Goal: Task Accomplishment & Management: Complete application form

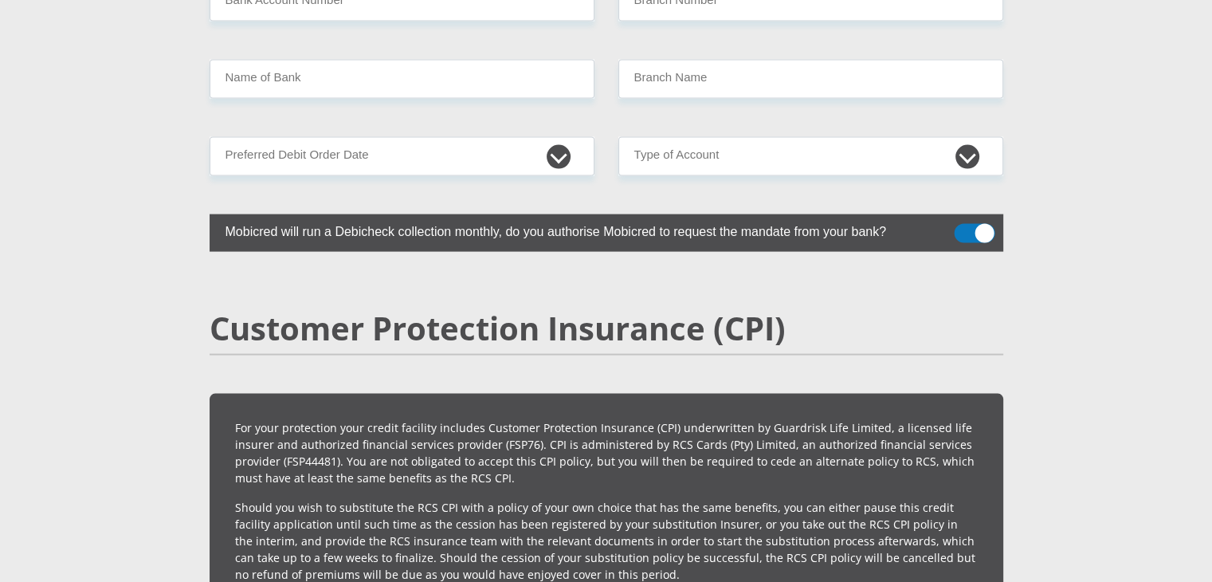
scroll to position [3306, 0]
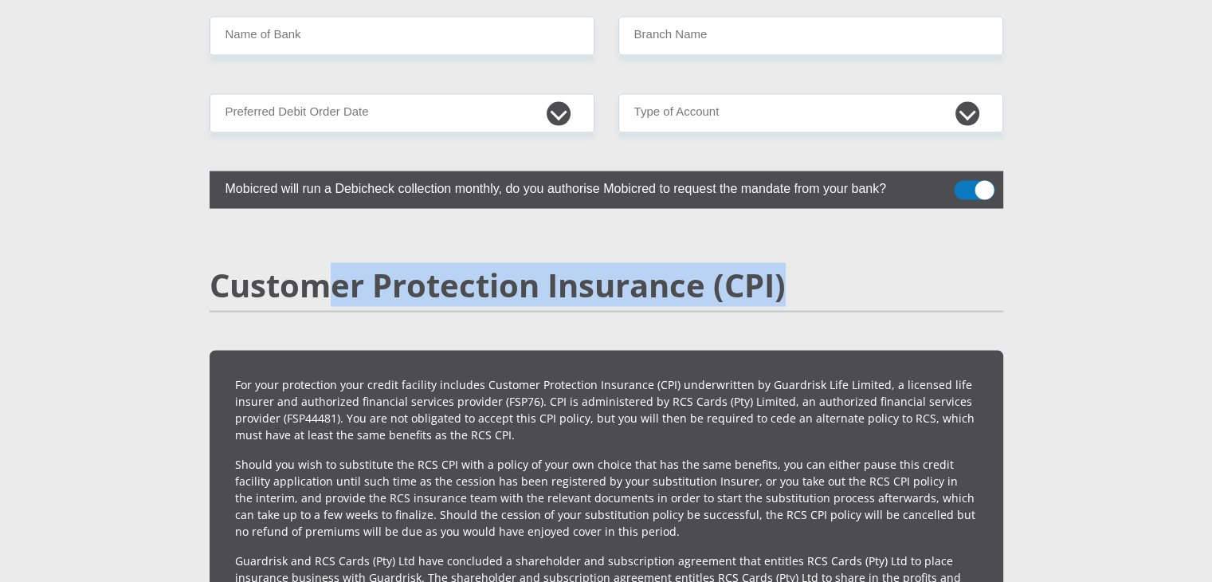
drag, startPoint x: 339, startPoint y: 252, endPoint x: 566, endPoint y: 270, distance: 227.8
click at [566, 270] on div "Customer Protection Insurance (CPI)" at bounding box center [606, 308] width 817 height 84
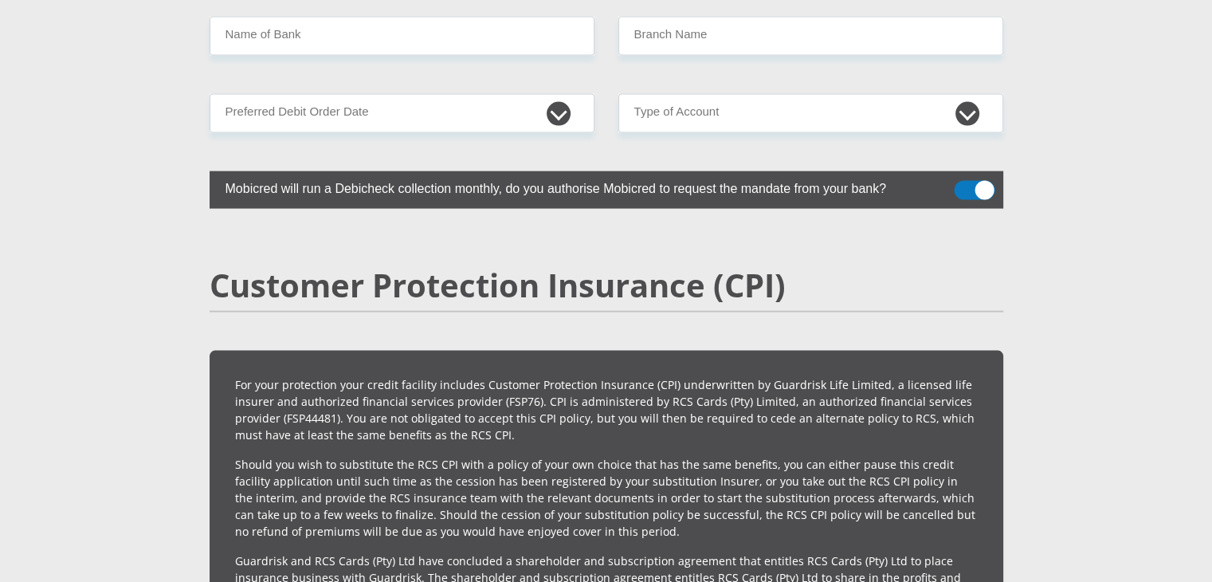
click at [740, 299] on div "Customer Protection Insurance (CPI)" at bounding box center [606, 308] width 817 height 84
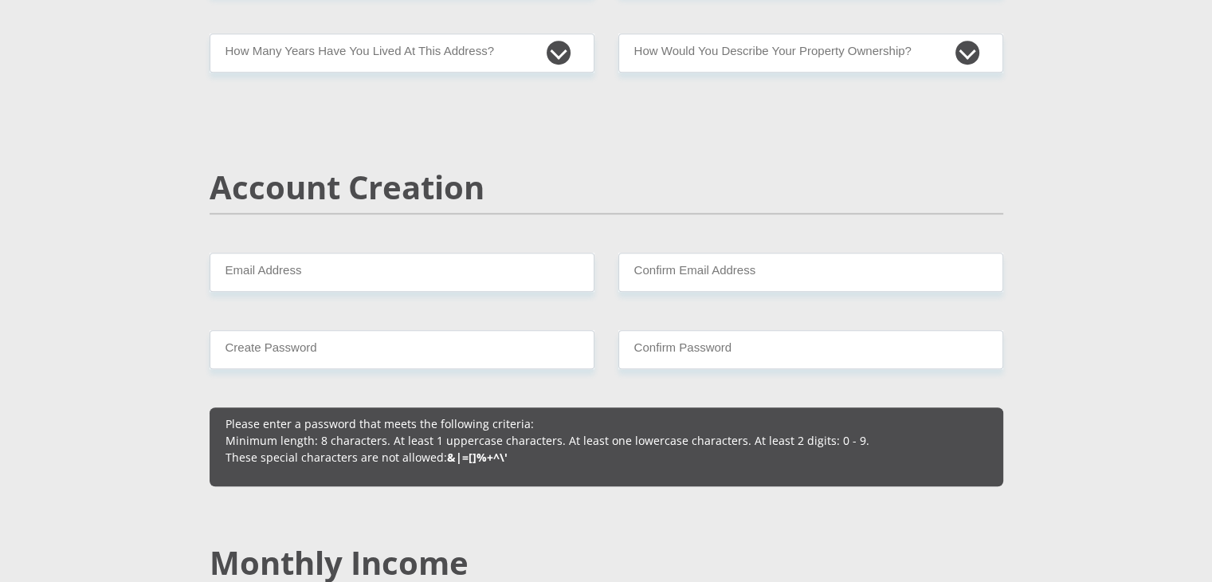
scroll to position [997, 0]
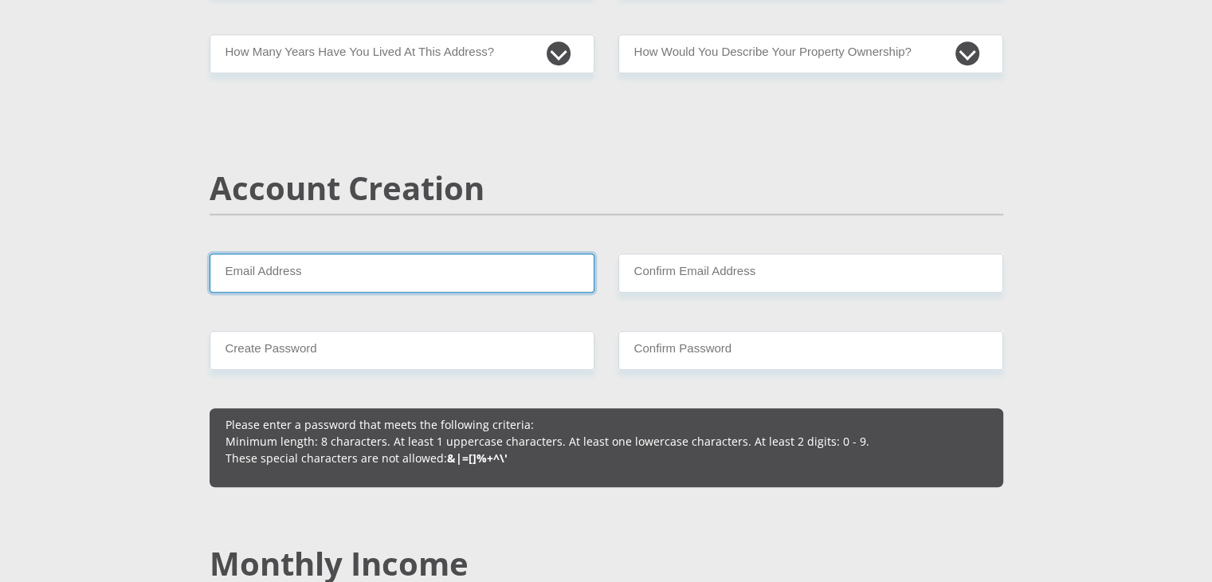
click at [391, 289] on input "Email Address" at bounding box center [402, 272] width 385 height 39
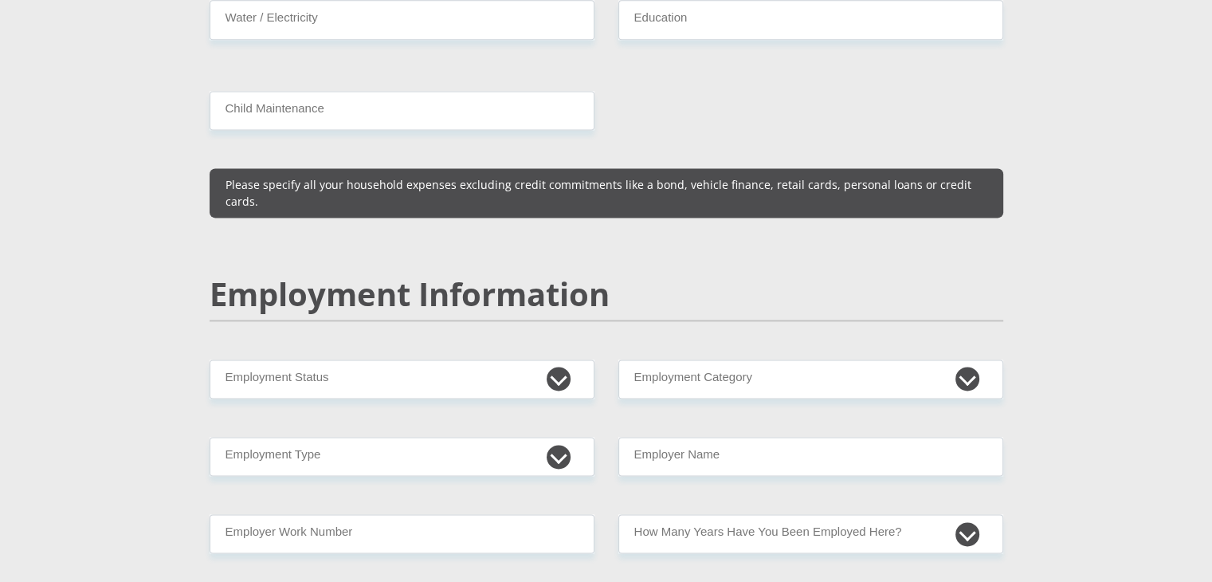
scroll to position [2265, 0]
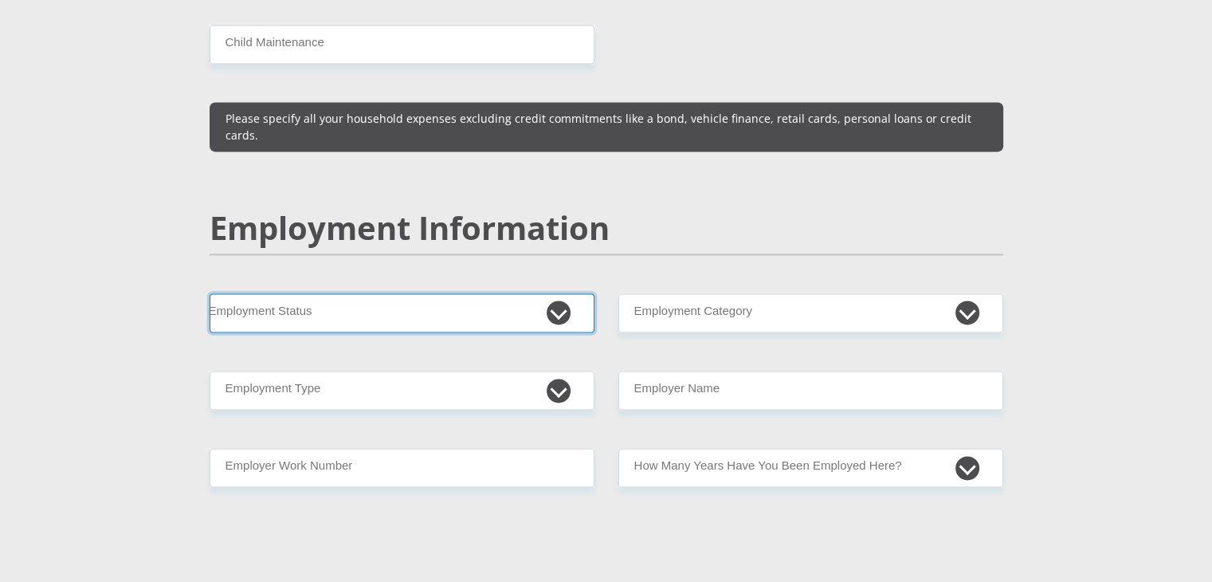
click at [520, 293] on select "Permanent/Full-time Part-time/Casual Contract Worker Self-Employed Housewife Re…" at bounding box center [402, 312] width 385 height 39
click at [210, 293] on select "Permanent/Full-time Part-time/Casual Contract Worker Self-Employed Housewife Re…" at bounding box center [402, 312] width 385 height 39
click at [404, 293] on select "Permanent/Full-time Part-time/Casual Contract Worker Self-Employed Housewife Re…" at bounding box center [402, 312] width 385 height 39
select select "1"
click at [210, 293] on select "Permanent/Full-time Part-time/Casual Contract Worker Self-Employed Housewife Re…" at bounding box center [402, 312] width 385 height 39
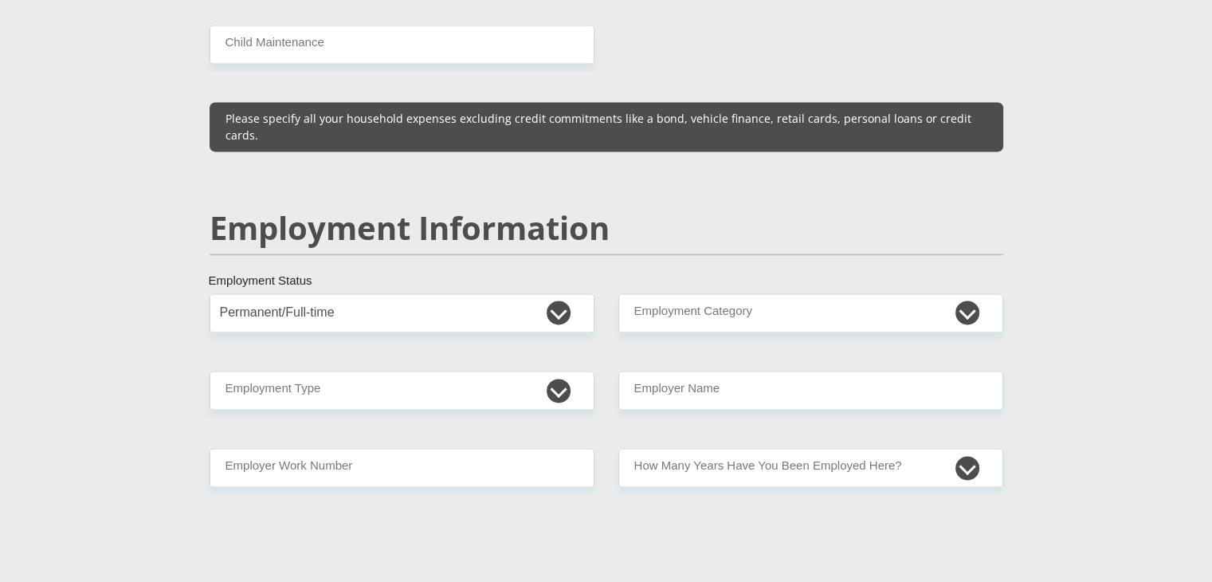
click at [660, 303] on div "Mr Ms Mrs Dr Other Title First Name Surname South African ID Number Please inpu…" at bounding box center [606, 277] width 817 height 4544
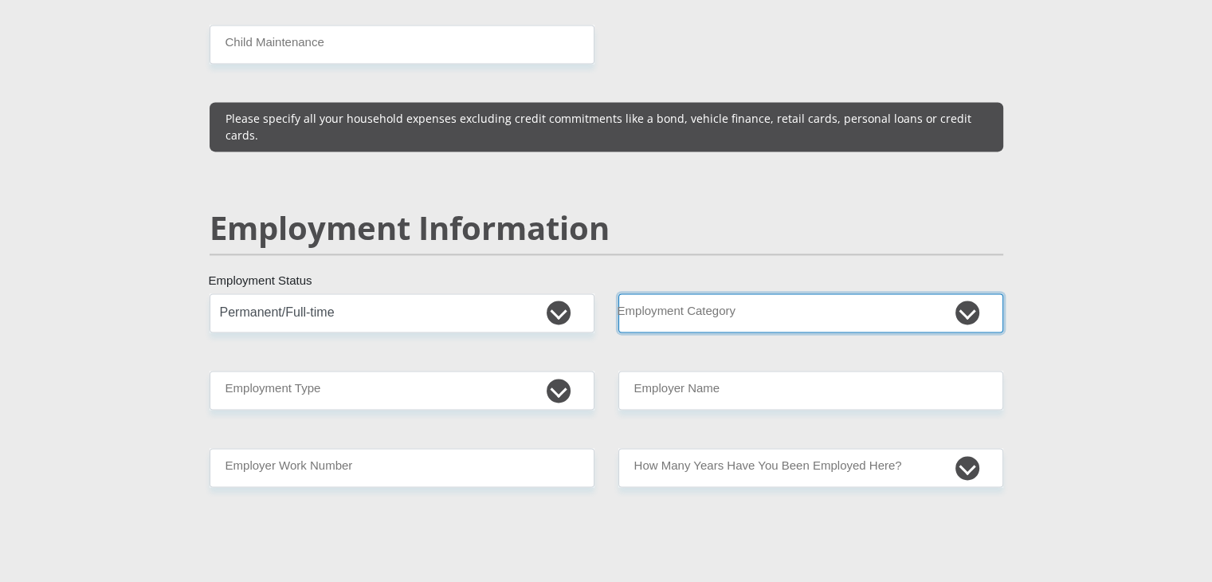
click at [691, 293] on select "AGRICULTURE ALCOHOL & TOBACCO CONSTRUCTION MATERIALS METALLURGY EQUIPMENT FOR R…" at bounding box center [810, 312] width 385 height 39
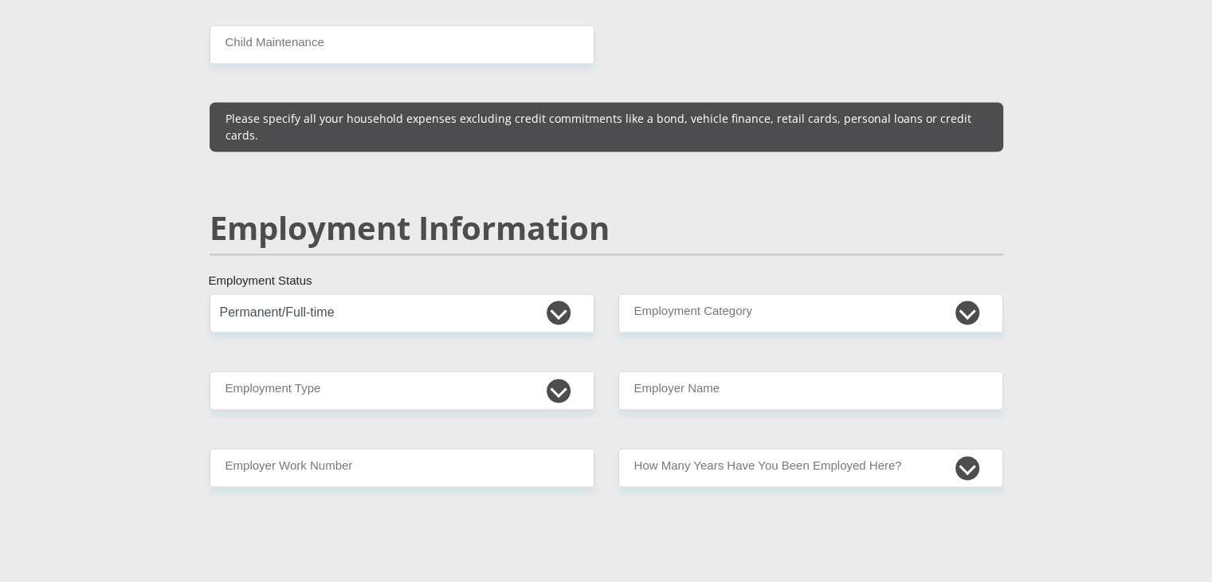
click at [1071, 163] on section "Personal Details Mr Ms Mrs Dr Other Title First Name Surname South African ID N…" at bounding box center [606, 287] width 1212 height 4927
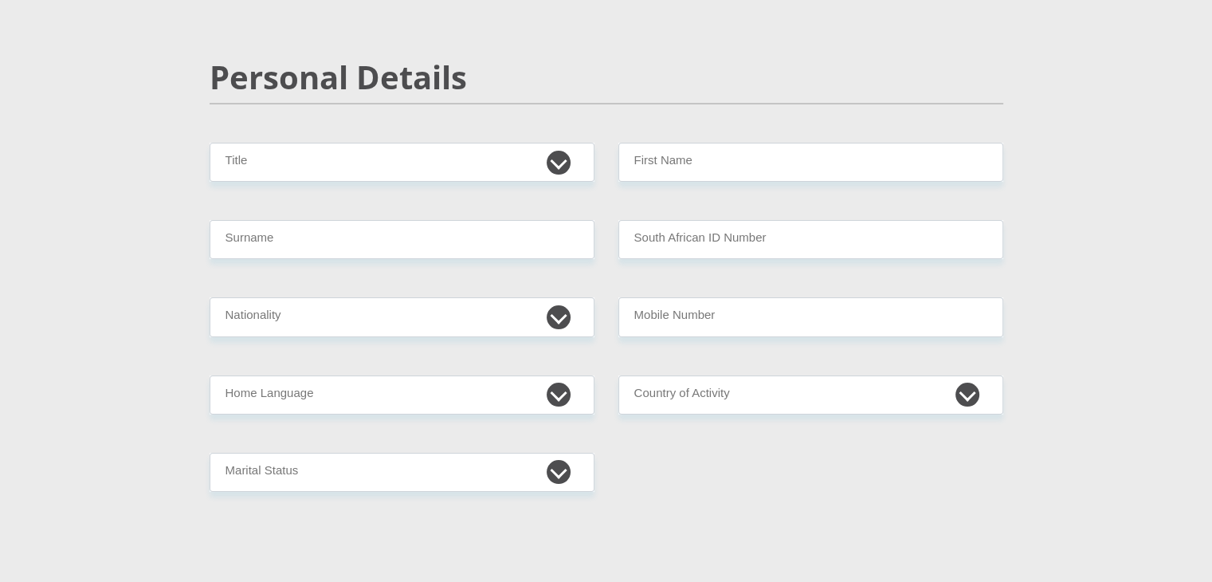
scroll to position [0, 0]
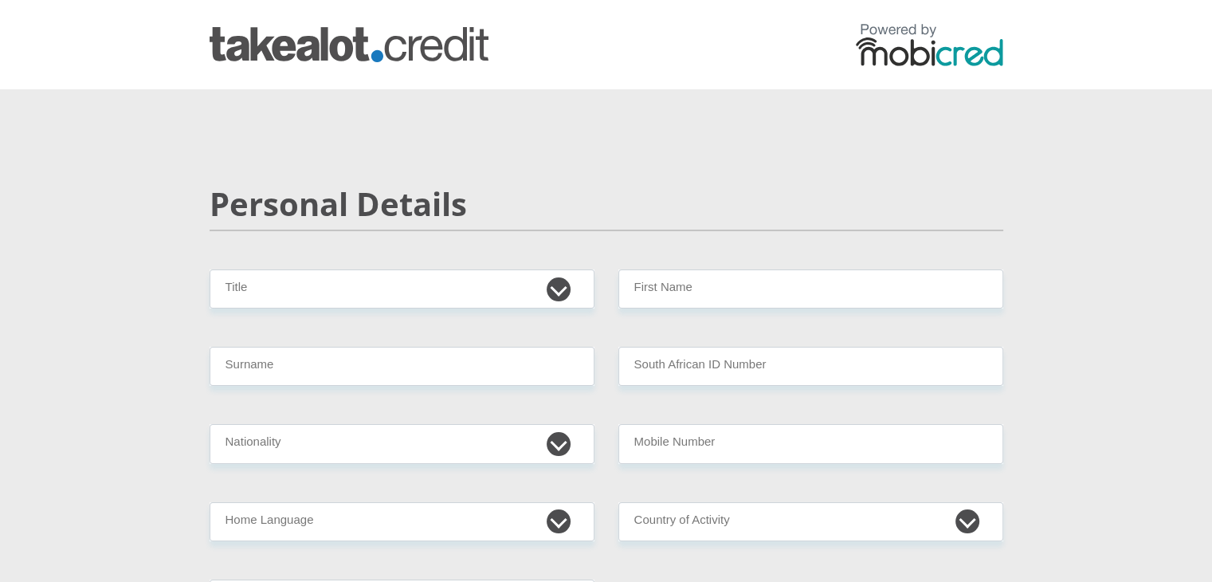
select select "Mr"
click at [210, 269] on select "Mr Ms Mrs Dr Other" at bounding box center [402, 288] width 385 height 39
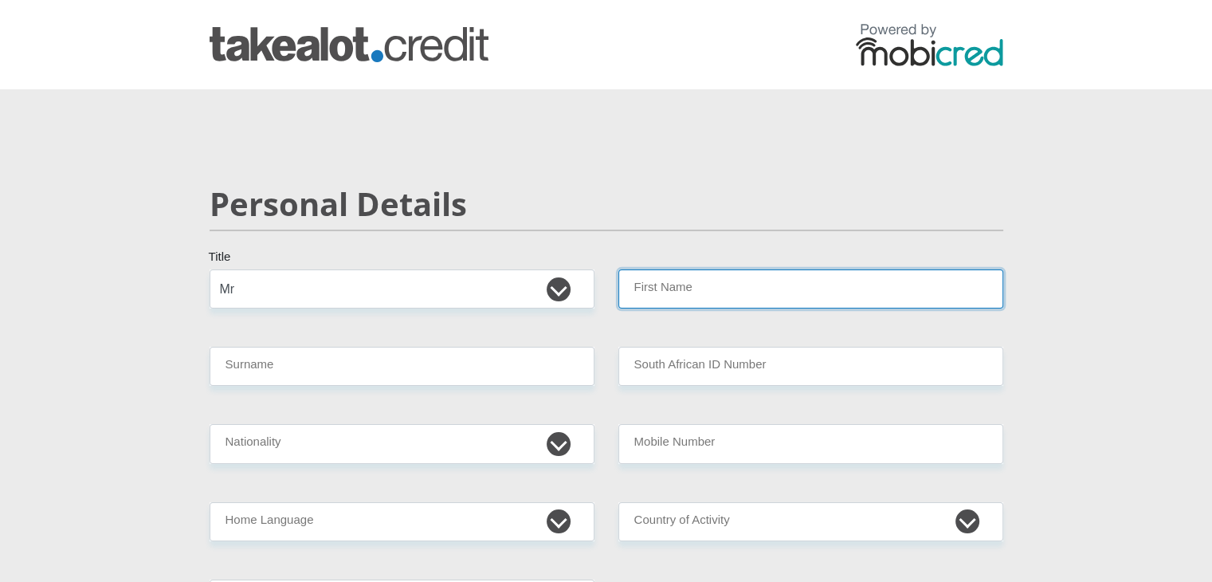
click at [644, 284] on input "First Name" at bounding box center [810, 288] width 385 height 39
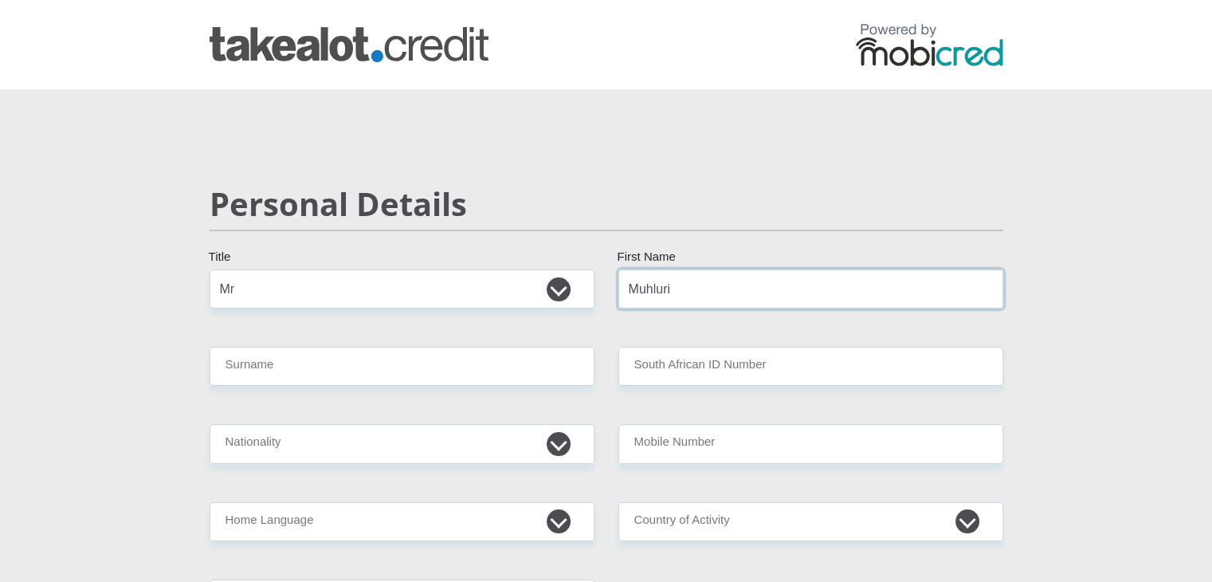
type input "Muhluri"
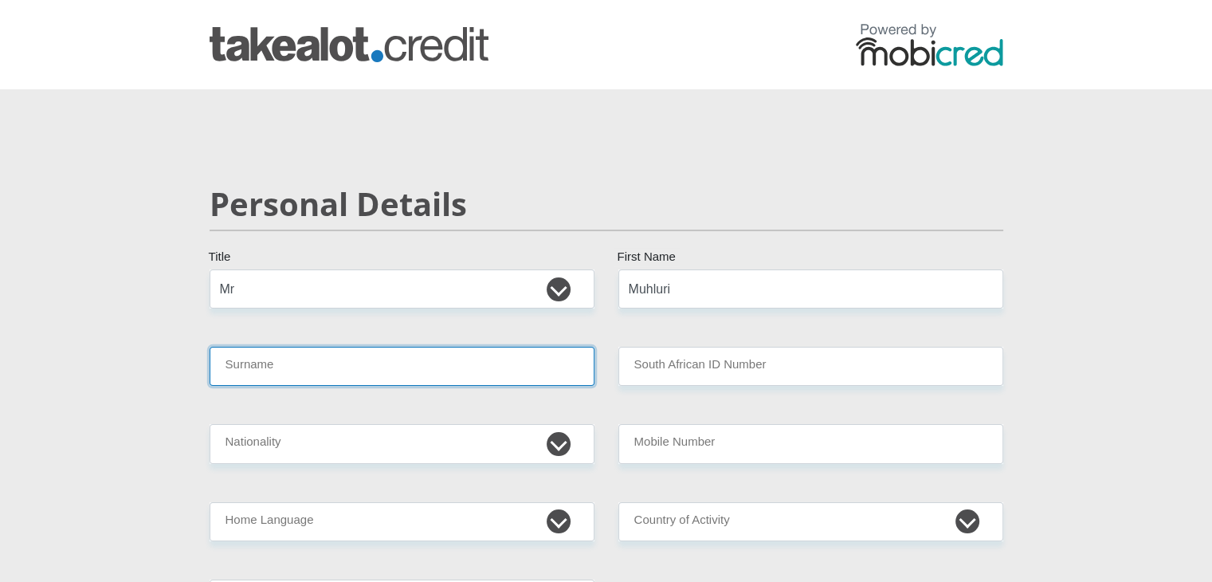
click at [429, 358] on input "Surname" at bounding box center [402, 366] width 385 height 39
type input "Shirinda"
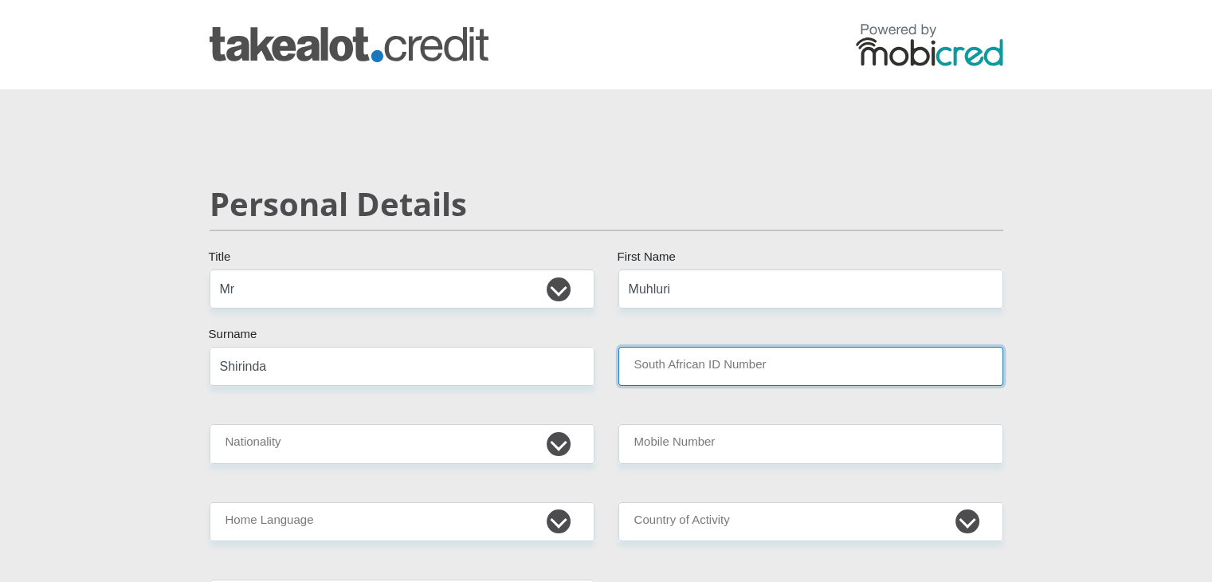
click at [668, 375] on input "South African ID Number" at bounding box center [810, 366] width 385 height 39
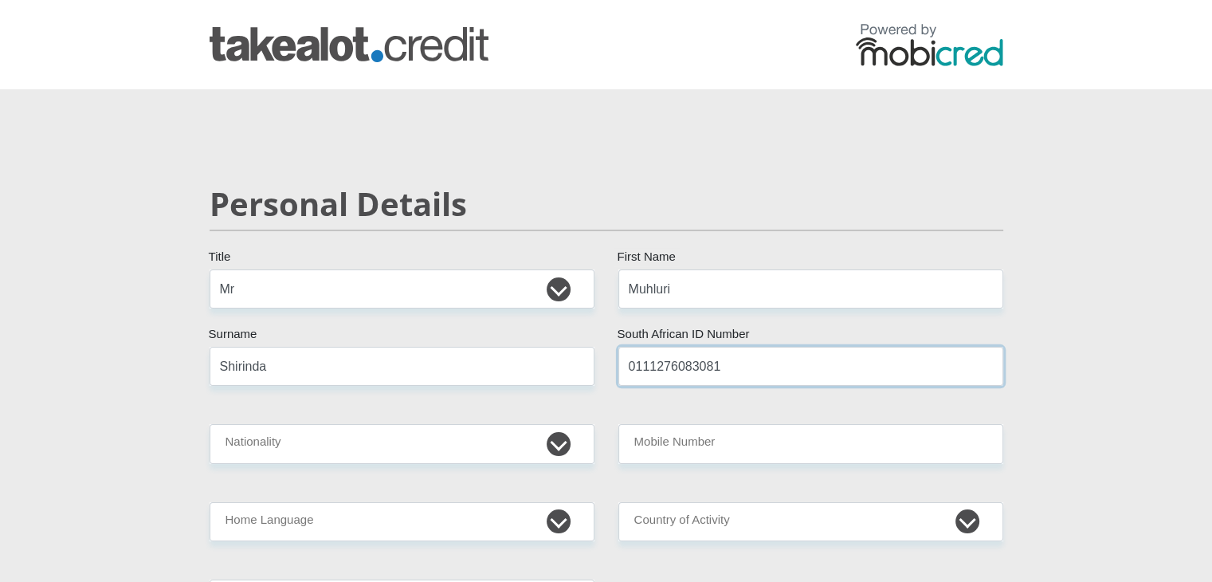
type input "0111276083081"
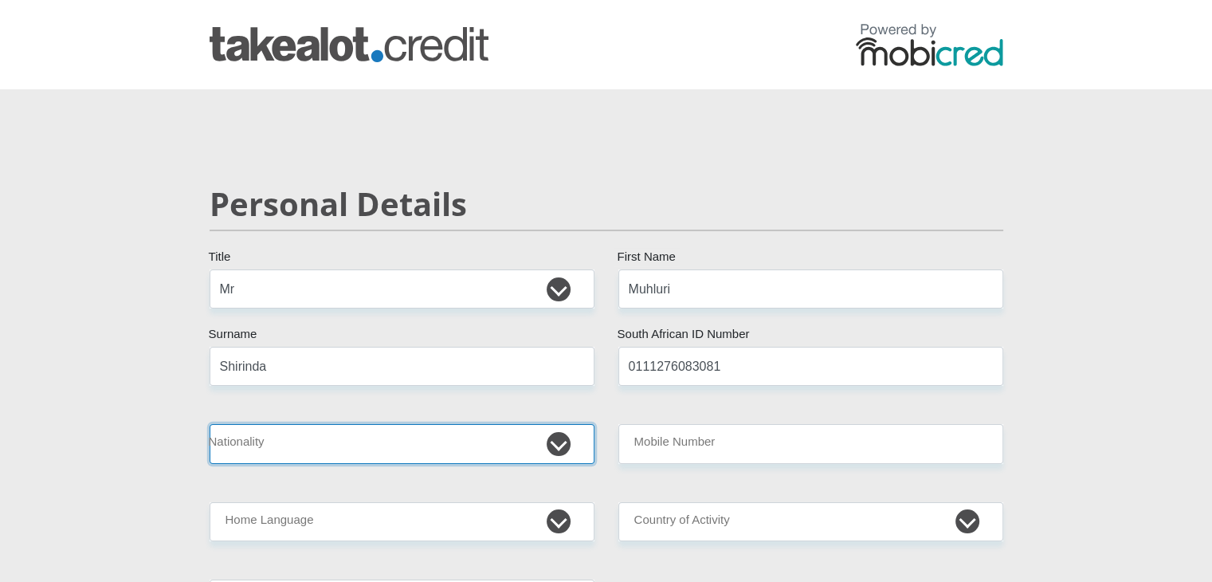
click at [397, 443] on select "South Africa Afghanistan Aland Islands Albania Algeria America Samoa American V…" at bounding box center [402, 443] width 385 height 39
select select "ZAF"
click at [210, 424] on select "South Africa Afghanistan Aland Islands Albania Algeria America Samoa American V…" at bounding box center [402, 443] width 385 height 39
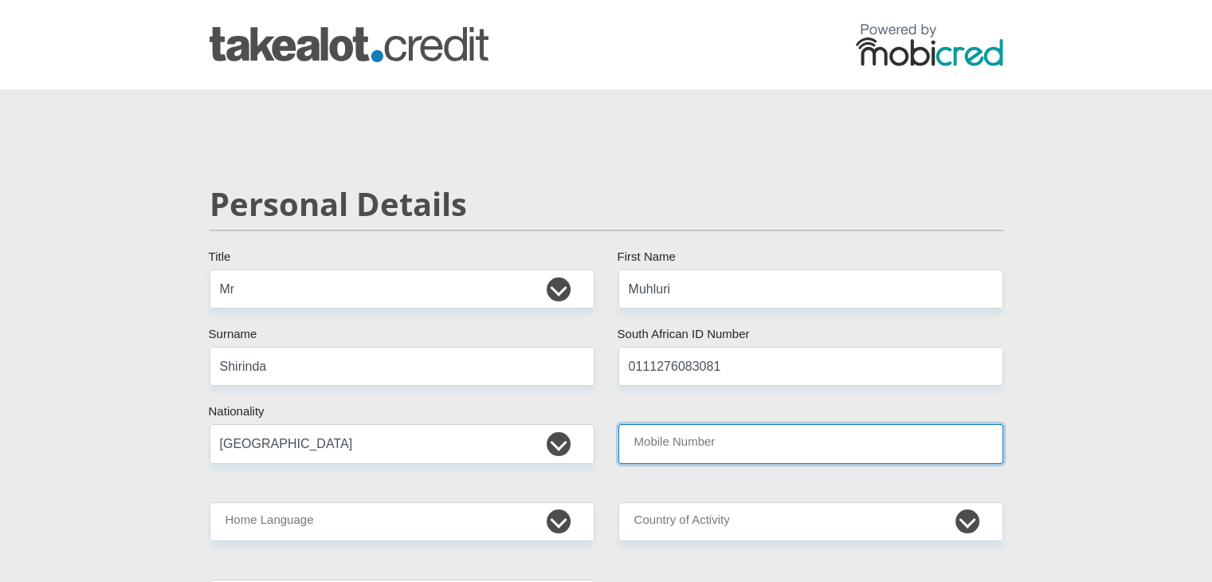
click at [704, 453] on input "Mobile Number" at bounding box center [810, 443] width 385 height 39
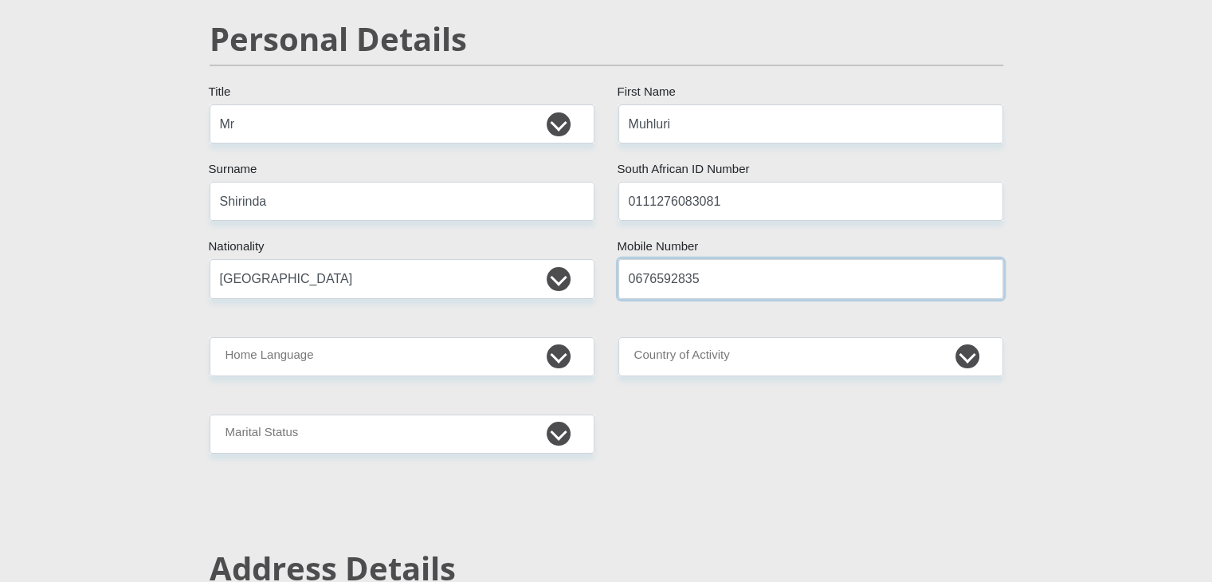
scroll to position [166, 0]
type input "0676592835"
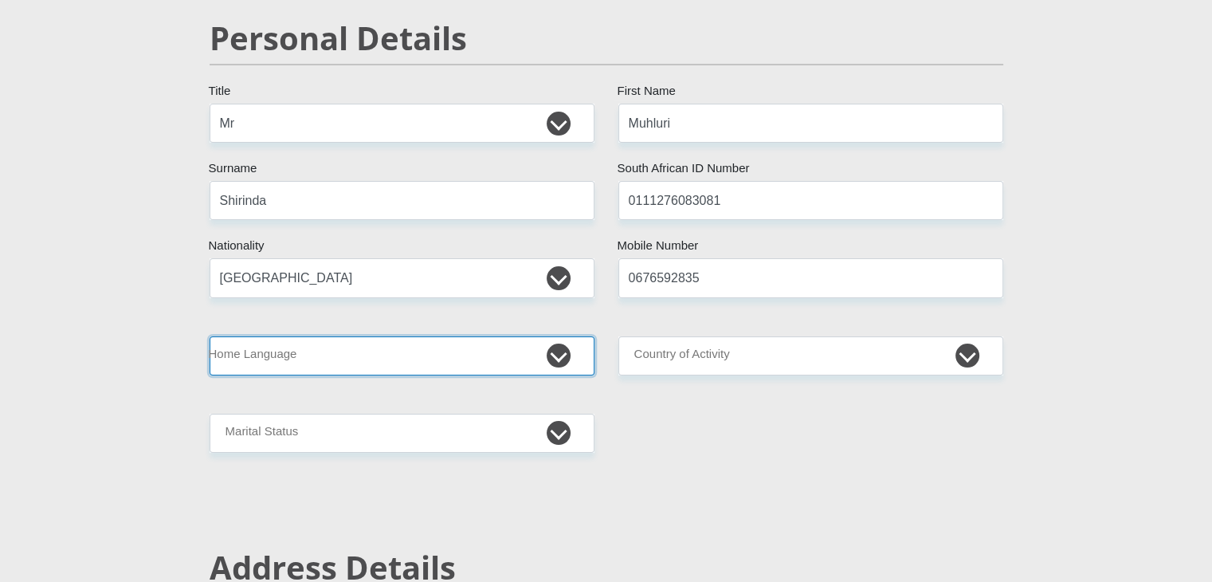
click at [494, 351] on select "Afrikaans English Sepedi South Ndebele Southern Sotho Swati Tsonga Tswana Venda…" at bounding box center [402, 355] width 385 height 39
select select "tso"
click at [210, 336] on select "Afrikaans English Sepedi South Ndebele Southern Sotho Swati Tsonga Tswana Venda…" at bounding box center [402, 355] width 385 height 39
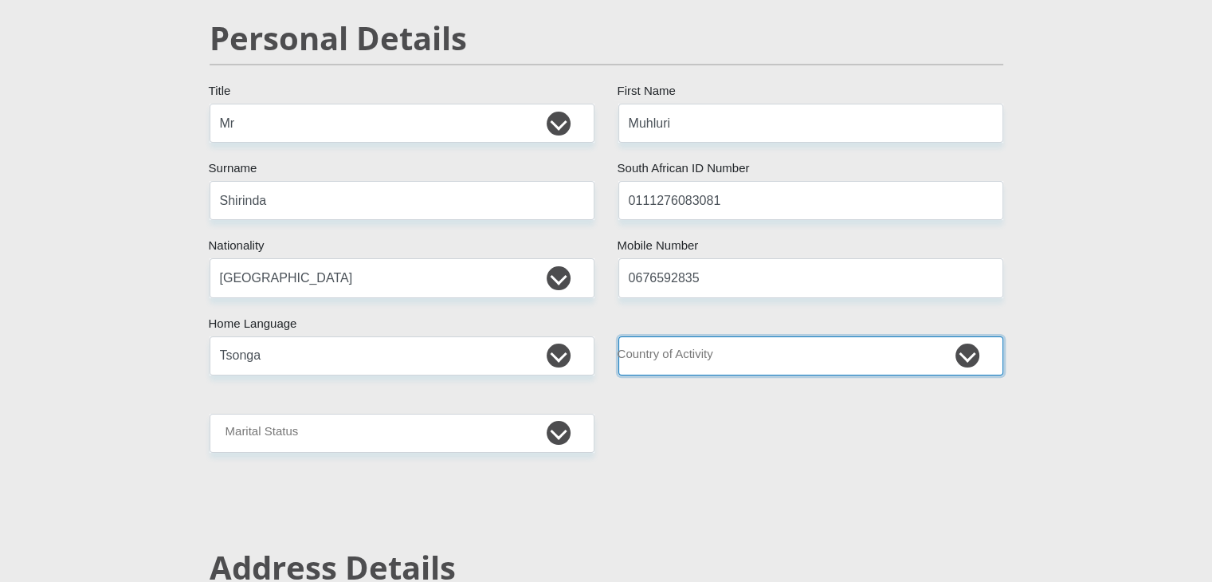
click at [664, 364] on select "South Africa Afghanistan Aland Islands Albania Algeria America Samoa American V…" at bounding box center [810, 355] width 385 height 39
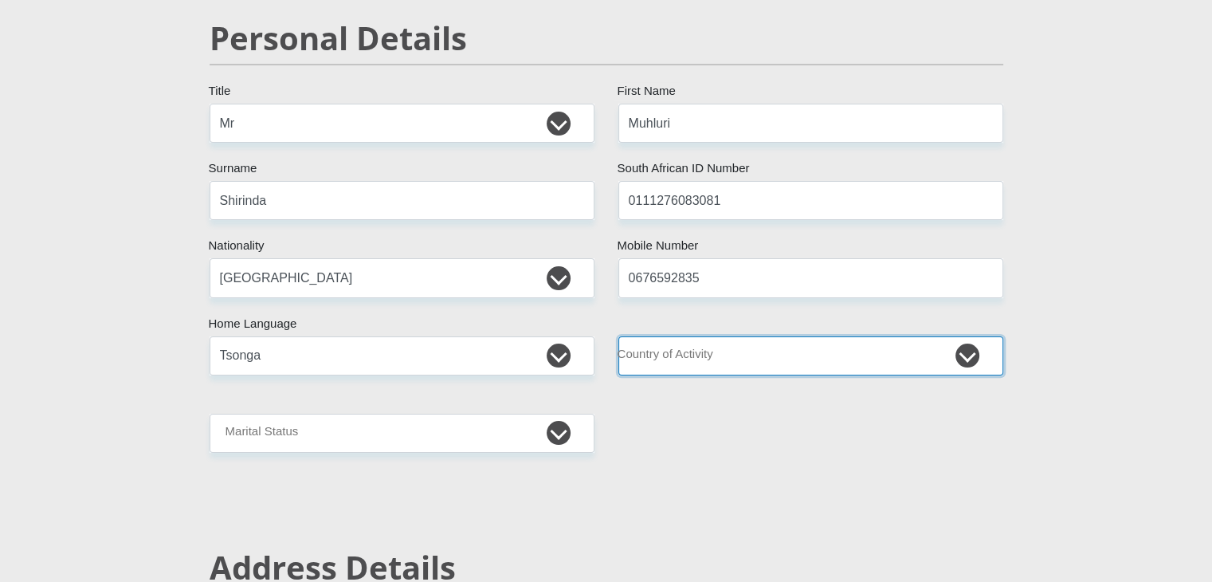
click at [714, 345] on select "South Africa Afghanistan Aland Islands Albania Algeria America Samoa American V…" at bounding box center [810, 355] width 385 height 39
select select "ZAF"
click at [618, 336] on select "South Africa Afghanistan Aland Islands Albania Algeria America Samoa American V…" at bounding box center [810, 355] width 385 height 39
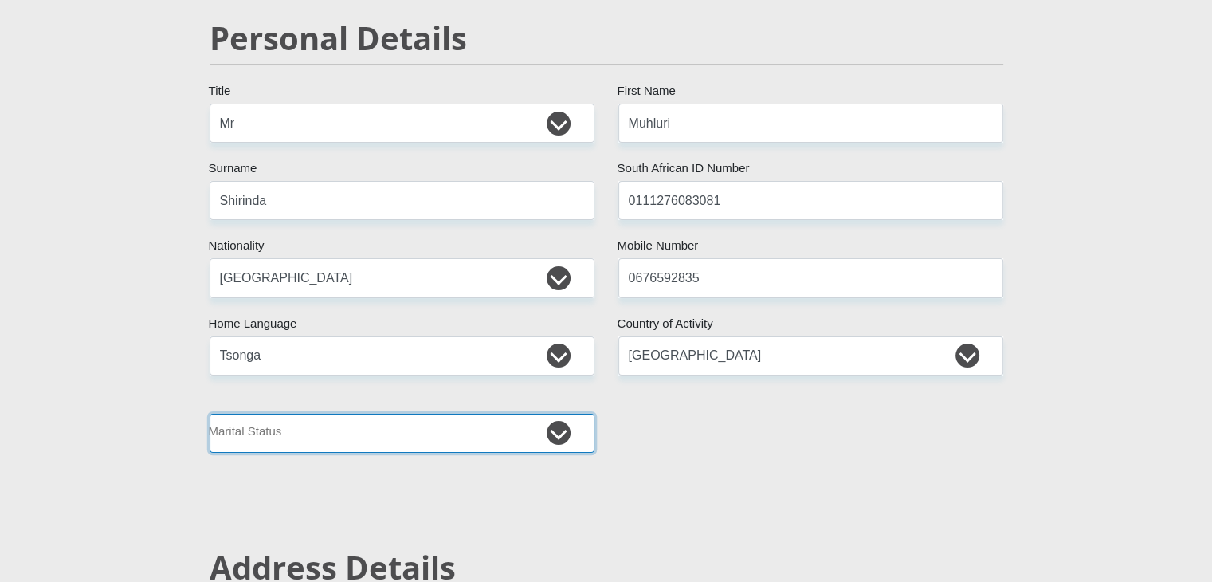
click at [331, 420] on select "Married ANC Single Divorced Widowed Married COP or Customary Law" at bounding box center [402, 432] width 385 height 39
select select "2"
click at [210, 413] on select "Married ANC Single Divorced Widowed Married COP or Customary Law" at bounding box center [402, 432] width 385 height 39
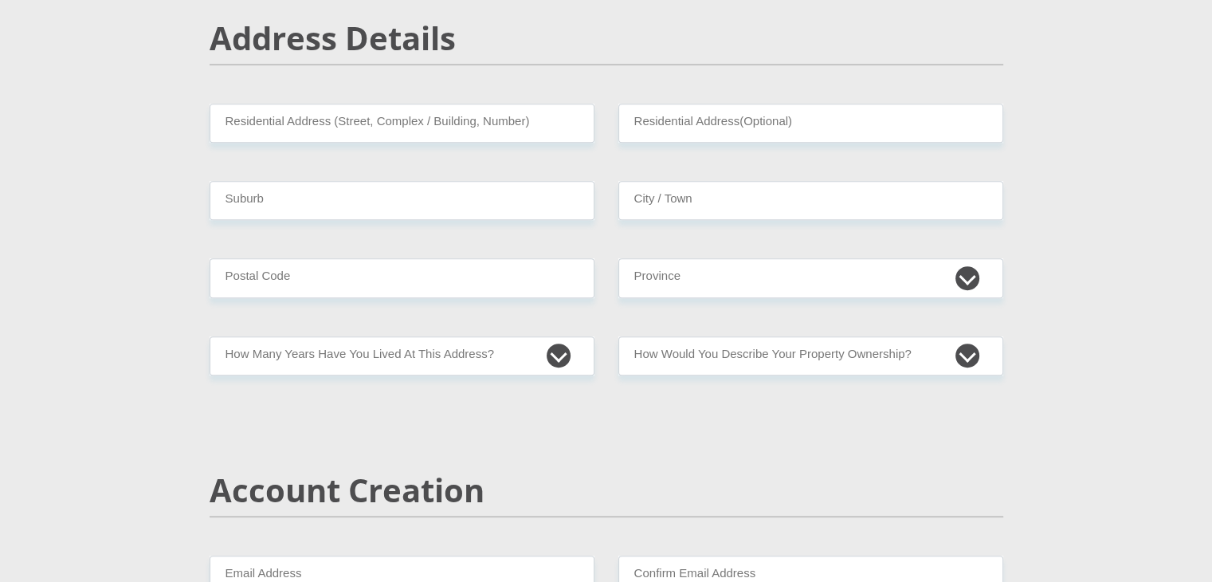
scroll to position [696, 0]
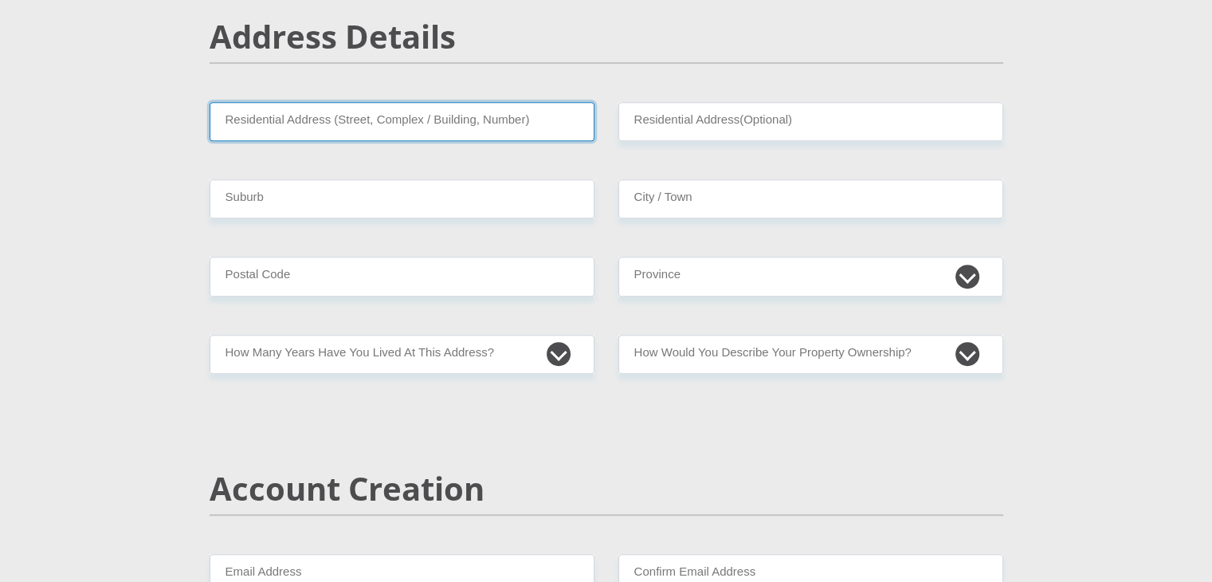
click at [366, 132] on input "Residential Address (Street, Complex / Building, Number)" at bounding box center [402, 121] width 385 height 39
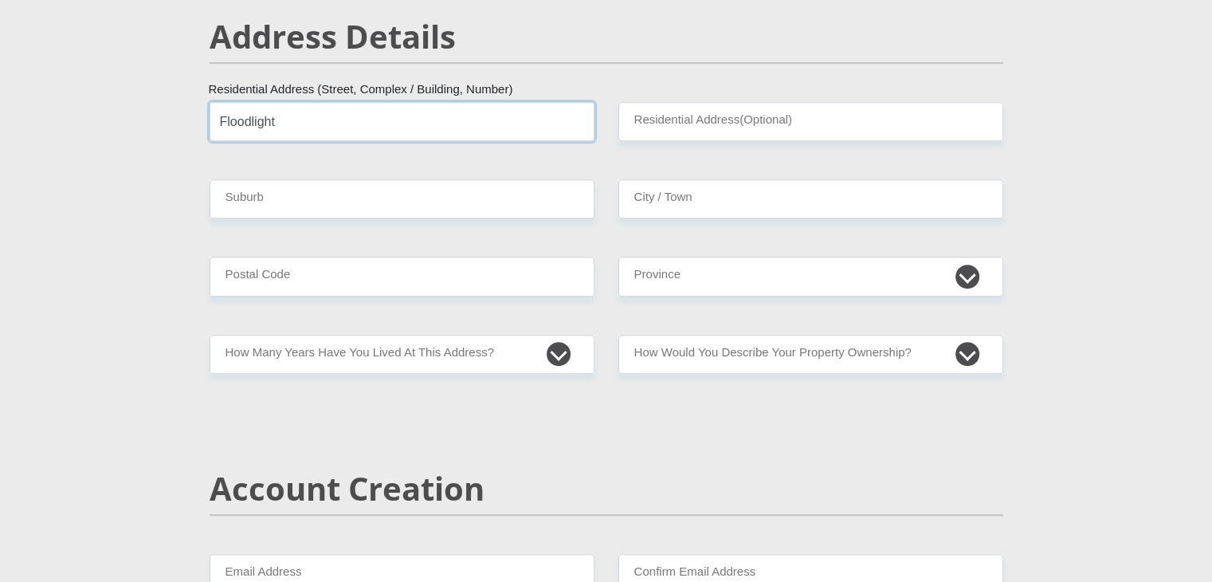
type input "Floodlight"
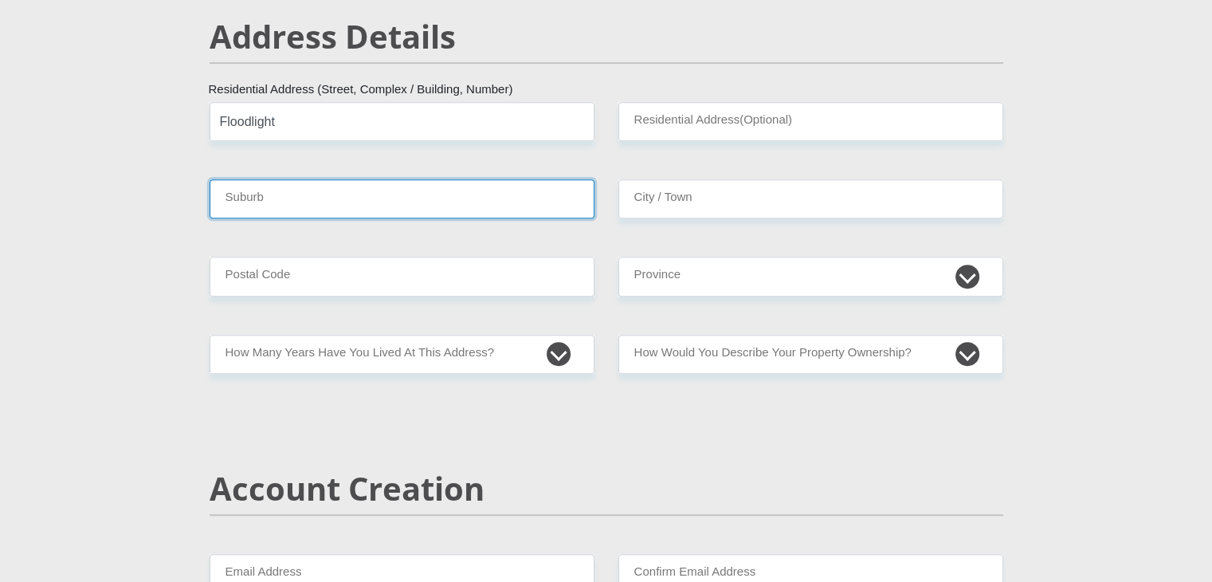
click at [373, 199] on input "Suburb" at bounding box center [402, 198] width 385 height 39
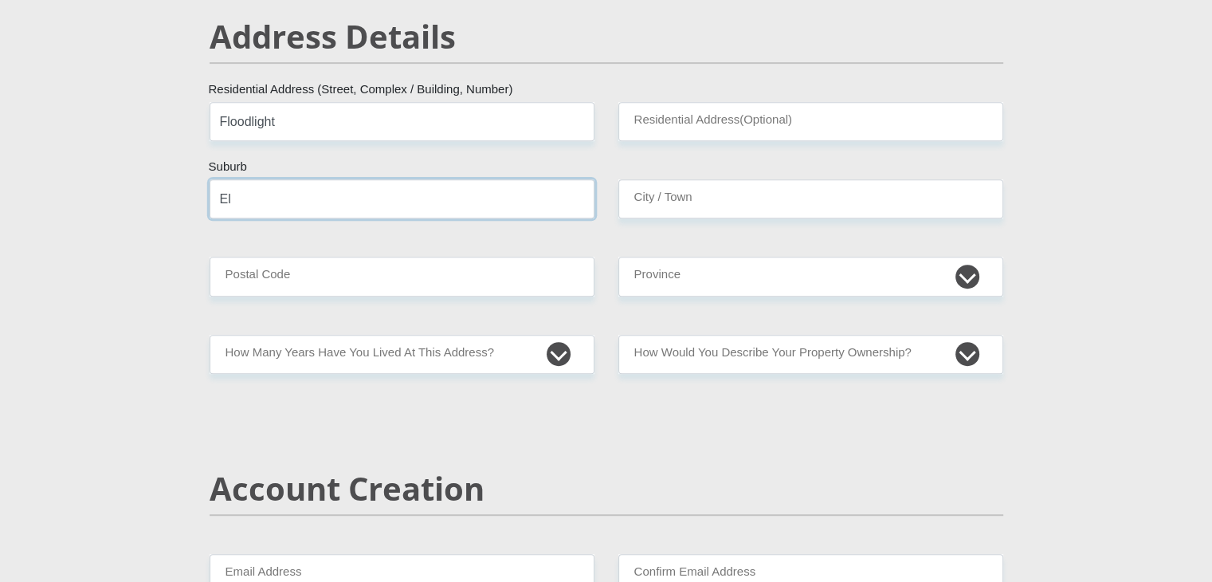
type input "E"
type input "Waterval"
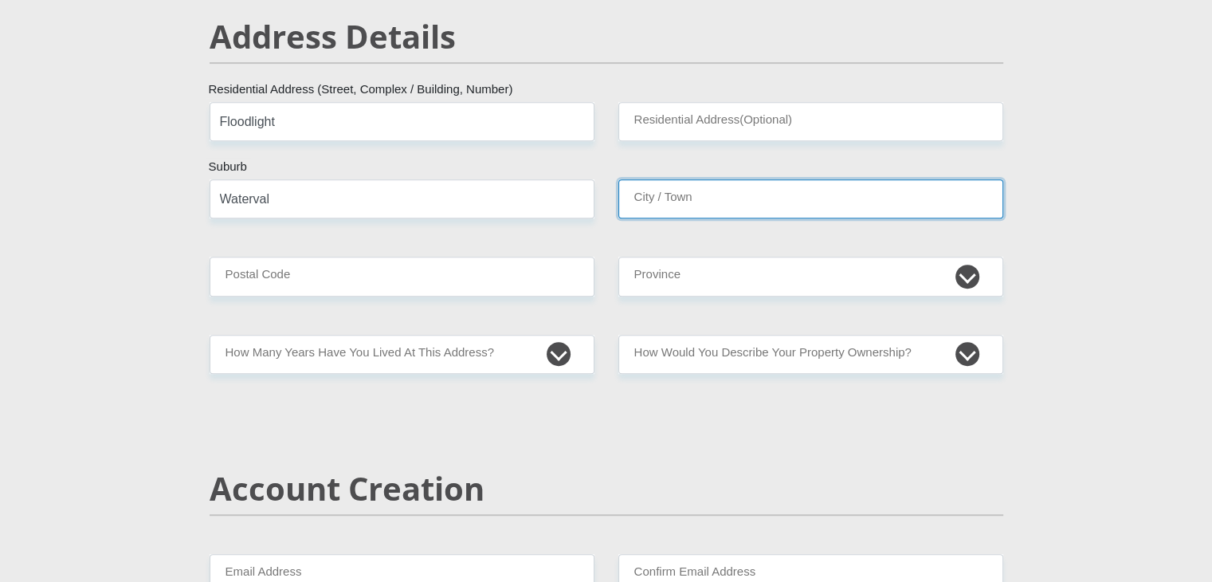
click at [679, 186] on input "City / Town" at bounding box center [810, 198] width 385 height 39
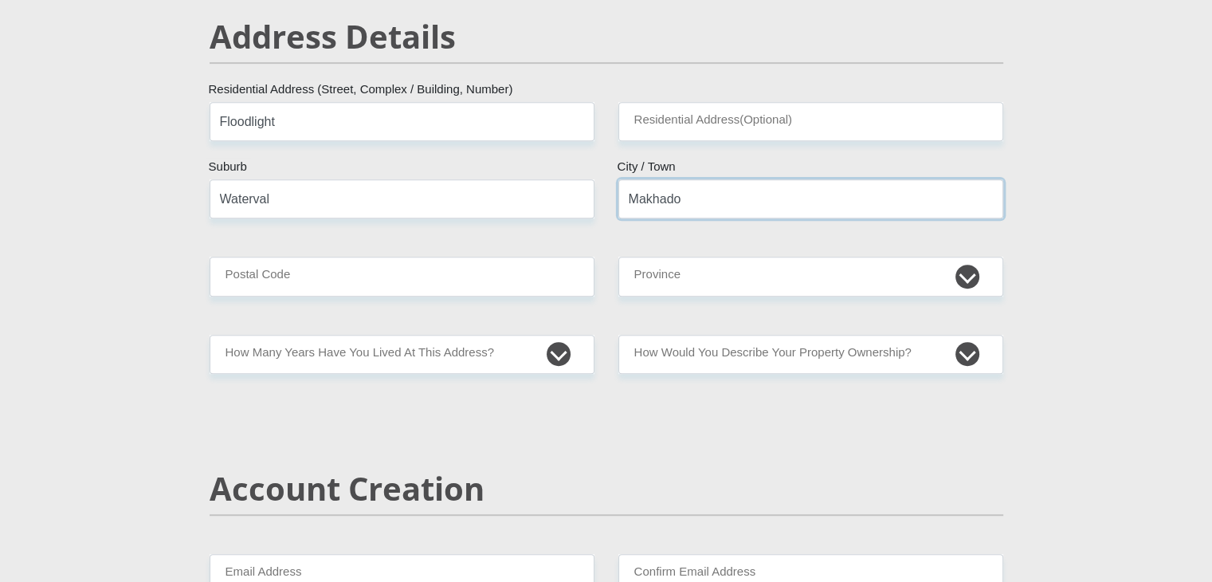
type input "Makhado"
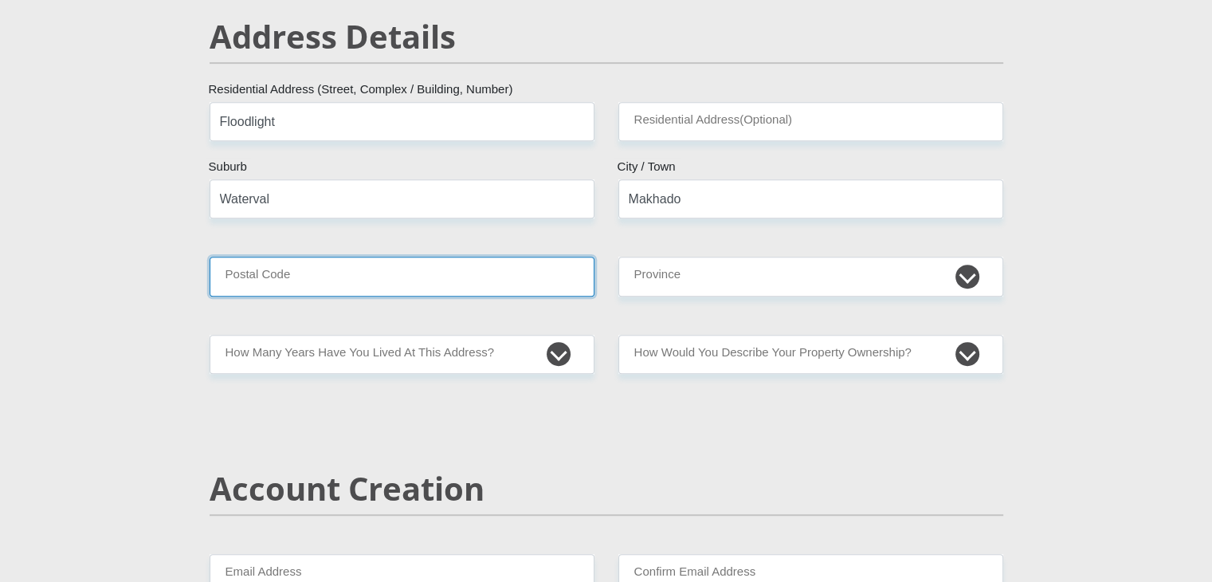
click at [446, 278] on input "Postal Code" at bounding box center [402, 276] width 385 height 39
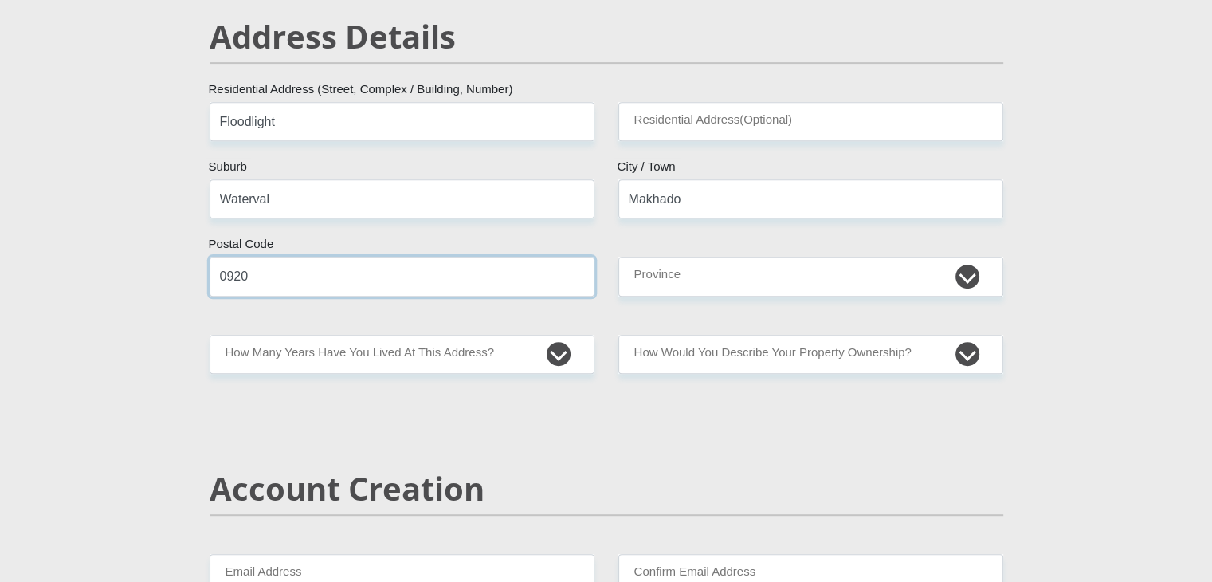
click at [446, 278] on input "0920" at bounding box center [402, 276] width 385 height 39
type input "0920"
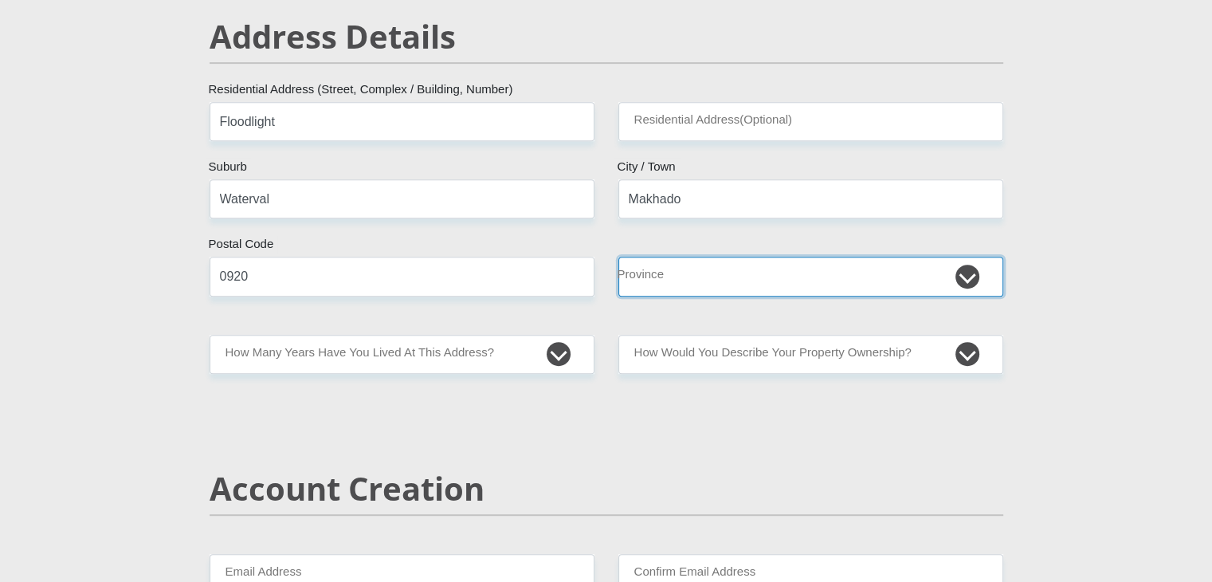
click at [781, 275] on select "Eastern Cape Free State Gauteng KwaZulu-Natal Limpopo Mpumalanga Northern Cape …" at bounding box center [810, 276] width 385 height 39
select select "Limpopo"
click at [618, 257] on select "Eastern Cape Free State Gauteng KwaZulu-Natal Limpopo Mpumalanga Northern Cape …" at bounding box center [810, 276] width 385 height 39
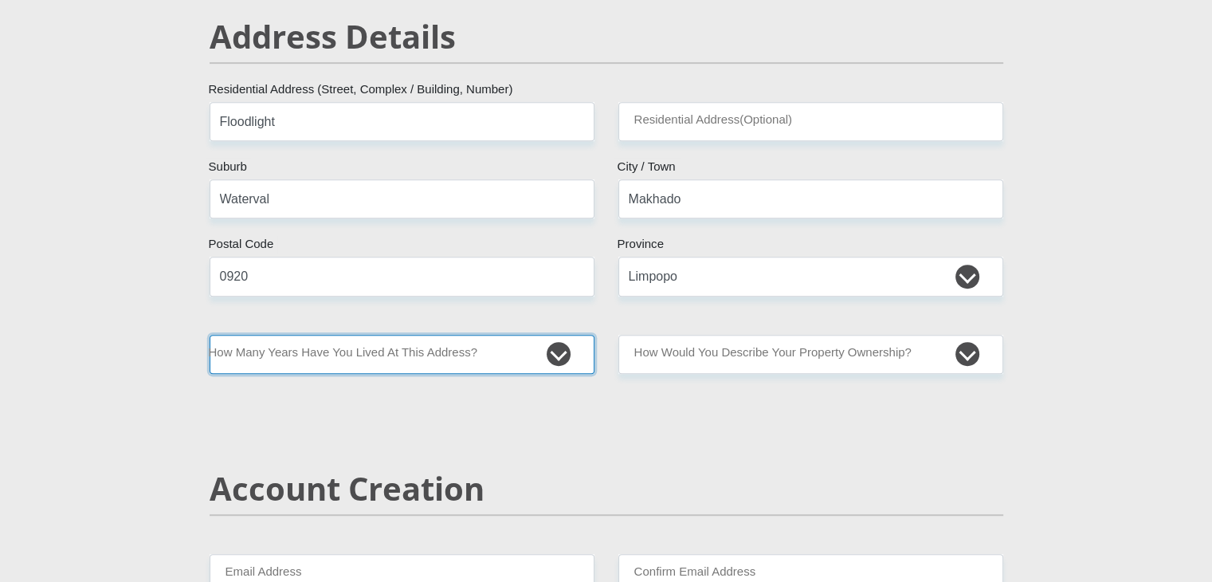
click at [398, 366] on select "less than 1 year 1-3 years 3-5 years 5+ years" at bounding box center [402, 354] width 385 height 39
select select "5"
click at [210, 335] on select "less than 1 year 1-3 years 3-5 years 5+ years" at bounding box center [402, 354] width 385 height 39
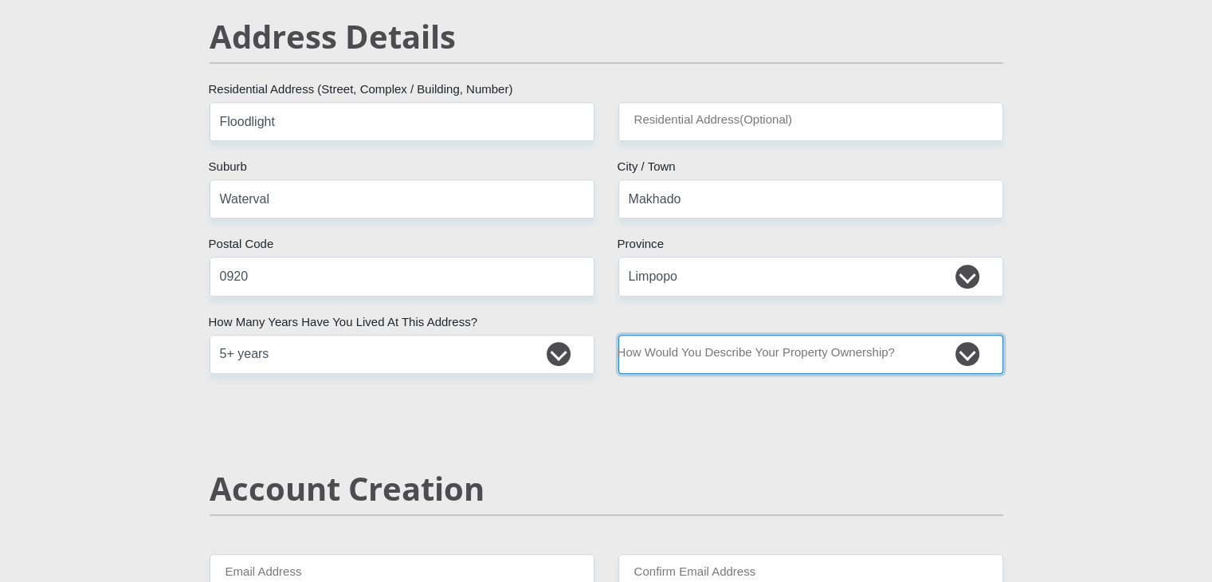
click at [788, 358] on select "Owned Rented Family Owned Company Dwelling" at bounding box center [810, 354] width 385 height 39
select select "parents"
click at [618, 335] on select "Owned Rented Family Owned Company Dwelling" at bounding box center [810, 354] width 385 height 39
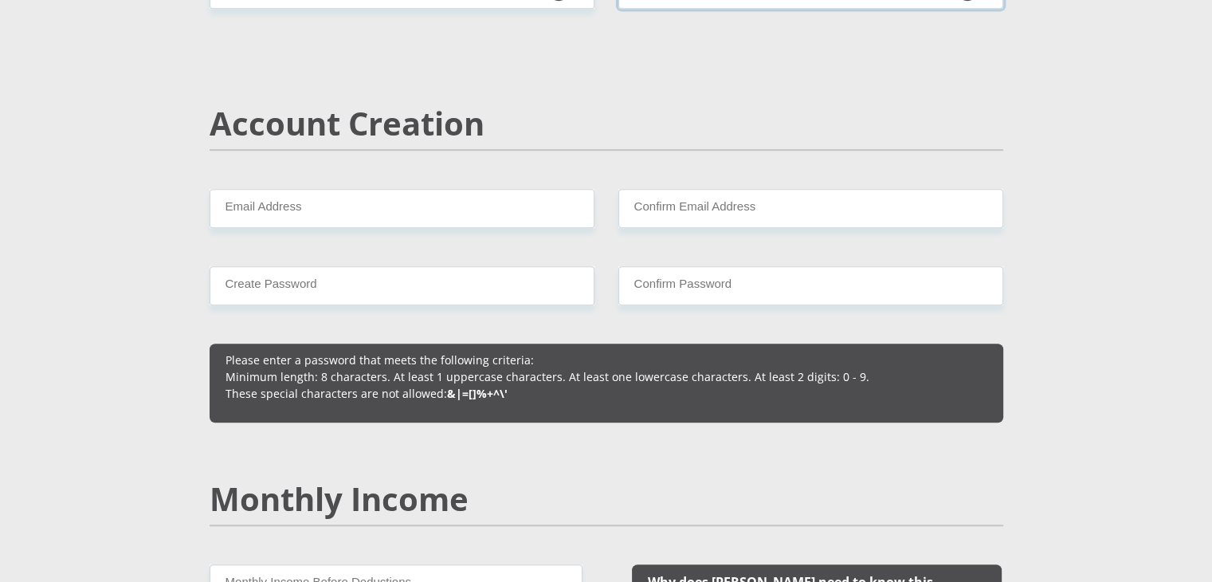
scroll to position [1072, 0]
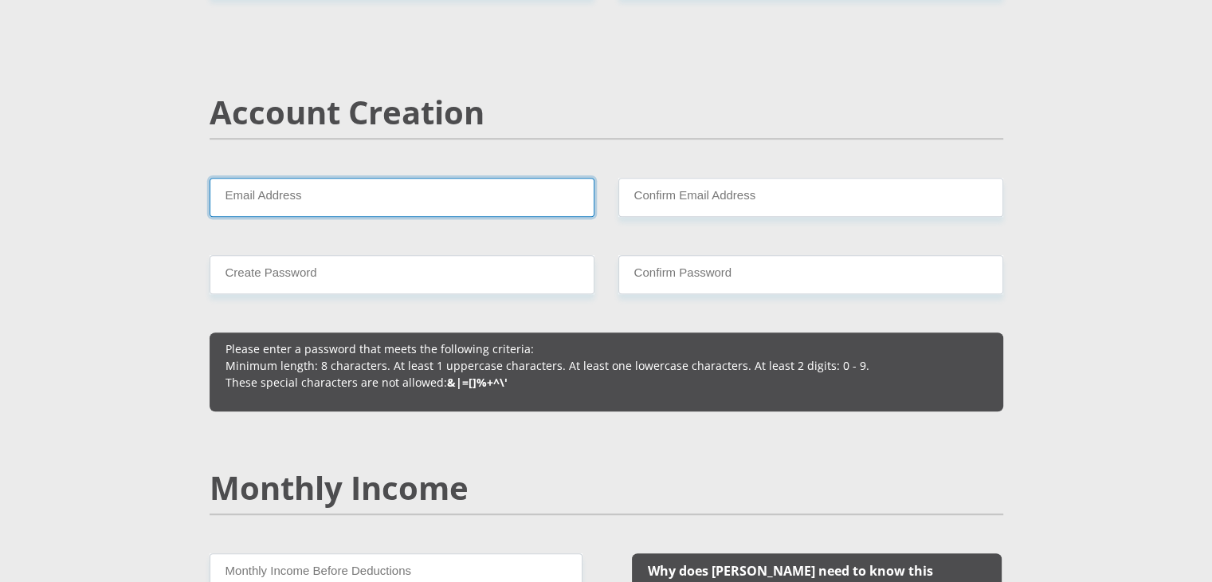
click at [435, 190] on input "Email Address" at bounding box center [402, 197] width 385 height 39
type input "Muhlurishirinda71@gmail.com"
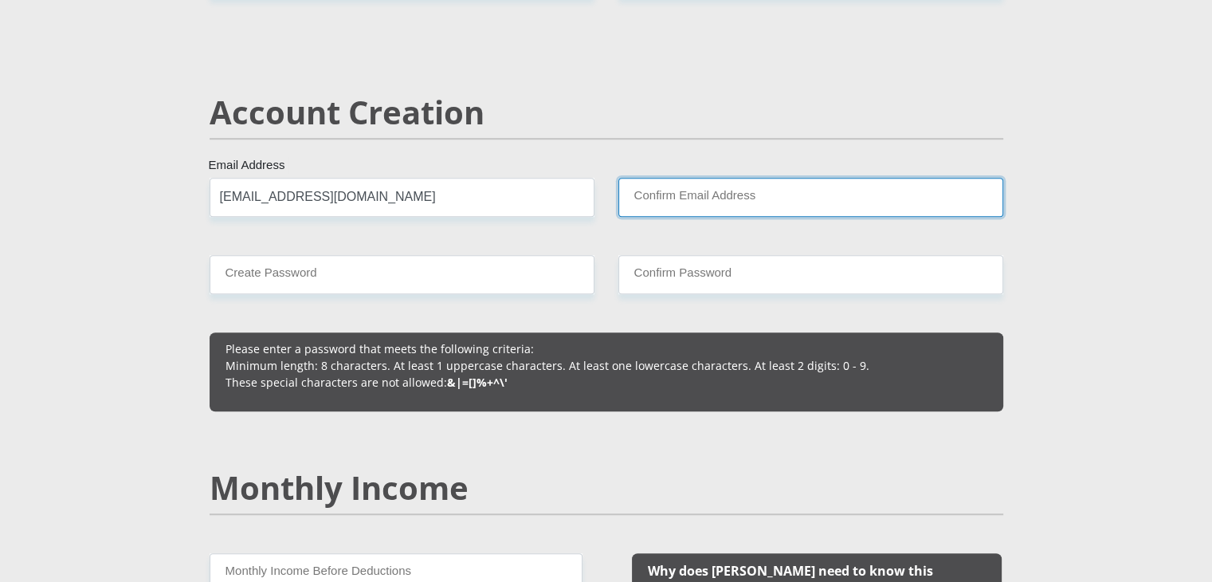
click at [669, 205] on input "Confirm Email Address" at bounding box center [810, 197] width 385 height 39
type input "Muhlurishirinda71@gmail.com"
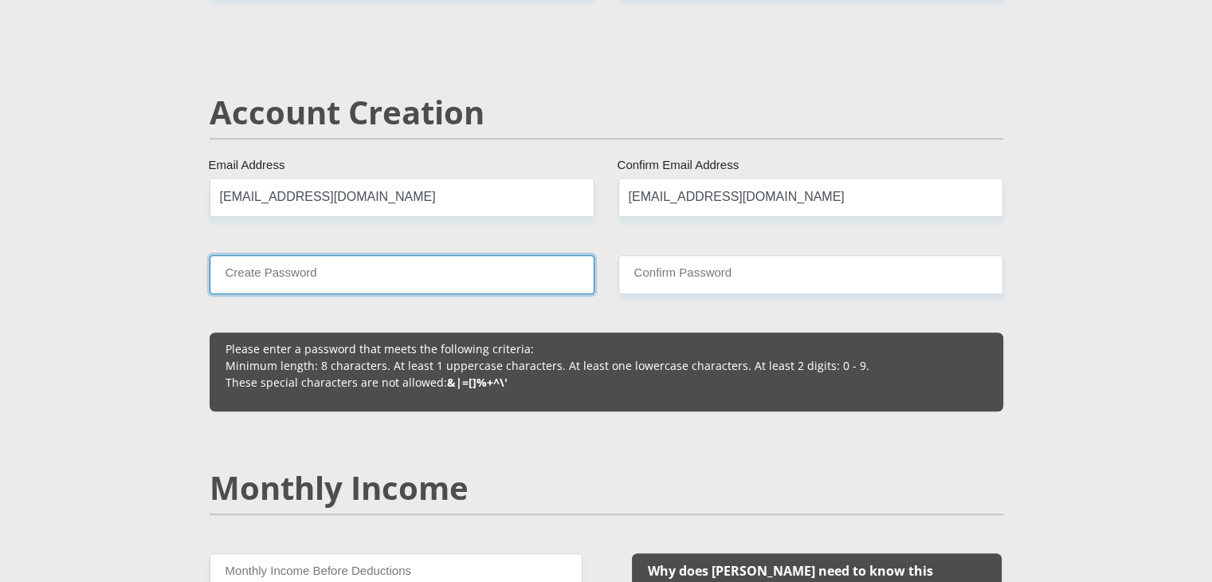
click at [444, 266] on input "Create Password" at bounding box center [402, 274] width 385 height 39
type input "Muhluri27#"
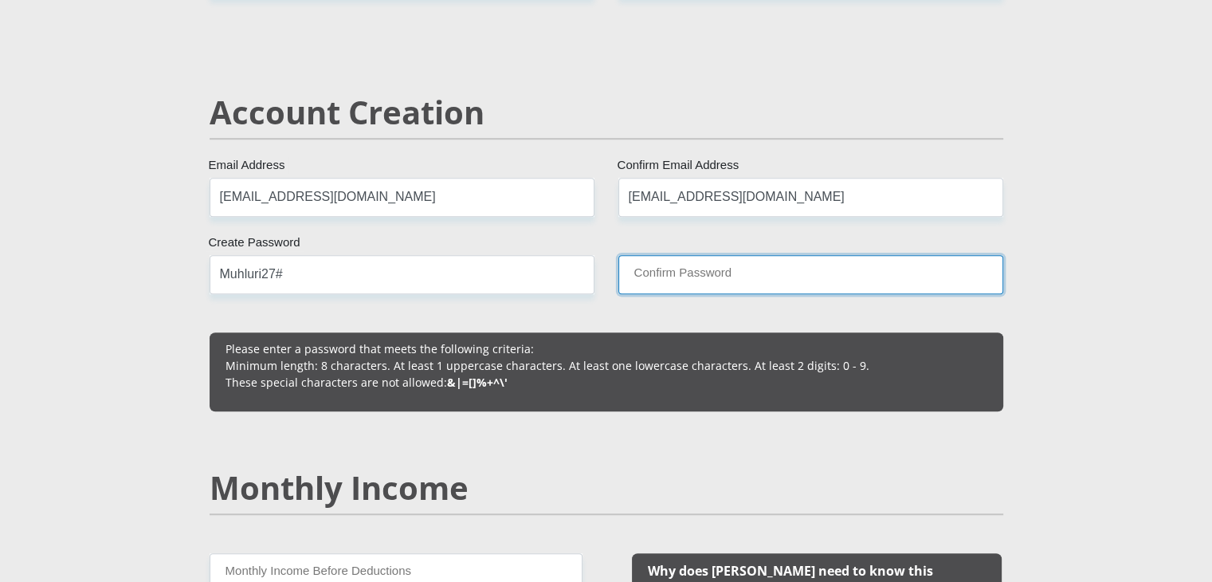
click at [663, 279] on input "Confirm Password" at bounding box center [810, 274] width 385 height 39
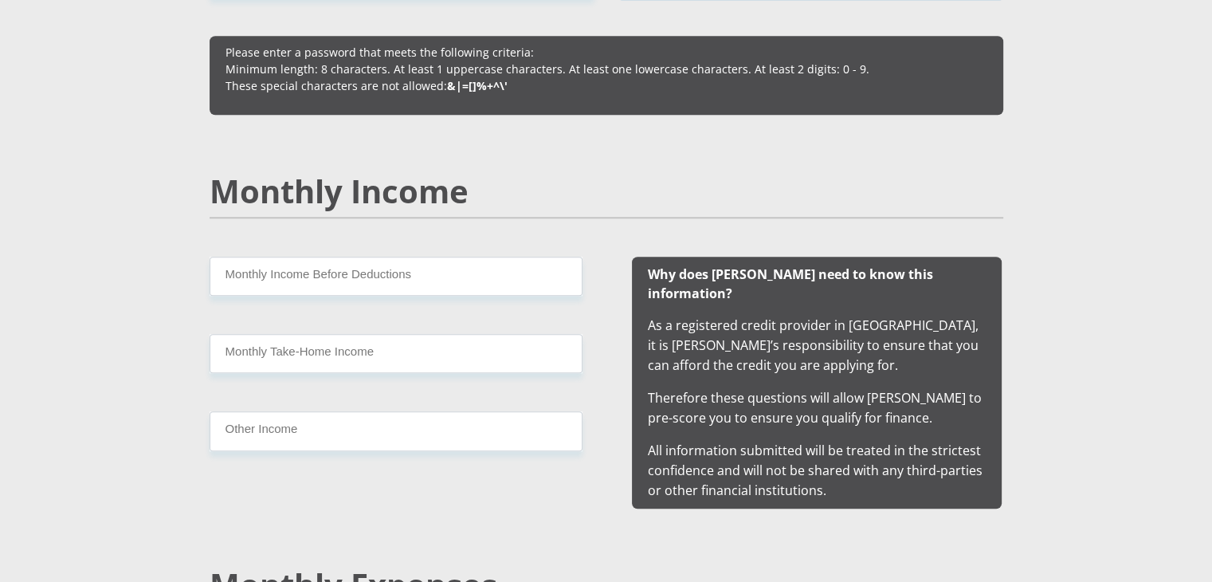
scroll to position [1381, 0]
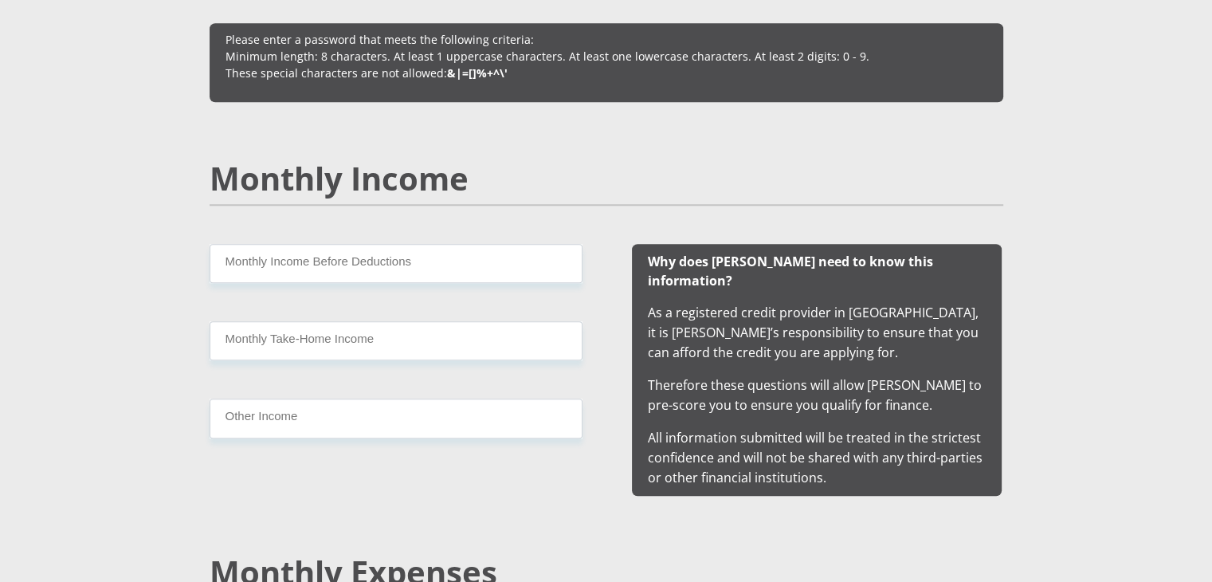
type input "Muhluri27#"
click at [431, 261] on input "Monthly Income Before Deductions" at bounding box center [396, 263] width 373 height 39
type input "7000"
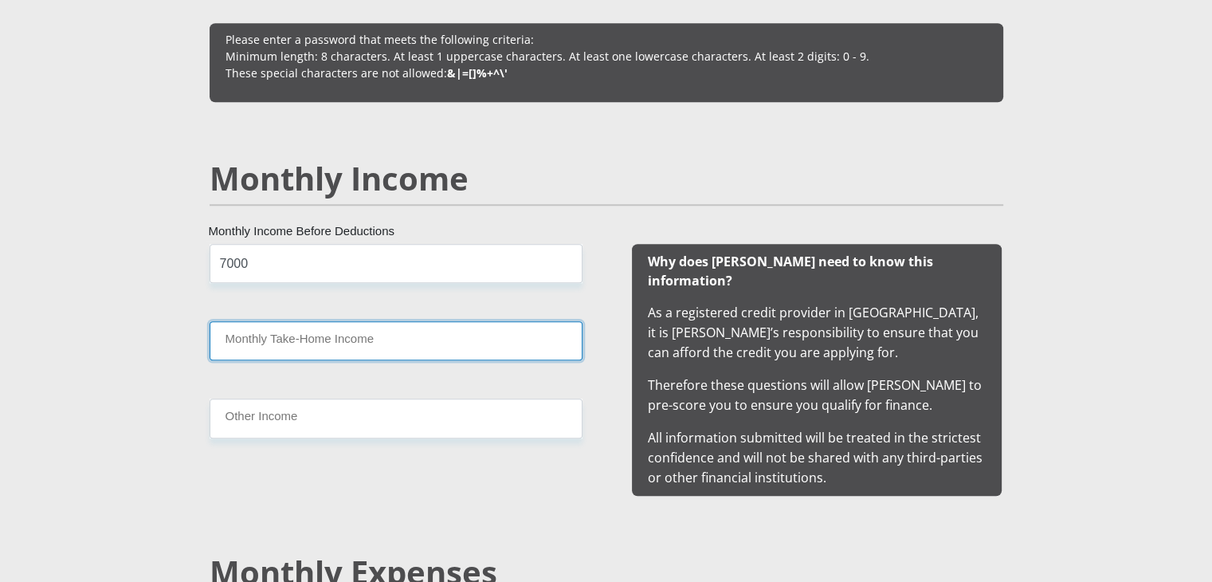
click at [342, 345] on input "Monthly Take-Home Income" at bounding box center [396, 340] width 373 height 39
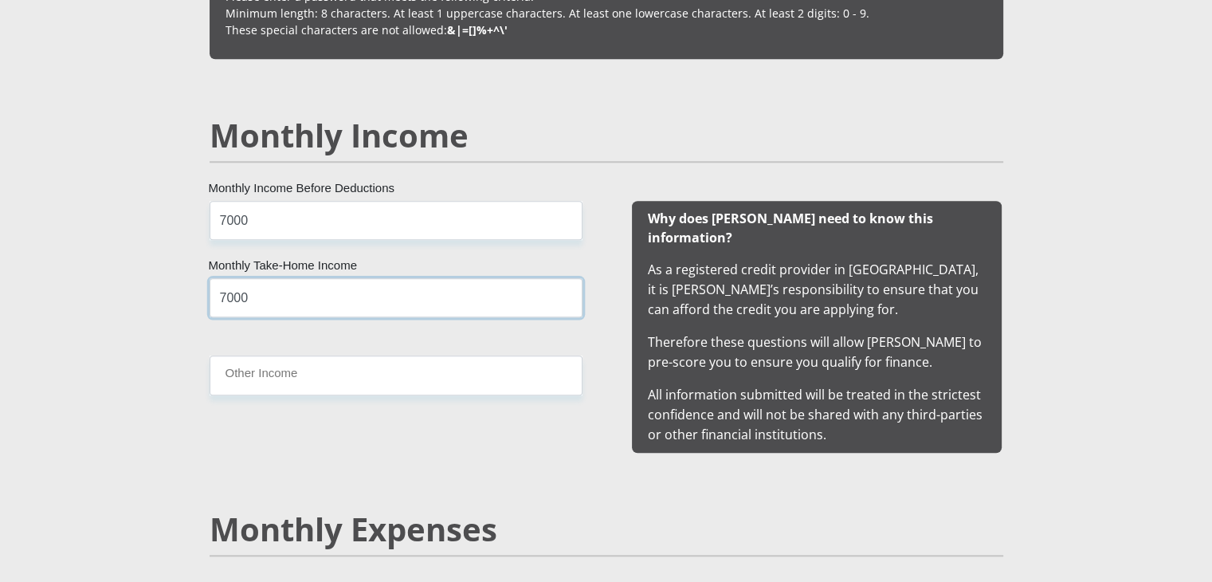
scroll to position [1429, 0]
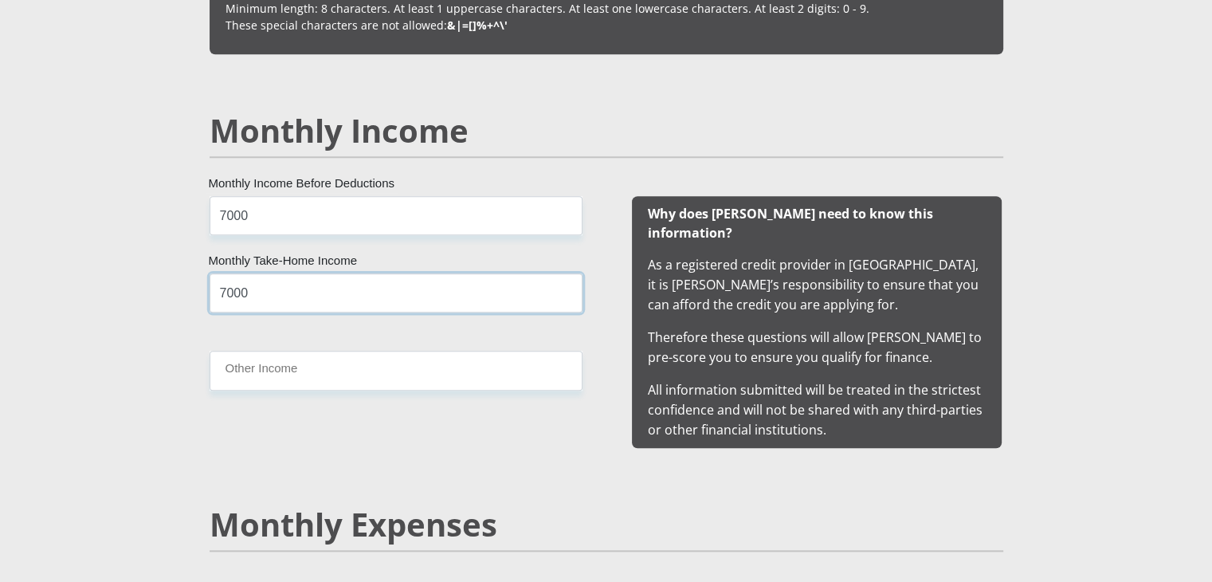
type input "7000"
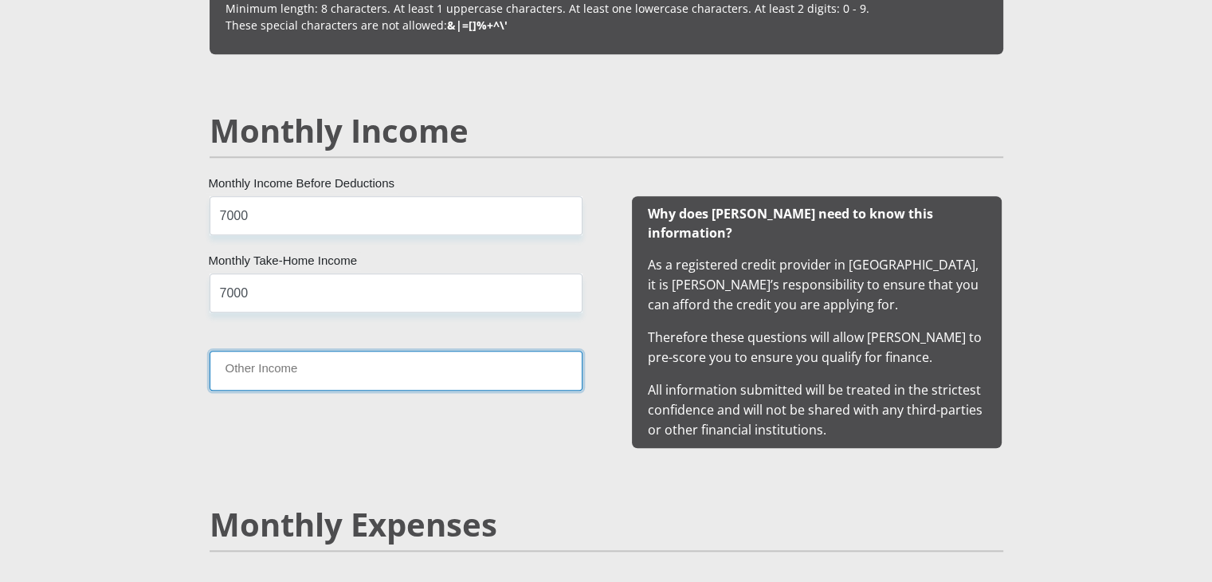
click at [264, 362] on input "Other Income" at bounding box center [396, 370] width 373 height 39
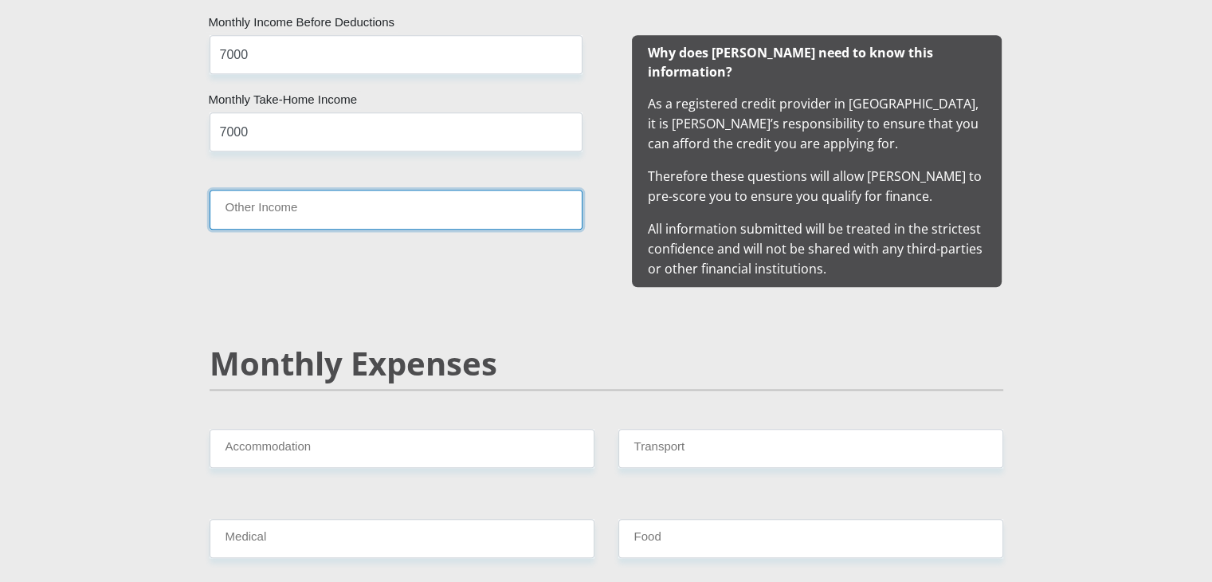
scroll to position [1749, 0]
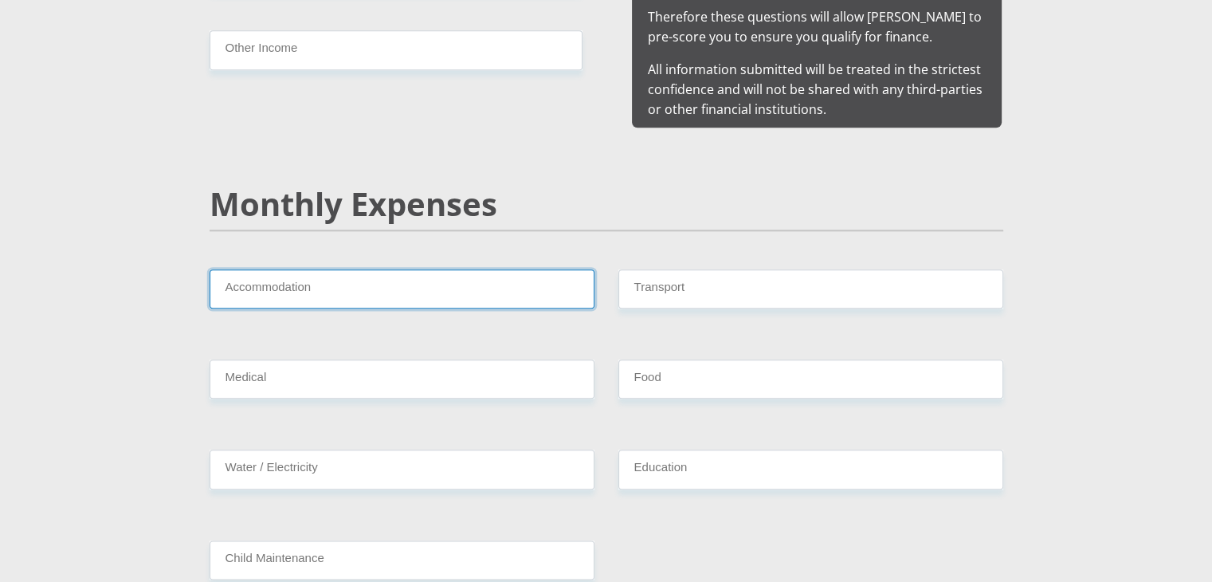
click at [306, 278] on input "Accommodation" at bounding box center [402, 288] width 385 height 39
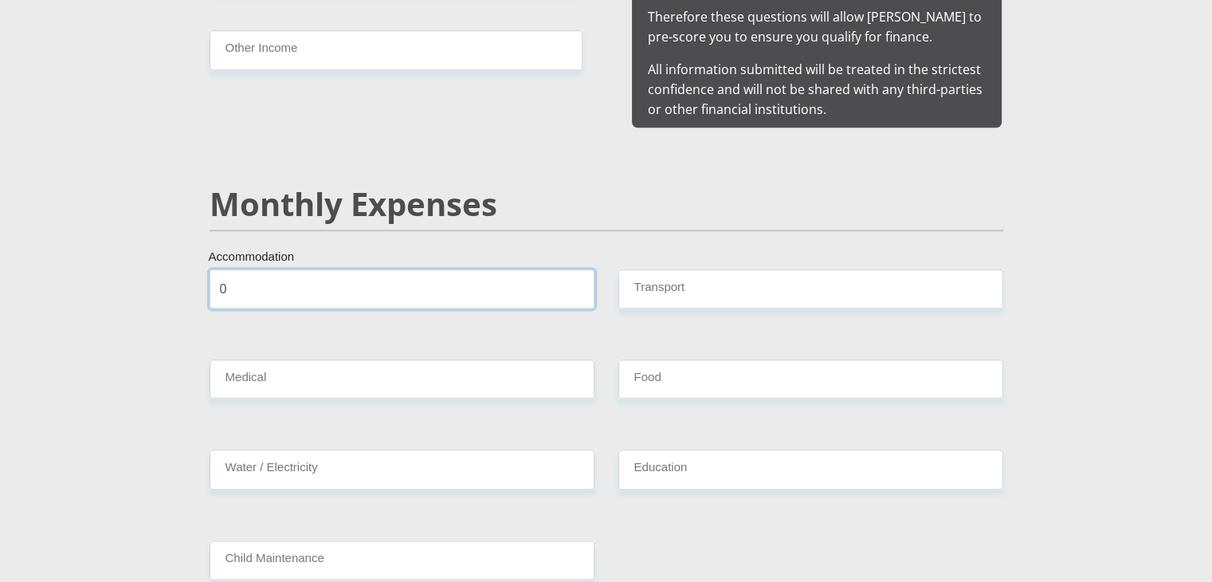
type input "0"
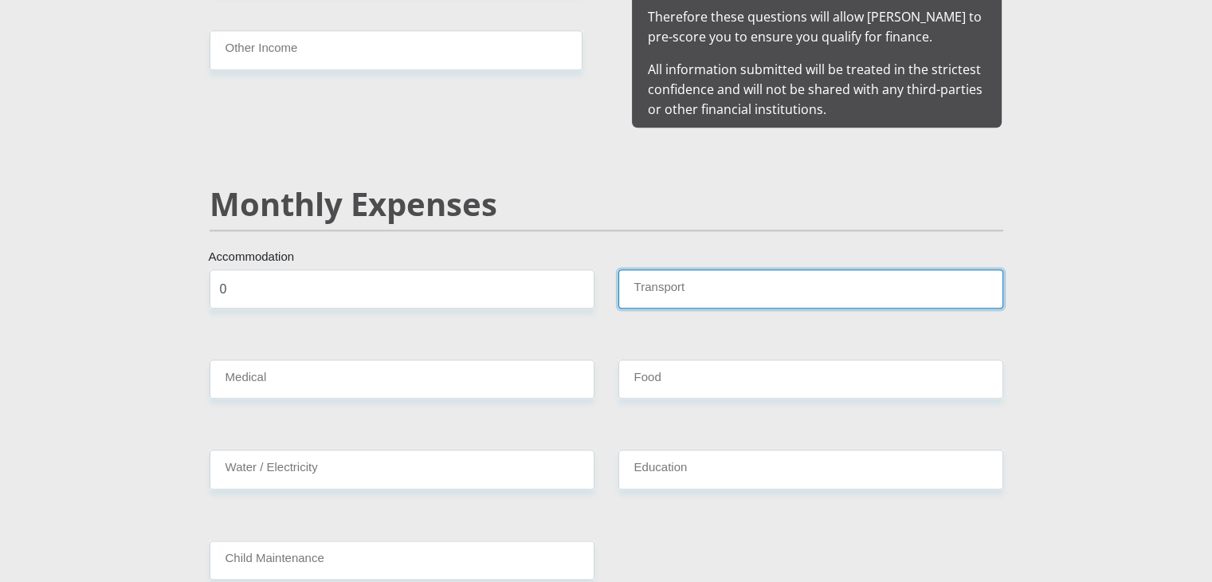
click at [640, 269] on input "Transport" at bounding box center [810, 288] width 385 height 39
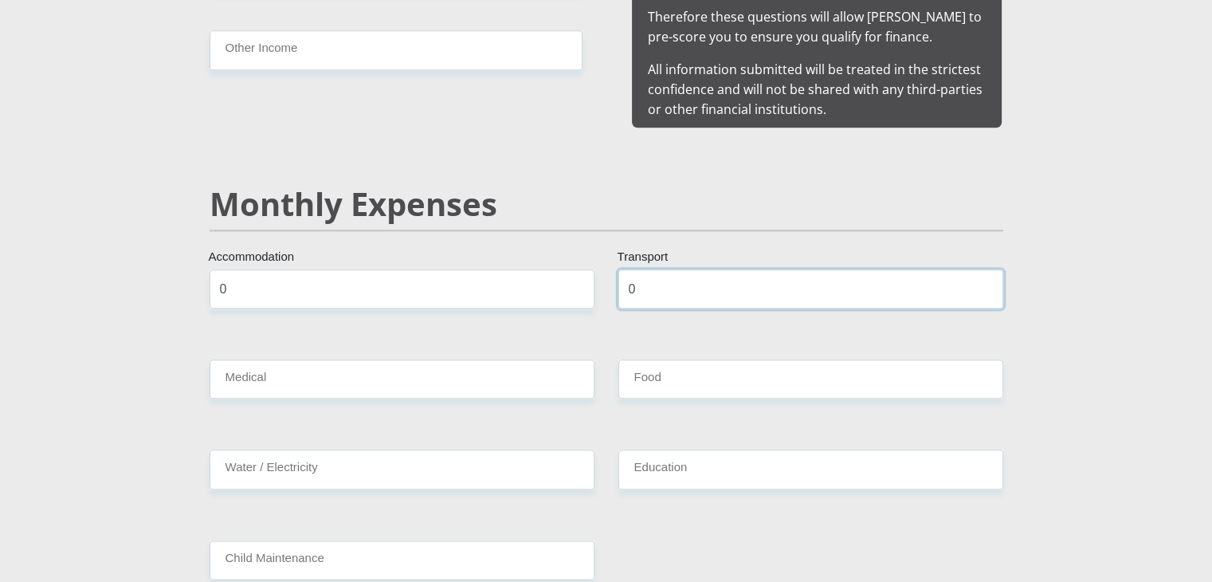
type input "0"
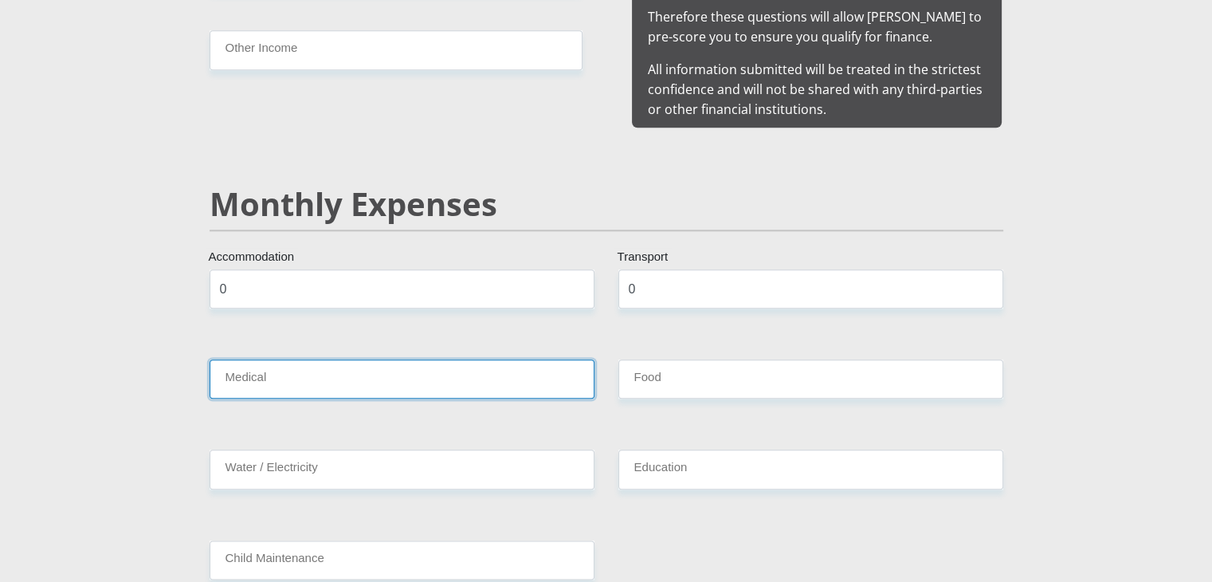
click at [390, 363] on input "Medical" at bounding box center [402, 378] width 385 height 39
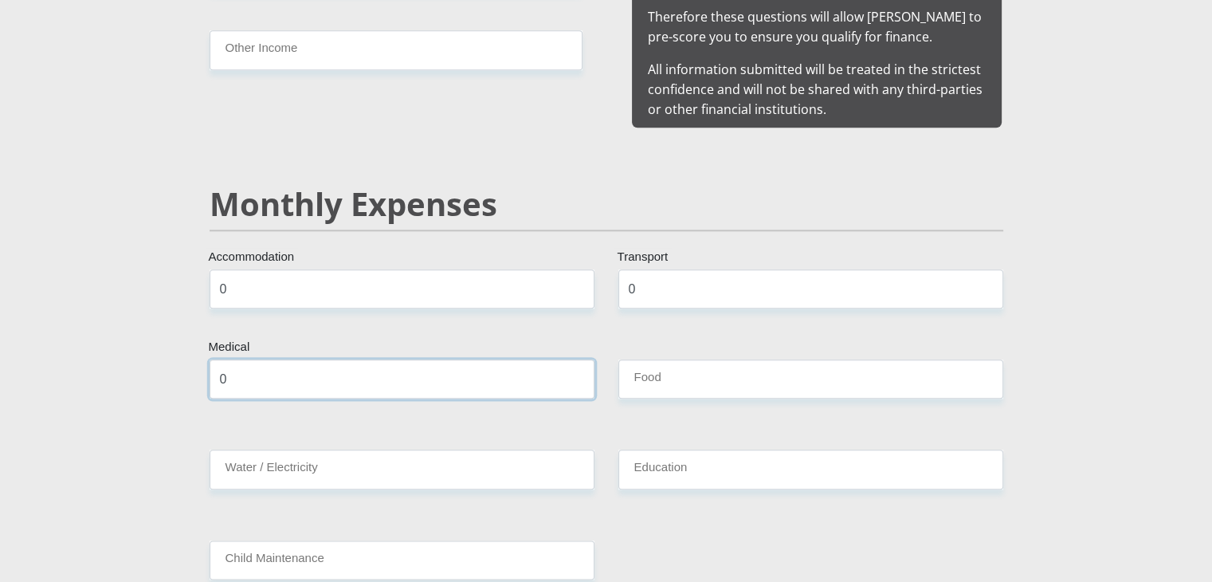
type input "0"
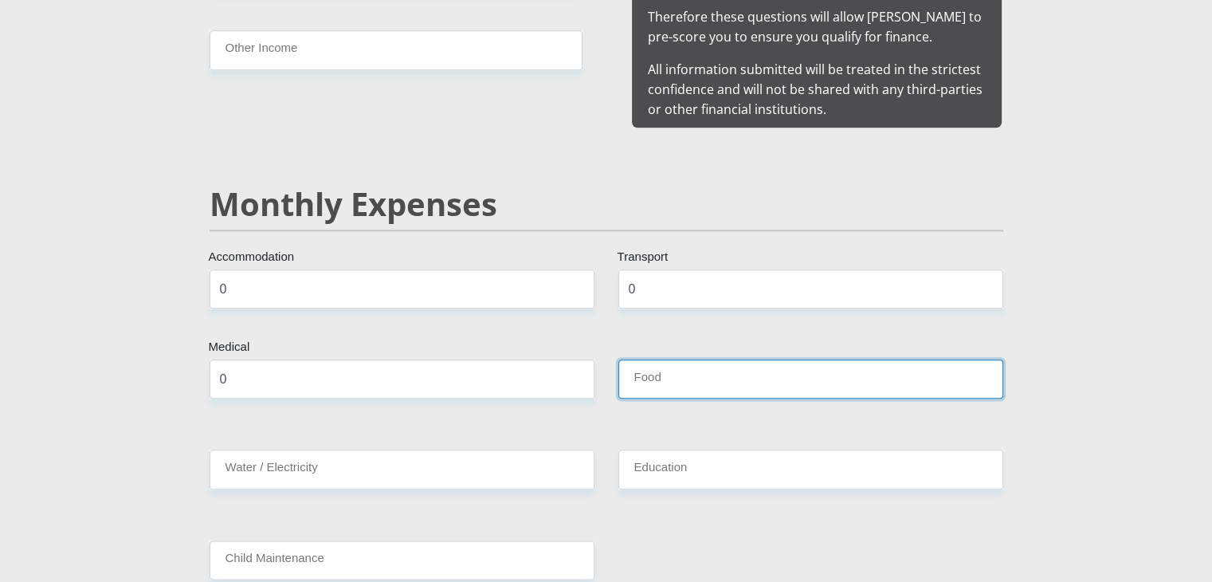
click at [670, 368] on input "Food" at bounding box center [810, 378] width 385 height 39
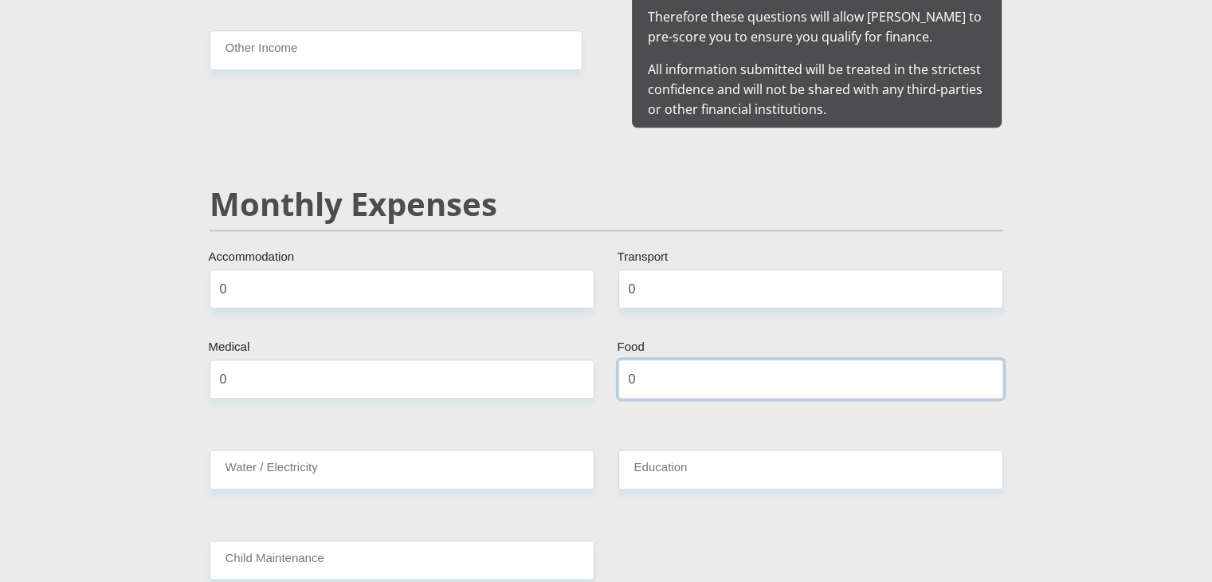
type input "0"
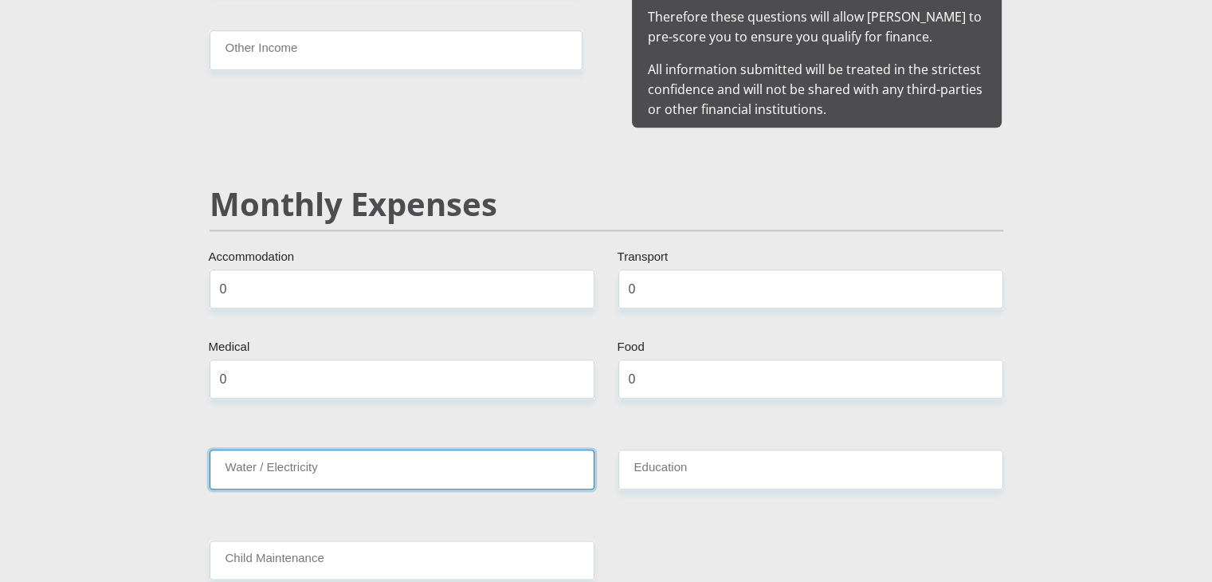
click at [459, 449] on input "Water / Electricity" at bounding box center [402, 468] width 385 height 39
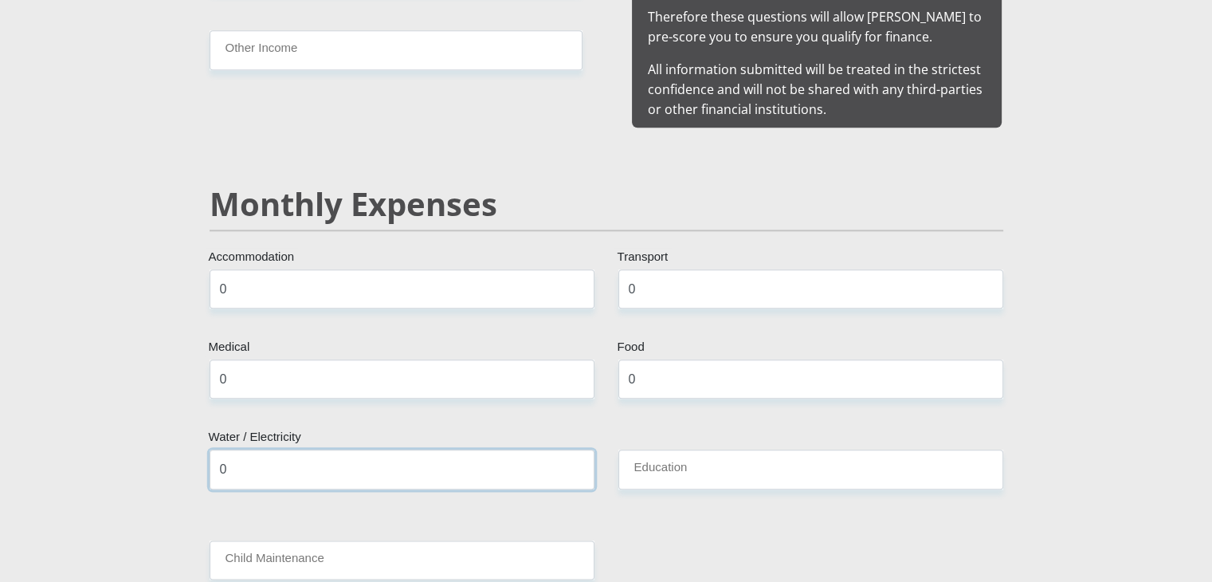
type input "0"
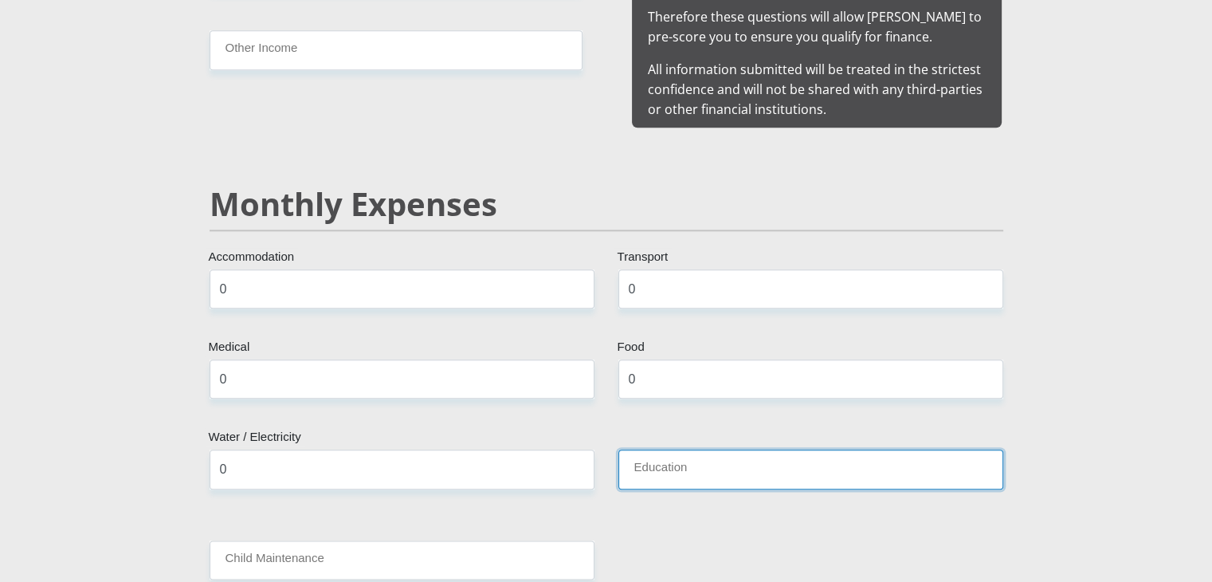
click at [628, 453] on input "Education" at bounding box center [810, 468] width 385 height 39
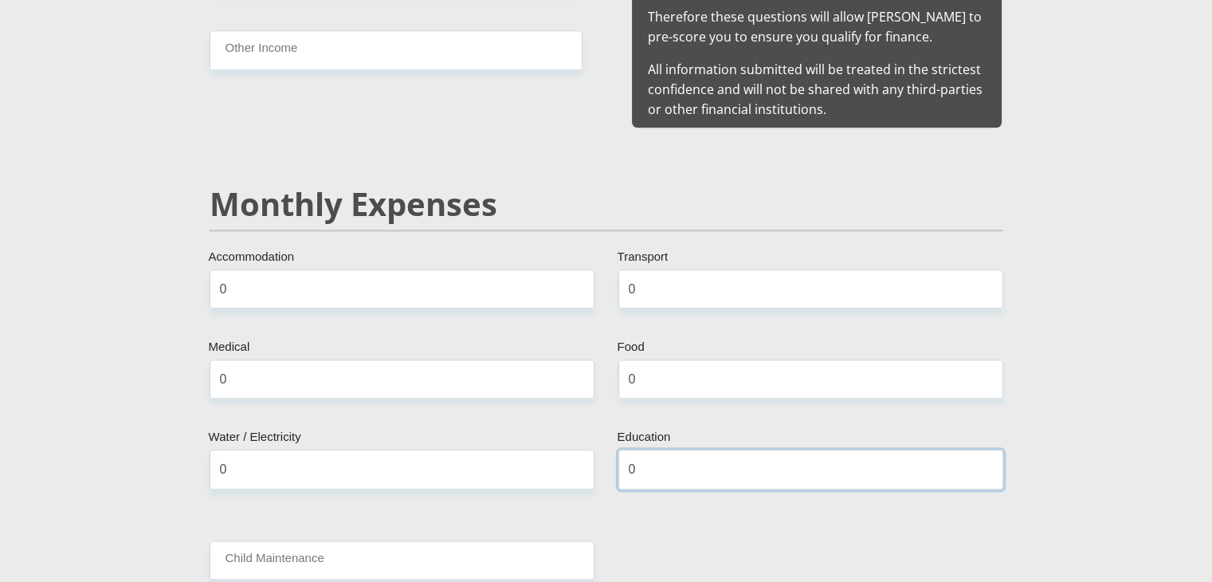
type input "0"
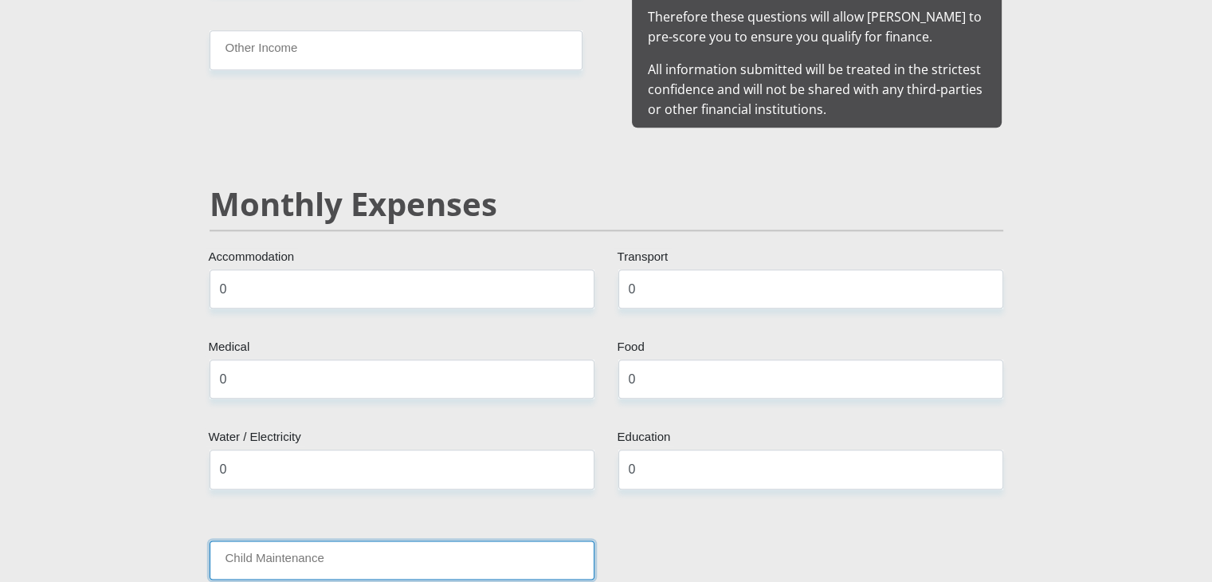
click at [310, 543] on input "Child Maintenance" at bounding box center [402, 559] width 385 height 39
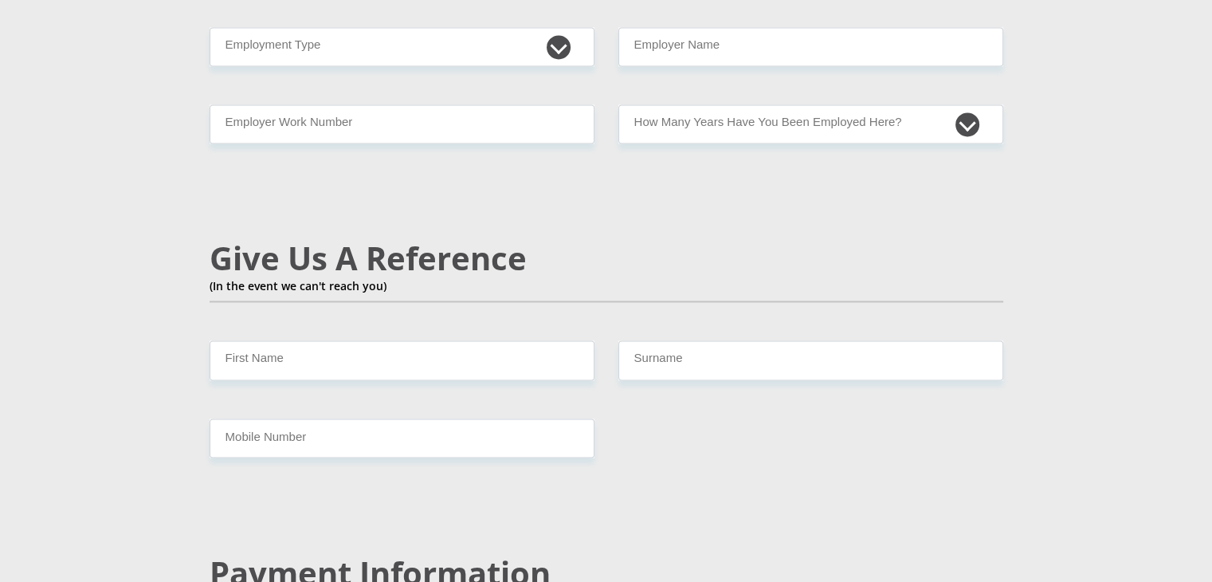
scroll to position [2606, 0]
type input "0"
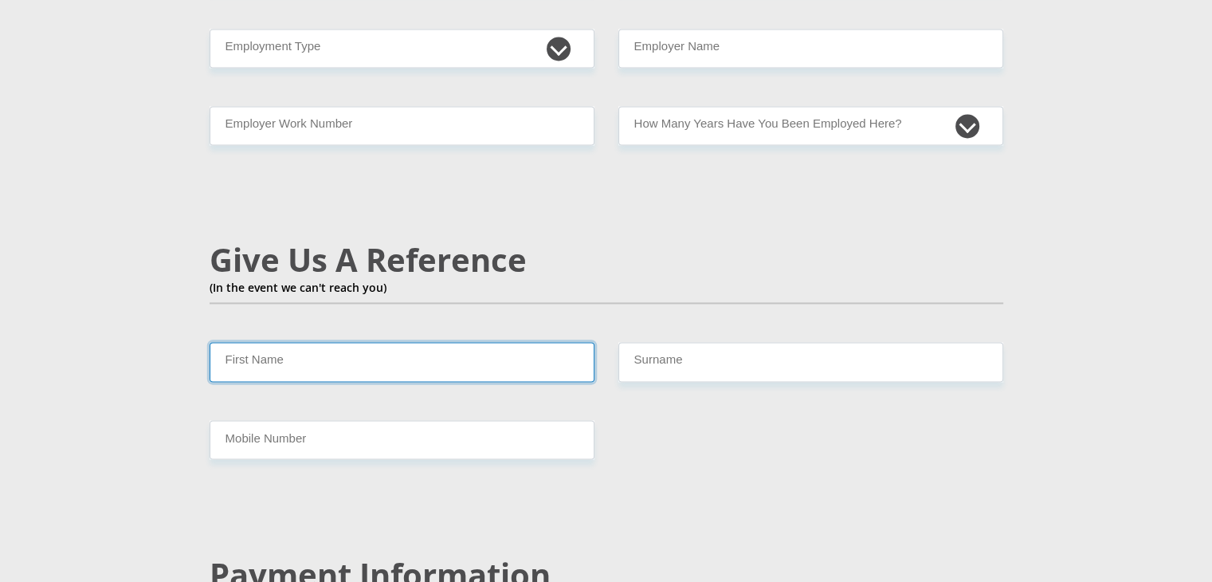
click at [334, 342] on input "First Name" at bounding box center [402, 361] width 385 height 39
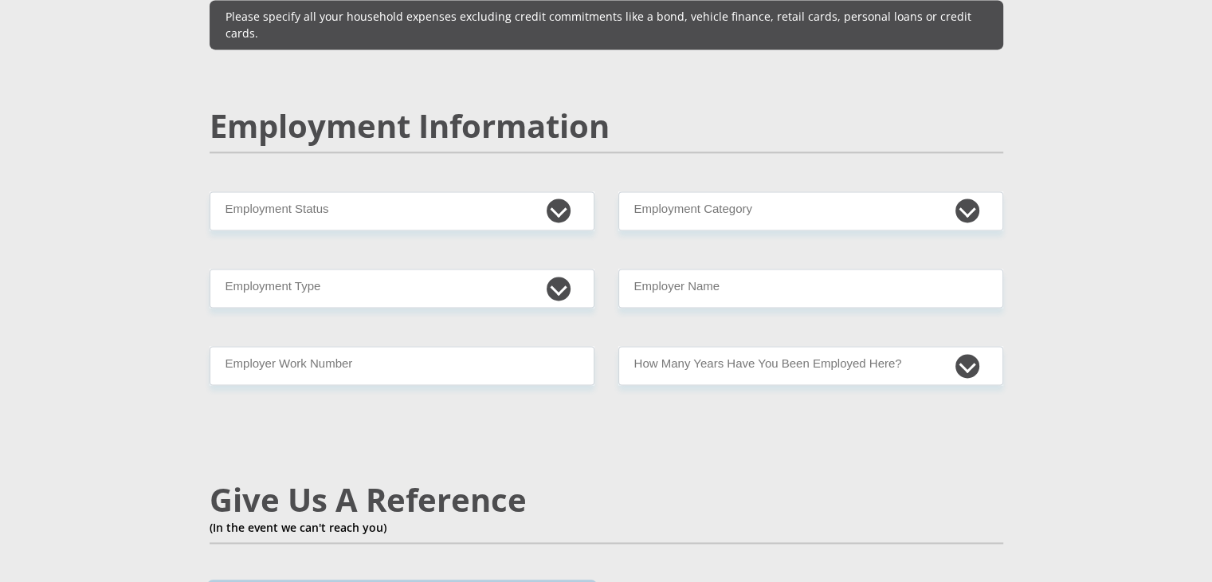
scroll to position [2328, 0]
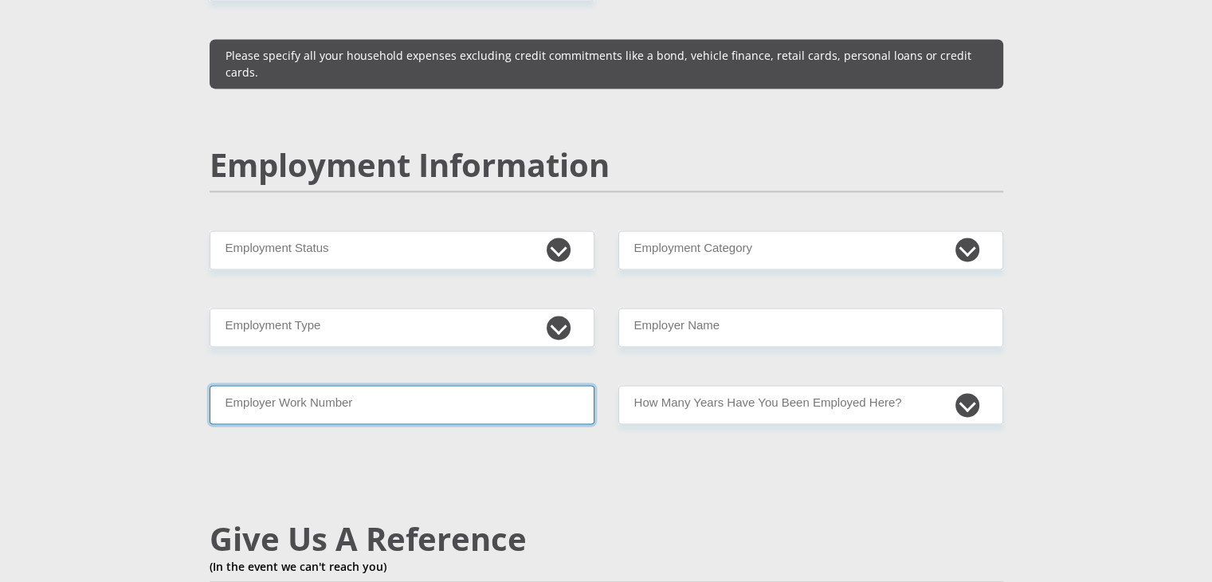
click at [323, 385] on input "Employer Work Number" at bounding box center [402, 404] width 385 height 39
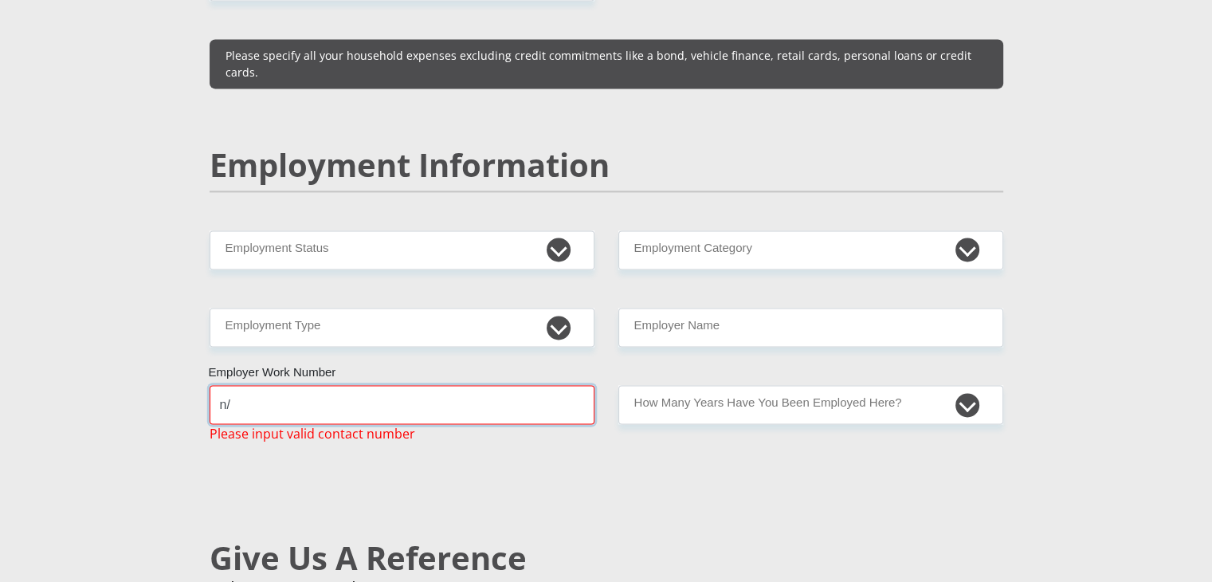
type input "n"
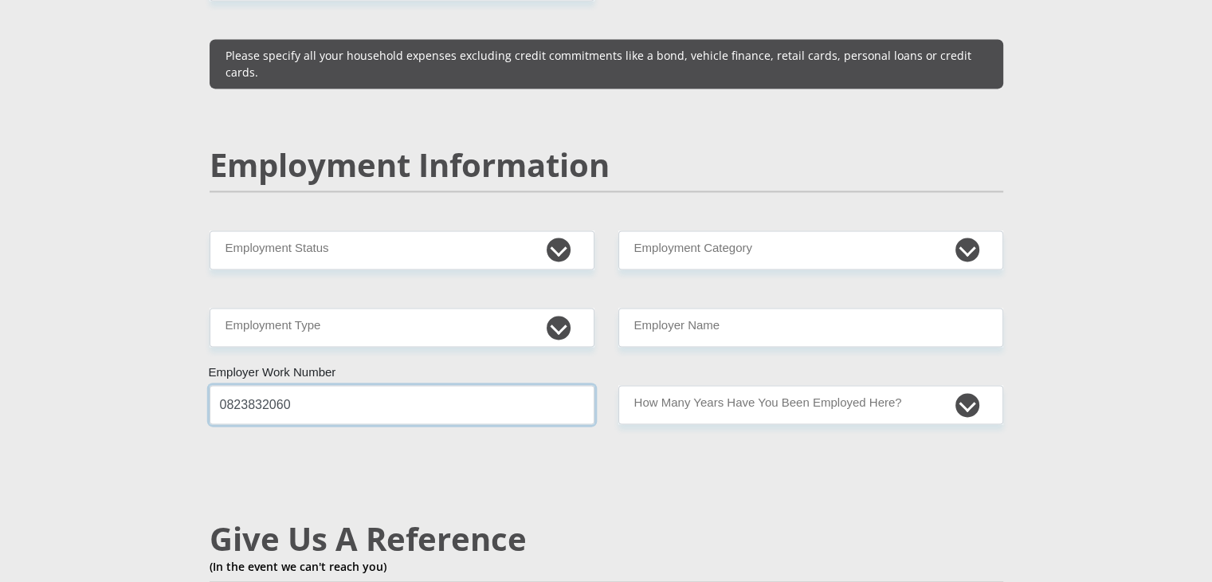
type input "0823832060"
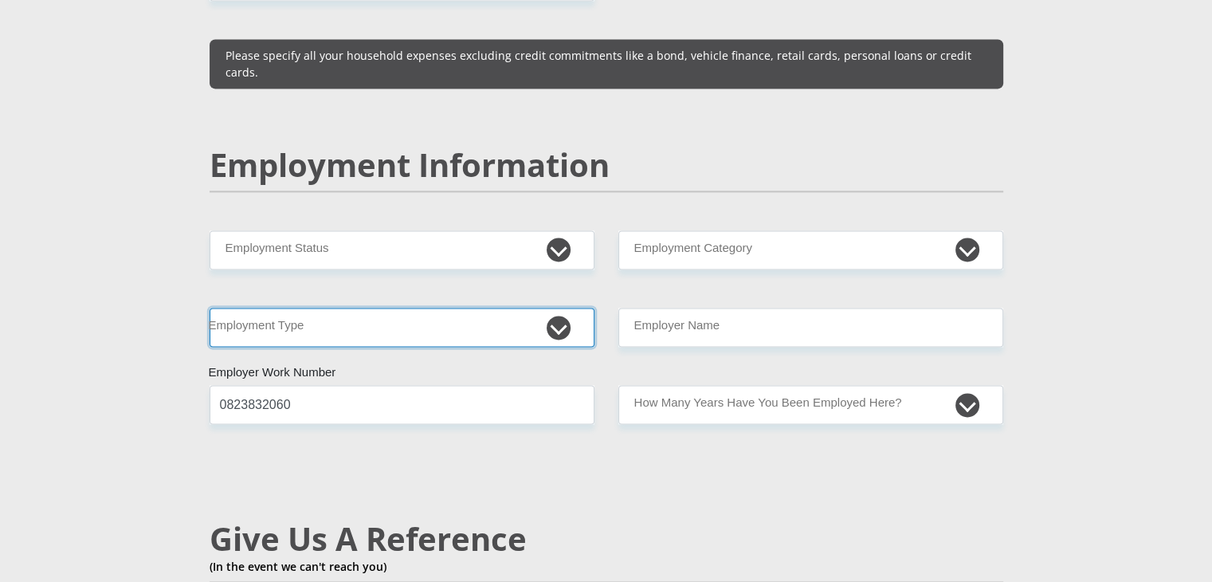
click at [335, 307] on select "College/Lecturer Craft Seller Creative Driver Executive Farmer Forces - Non Com…" at bounding box center [402, 326] width 385 height 39
select select "Driver"
click at [210, 307] on select "College/Lecturer Craft Seller Creative Driver Executive Farmer Forces - Non Com…" at bounding box center [402, 326] width 385 height 39
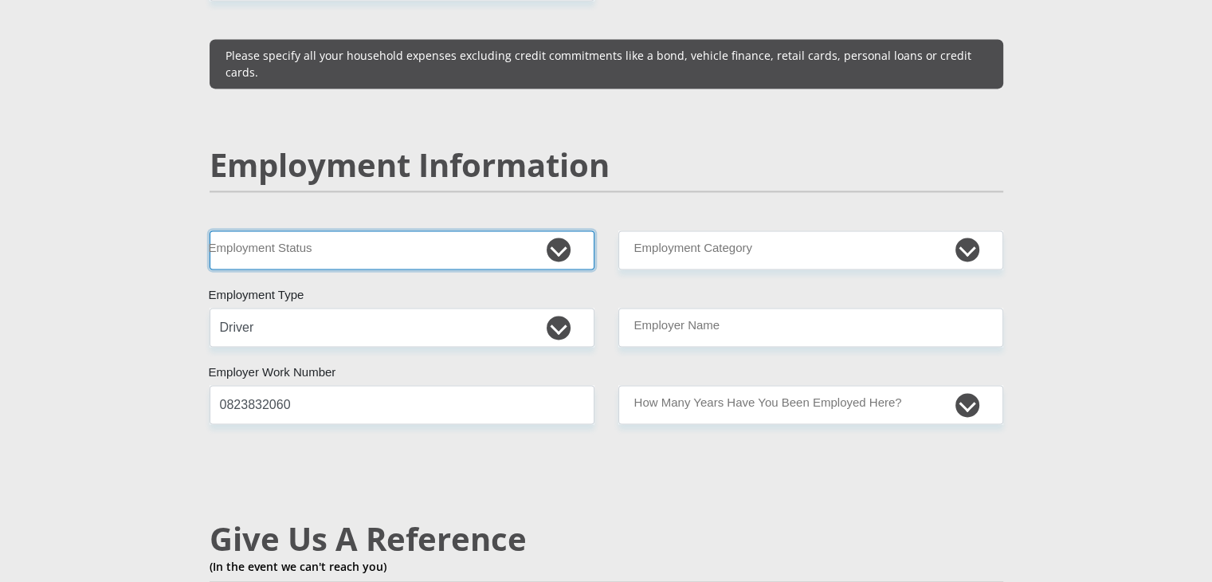
click at [319, 230] on select "Permanent/Full-time Part-time/Casual Contract Worker Self-Employed Housewife Re…" at bounding box center [402, 249] width 385 height 39
select select "1"
click at [210, 230] on select "Permanent/Full-time Part-time/Casual Contract Worker Self-Employed Housewife Re…" at bounding box center [402, 249] width 385 height 39
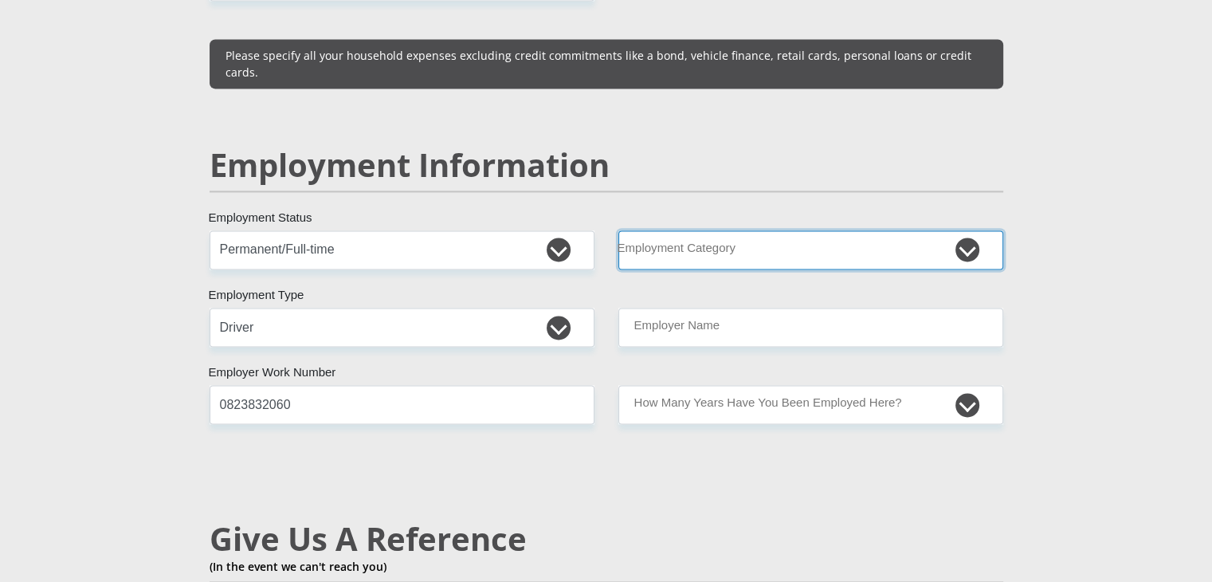
click at [650, 230] on select "AGRICULTURE ALCOHOL & TOBACCO CONSTRUCTION MATERIALS METALLURGY EQUIPMENT FOR R…" at bounding box center [810, 249] width 385 height 39
select select "2"
click at [618, 230] on select "AGRICULTURE ALCOHOL & TOBACCO CONSTRUCTION MATERIALS METALLURGY EQUIPMENT FOR R…" at bounding box center [810, 249] width 385 height 39
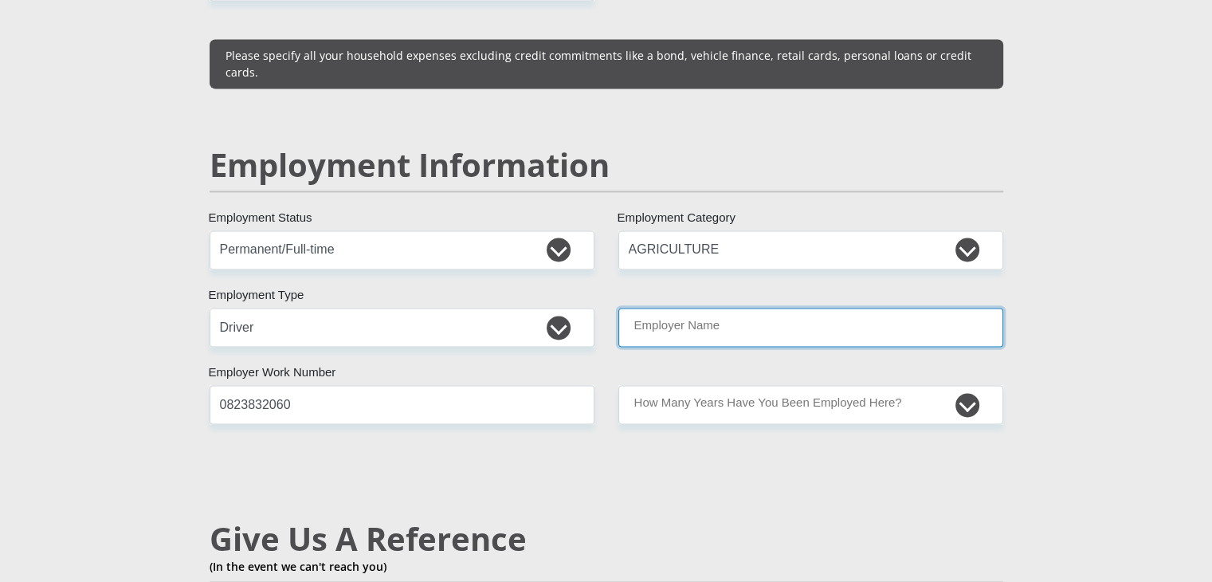
click at [721, 307] on input "Employer Name" at bounding box center [810, 326] width 385 height 39
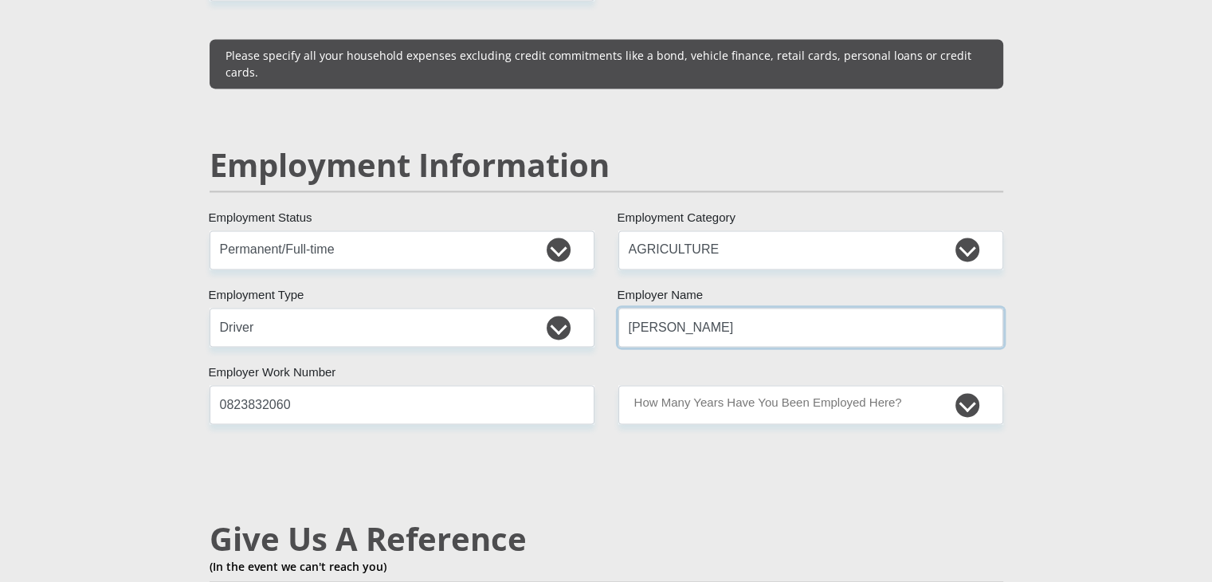
type input "Willie"
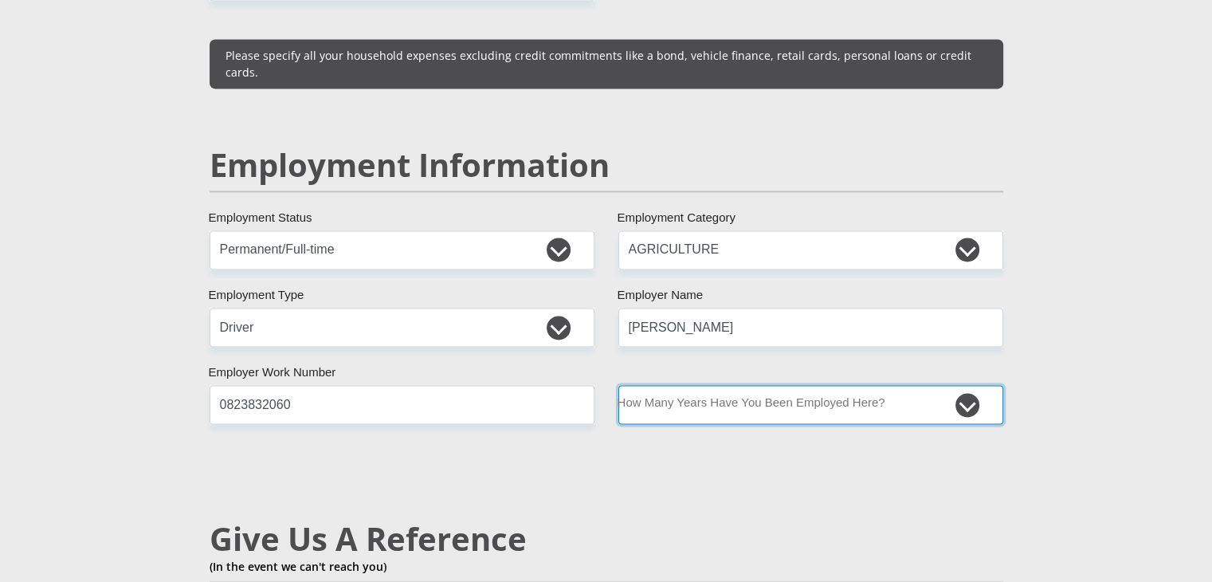
click at [695, 385] on select "less than 1 year 1-3 years 3-5 years 5+ years" at bounding box center [810, 404] width 385 height 39
click at [683, 385] on select "less than 1 year 1-3 years 3-5 years 5+ years" at bounding box center [810, 404] width 385 height 39
select select "48"
click at [618, 385] on select "less than 1 year 1-3 years 3-5 years 5+ years" at bounding box center [810, 404] width 385 height 39
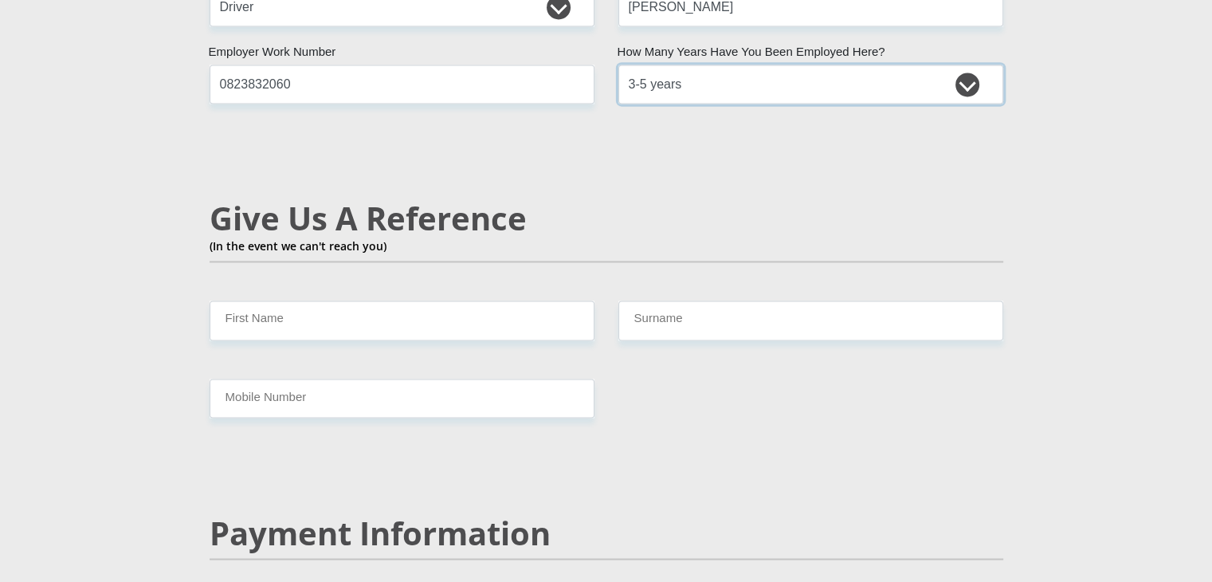
scroll to position [2648, 0]
click at [417, 300] on input "First Name" at bounding box center [402, 319] width 385 height 39
type input "Zane"
click at [652, 300] on input "Surname" at bounding box center [810, 319] width 385 height 39
type input "Maluleke"
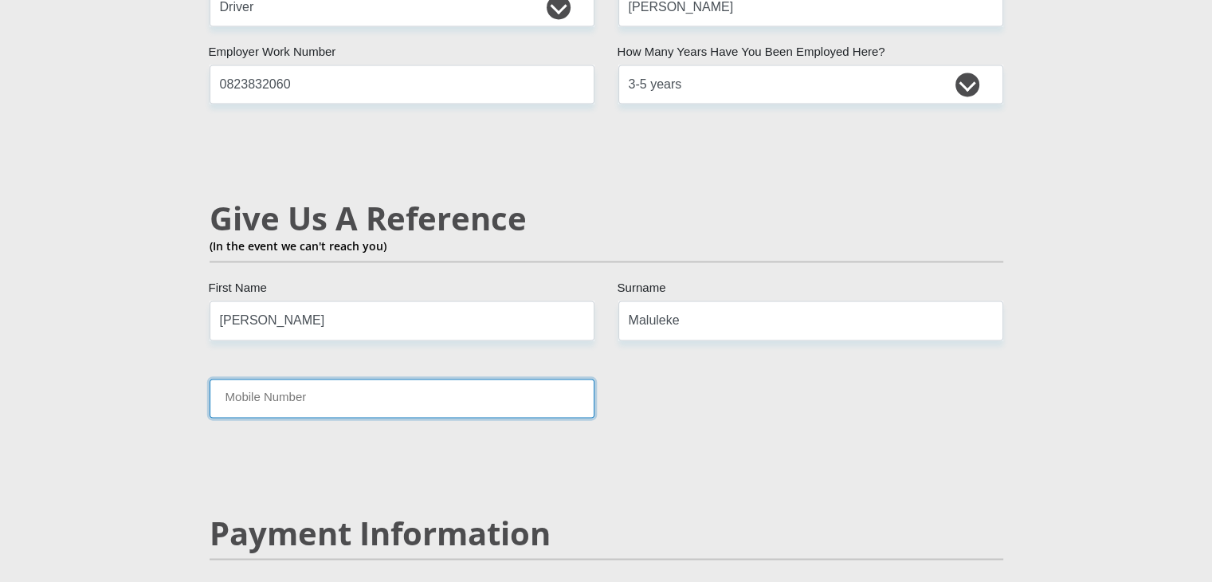
click at [368, 378] on input "Mobile Number" at bounding box center [402, 397] width 385 height 39
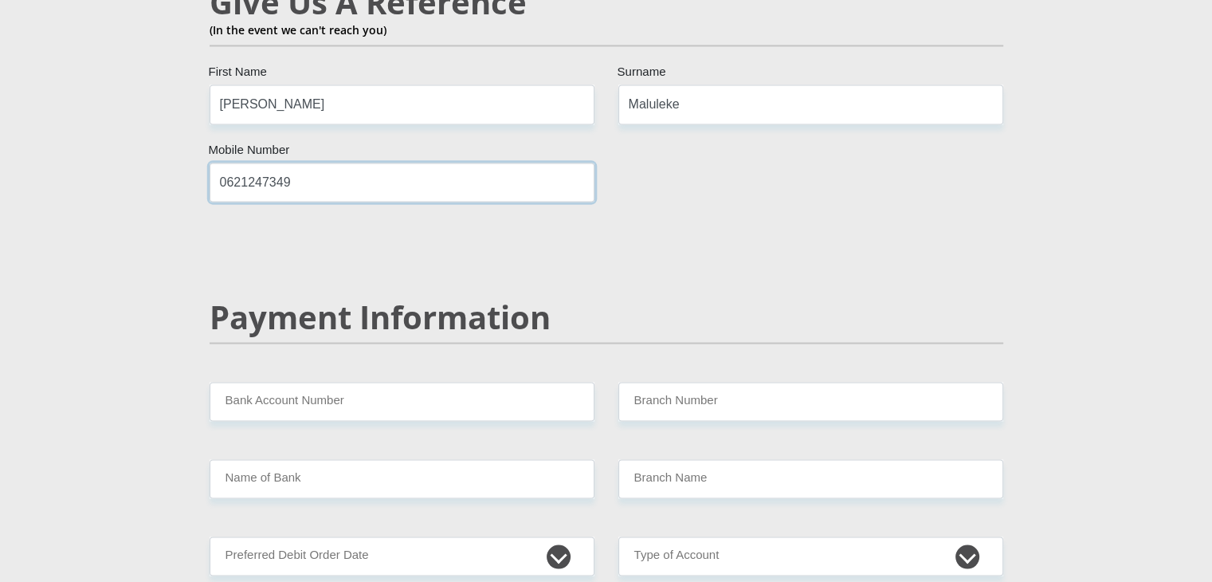
scroll to position [2944, 0]
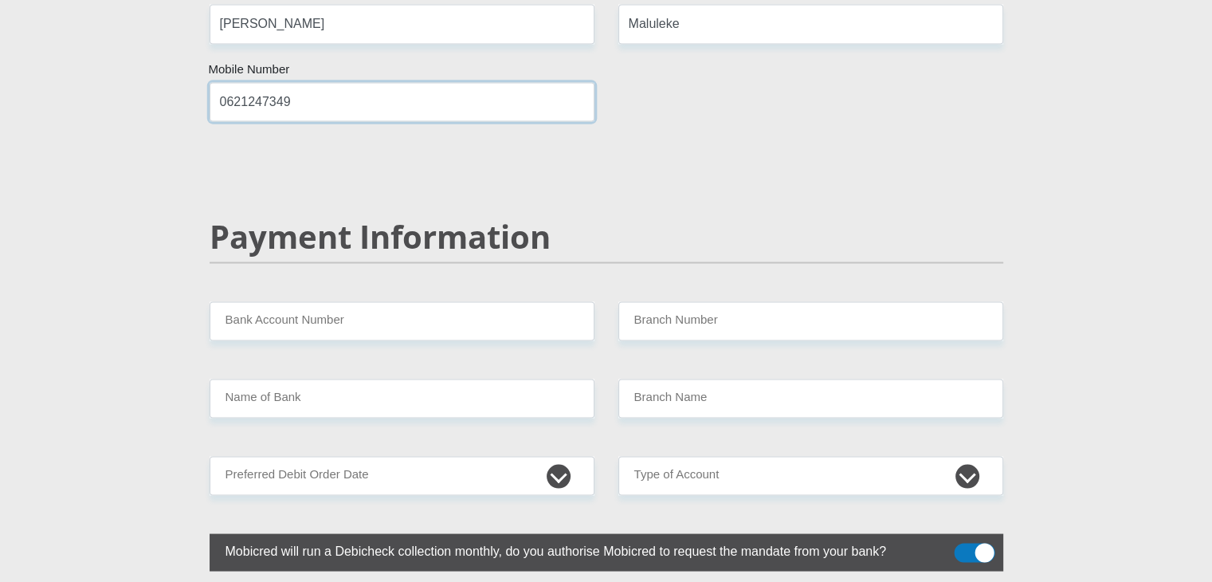
type input "0621247349"
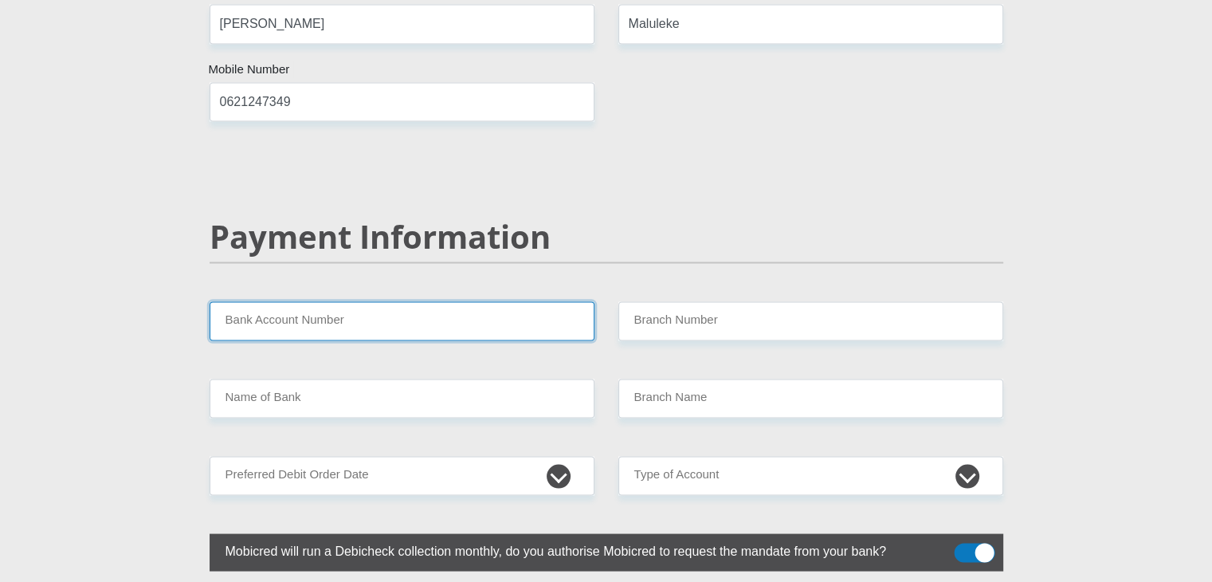
click at [382, 301] on input "Bank Account Number" at bounding box center [402, 320] width 385 height 39
click at [368, 301] on input "Bank Account Number" at bounding box center [402, 320] width 385 height 39
paste input "1143986758"
type input "1143986758"
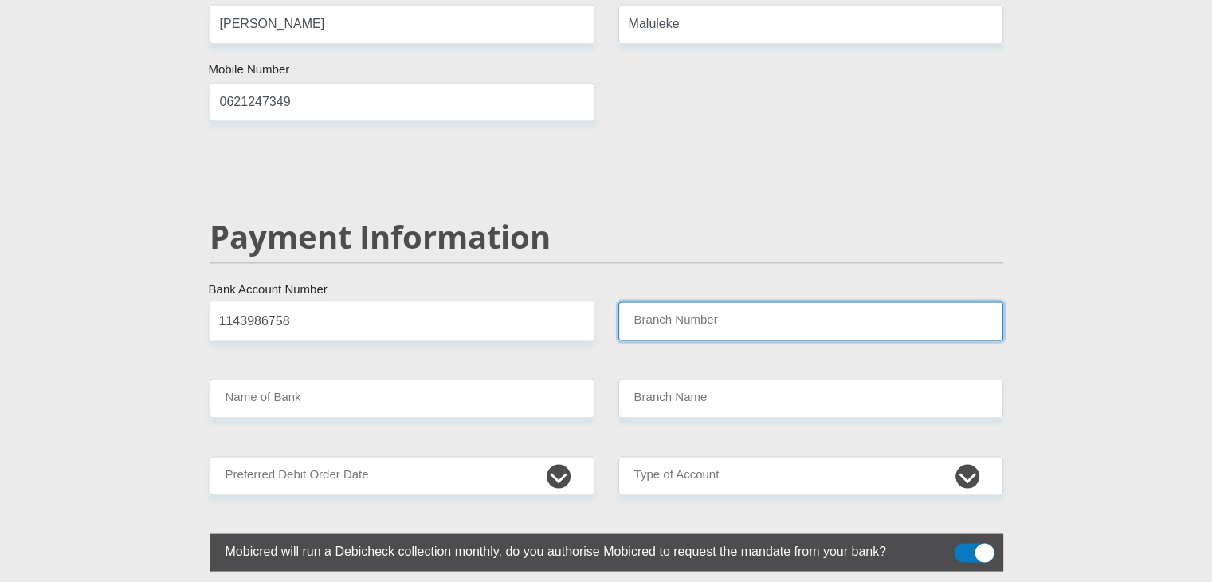
click at [651, 301] on input "Branch Number" at bounding box center [810, 320] width 385 height 39
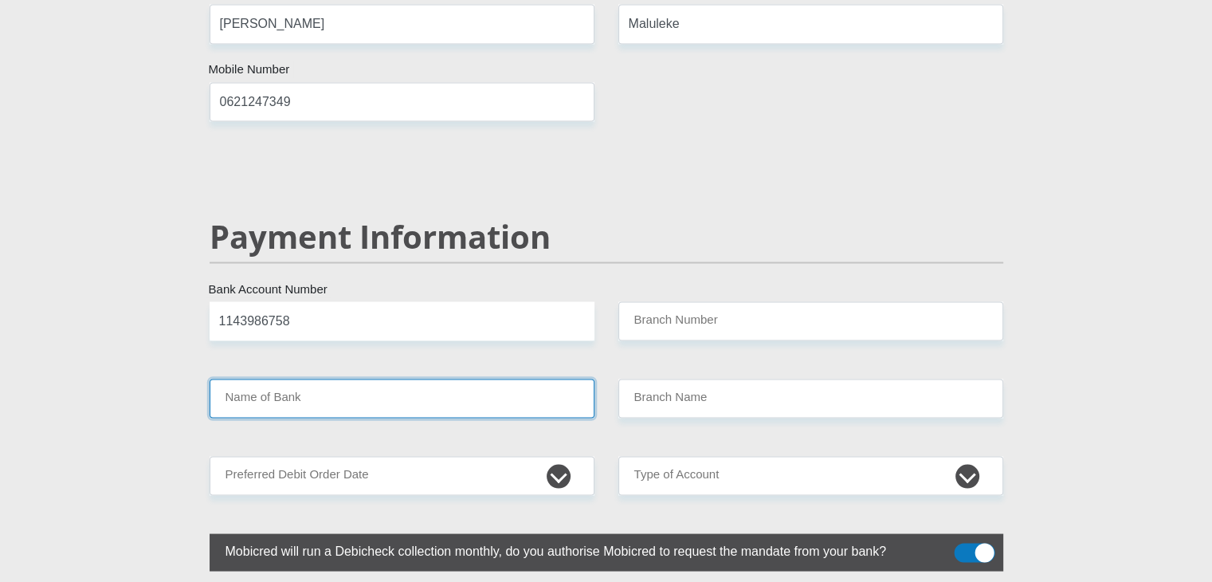
click at [382, 378] on input "Name of Bank" at bounding box center [402, 397] width 385 height 39
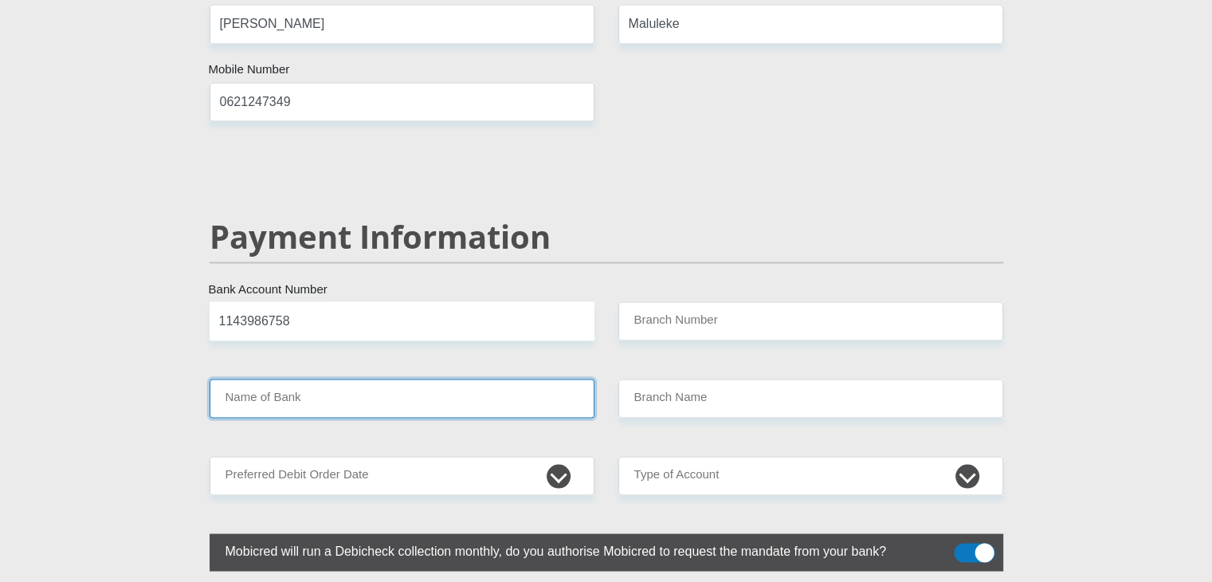
click at [382, 378] on input "Name of Bank" at bounding box center [402, 397] width 385 height 39
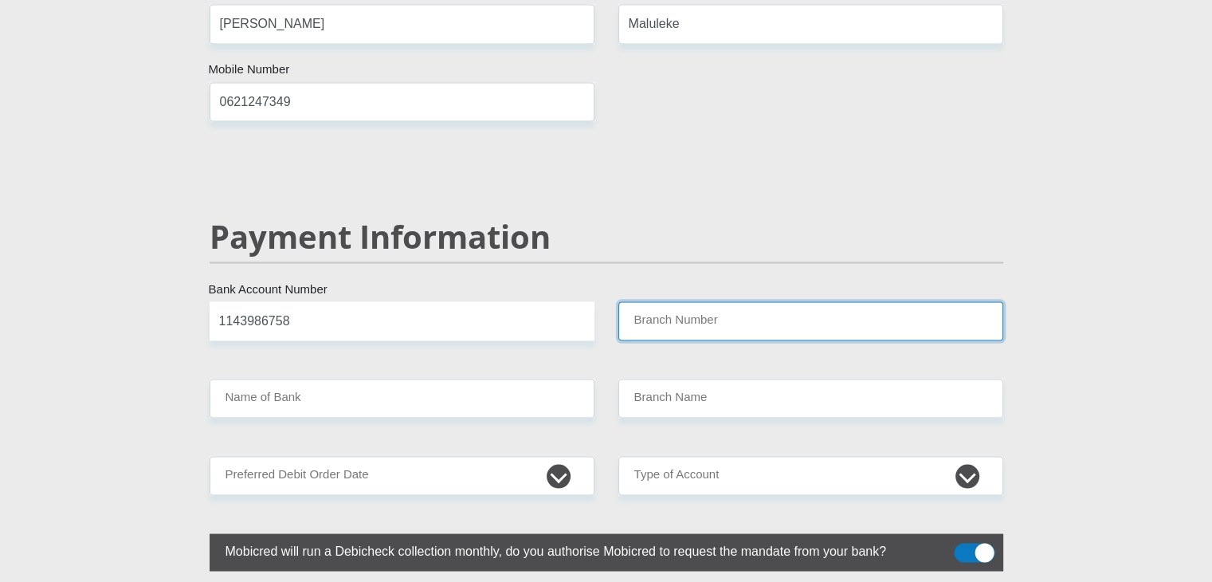
click at [719, 301] on input "Branch Number" at bounding box center [810, 320] width 385 height 39
type input "470010"
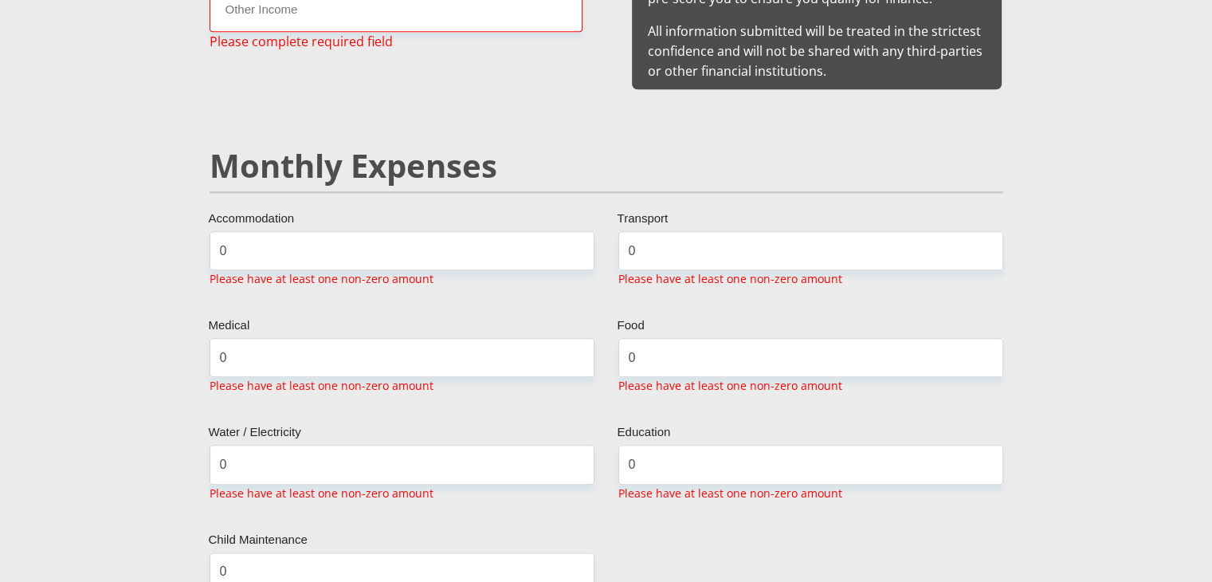
type input "CAPITEC BANK LIMITED"
type input "CAPITEC BANK CPC"
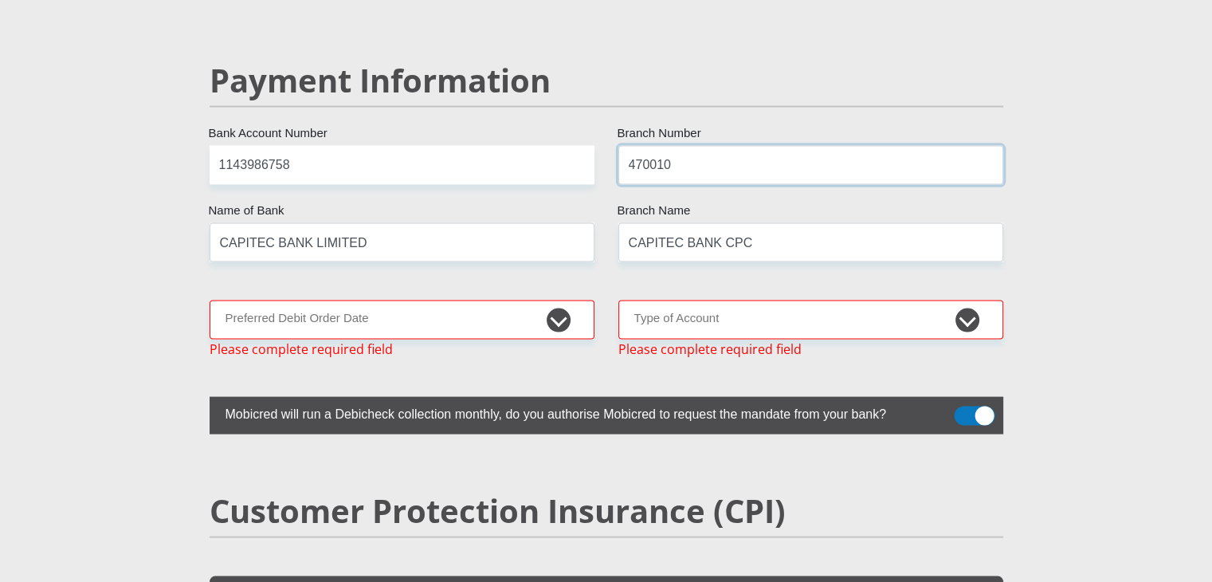
scroll to position [3151, 0]
click at [473, 300] on select "1st 2nd 3rd 4th 5th 7th 18th 19th 20th 21st 22nd 23rd 24th 25th 26th 27th 28th …" at bounding box center [402, 319] width 385 height 39
select select "1"
click at [210, 300] on select "1st 2nd 3rd 4th 5th 7th 18th 19th 20th 21st 22nd 23rd 24th 25th 26th 27th 28th …" at bounding box center [402, 319] width 385 height 39
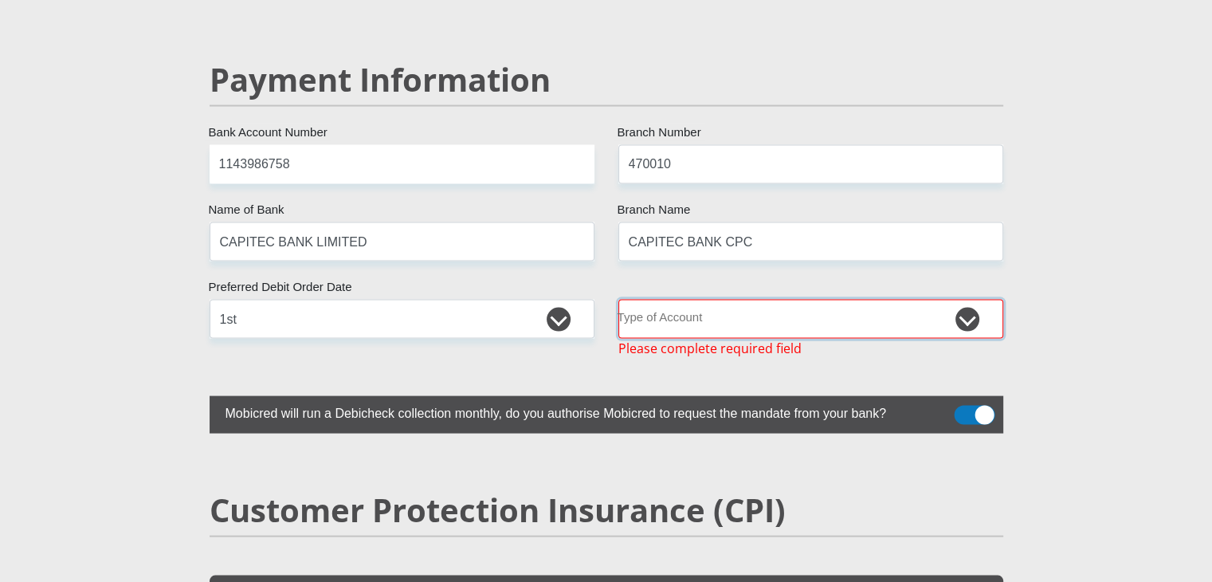
click at [706, 300] on select "Cheque Savings" at bounding box center [810, 319] width 385 height 39
select select "SAV"
click at [618, 300] on select "Cheque Savings" at bounding box center [810, 319] width 385 height 39
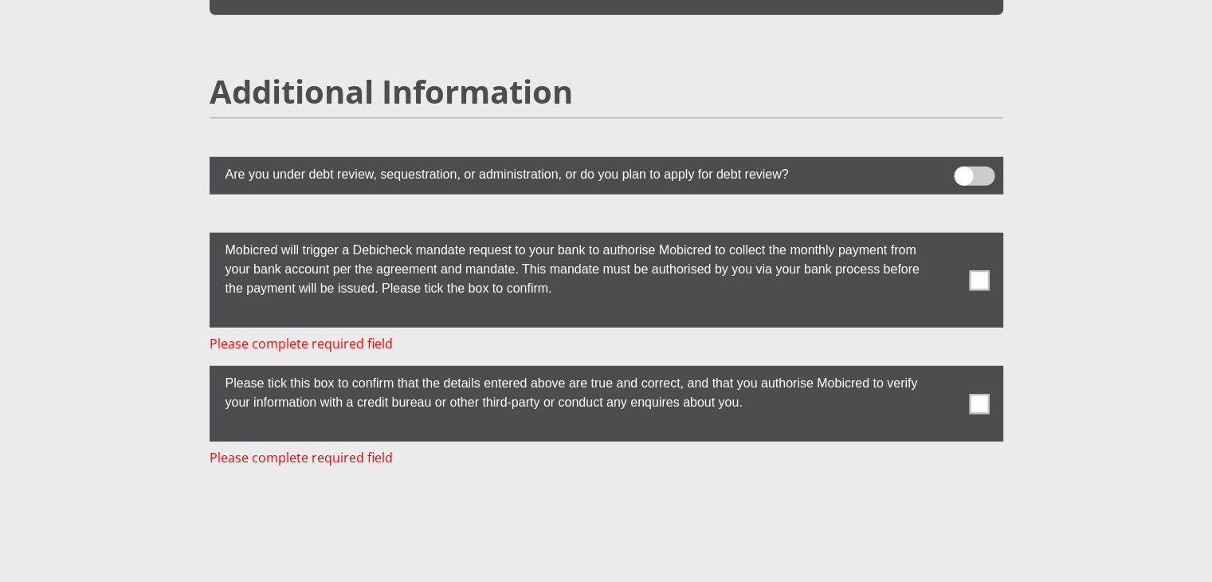
scroll to position [4361, 0]
click at [981, 269] on span at bounding box center [979, 279] width 20 height 20
click at [947, 236] on input "checkbox" at bounding box center [947, 236] width 0 height 0
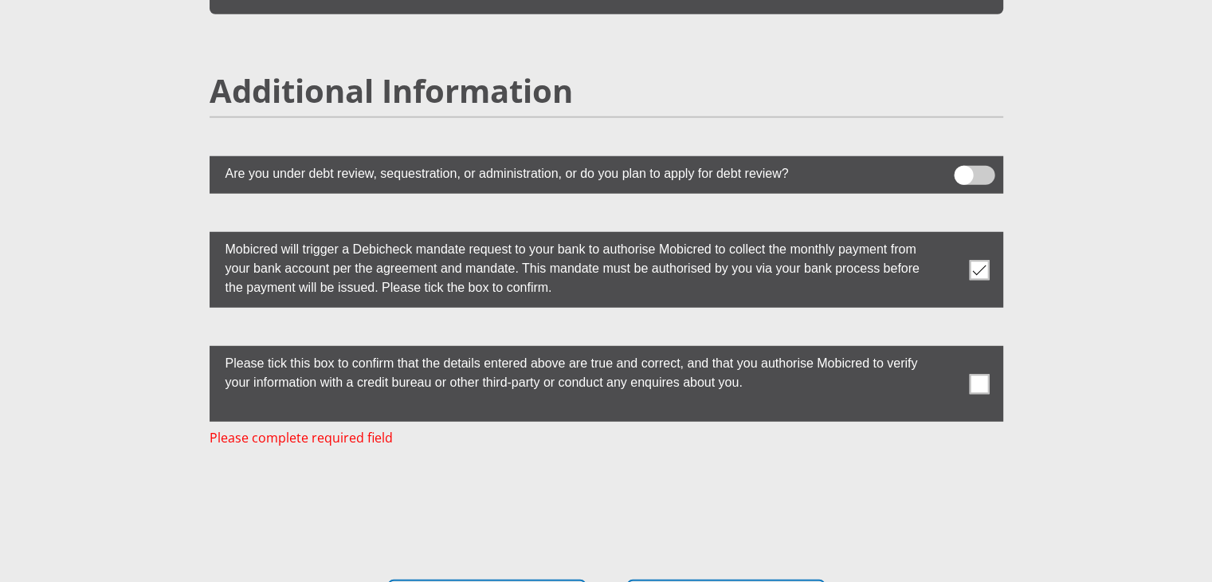
click at [965, 346] on label at bounding box center [606, 384] width 793 height 76
click at [947, 350] on input "checkbox" at bounding box center [947, 350] width 0 height 0
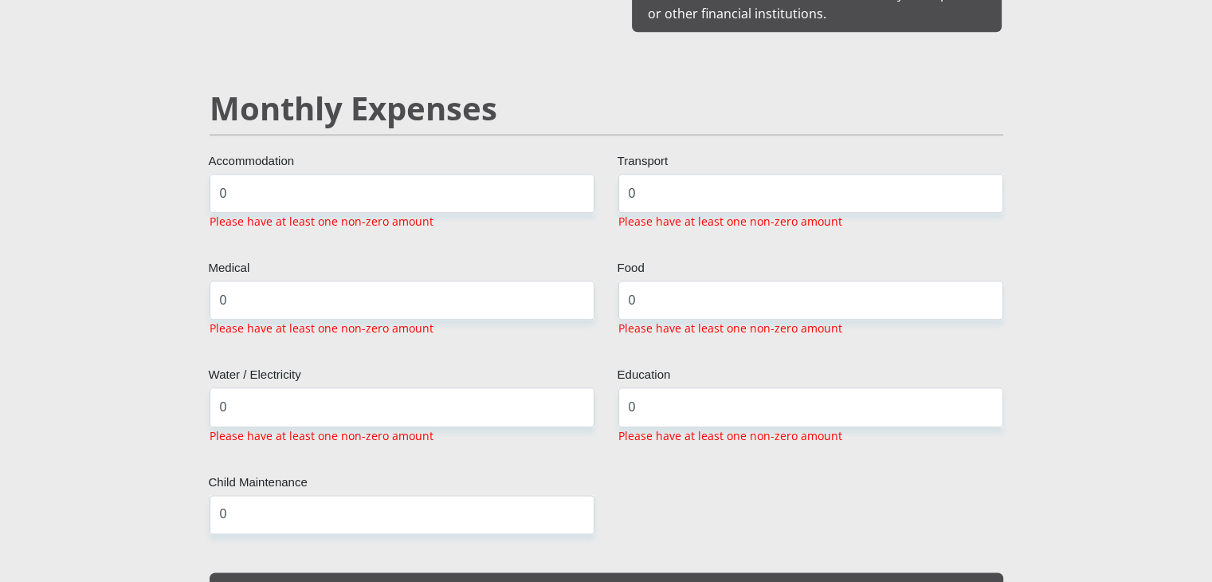
scroll to position [1837, 0]
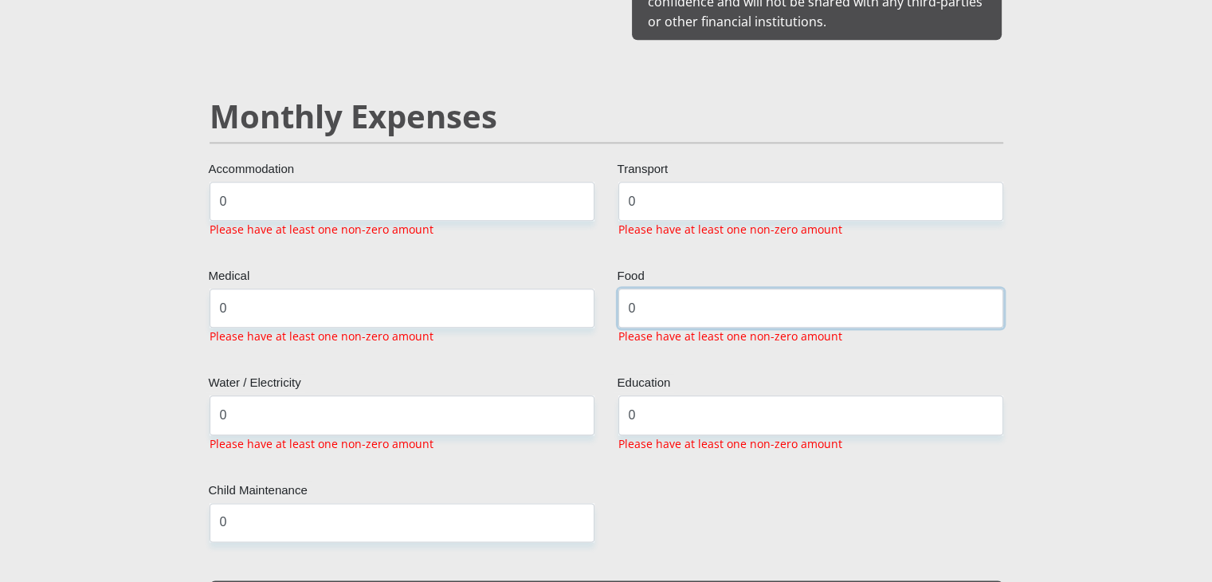
click at [687, 288] on input "0" at bounding box center [810, 307] width 385 height 39
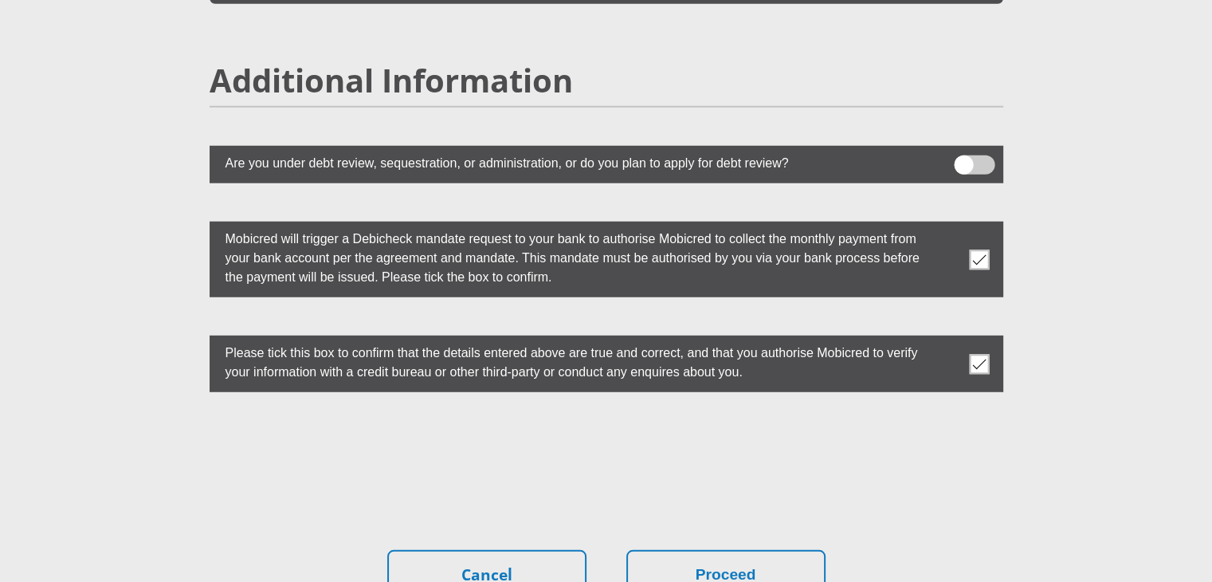
scroll to position [4318, 0]
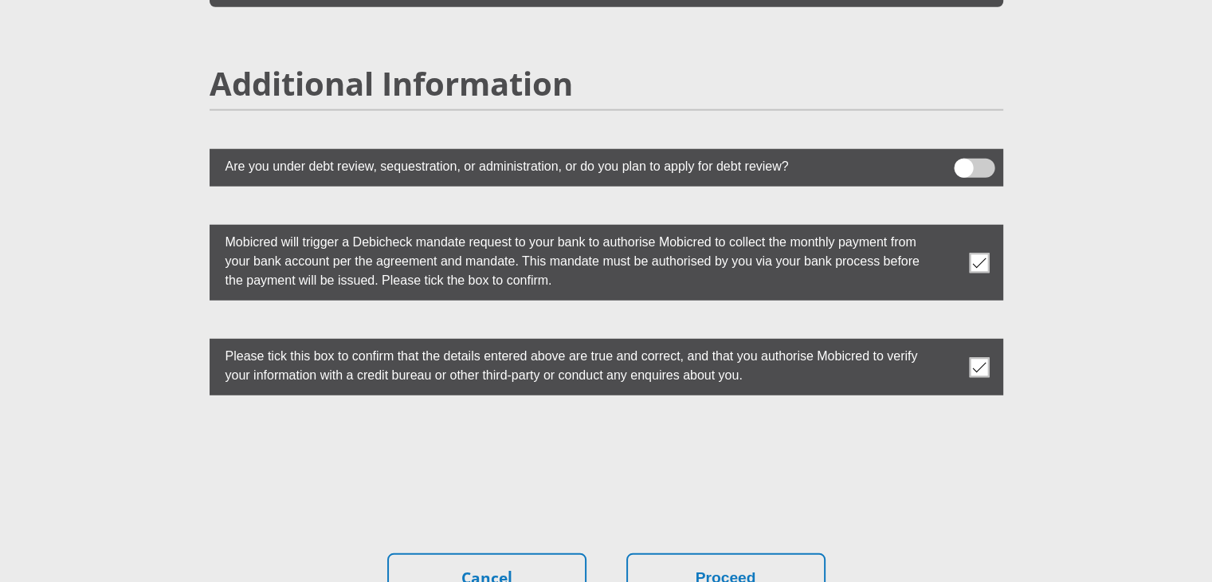
type input "500"
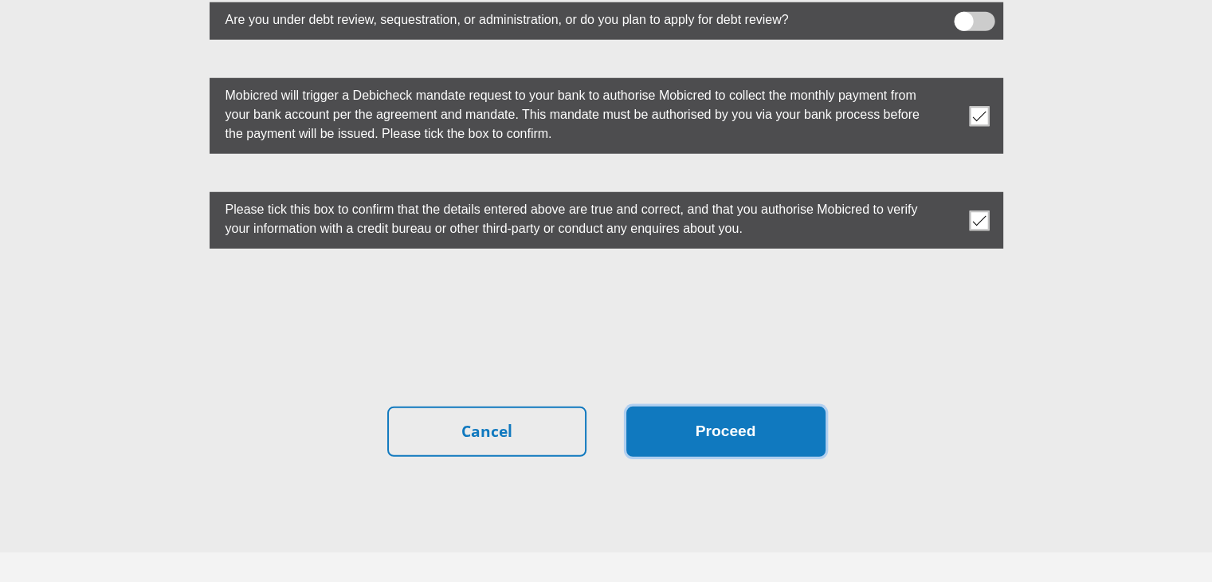
click at [719, 406] on button "Proceed" at bounding box center [725, 431] width 199 height 50
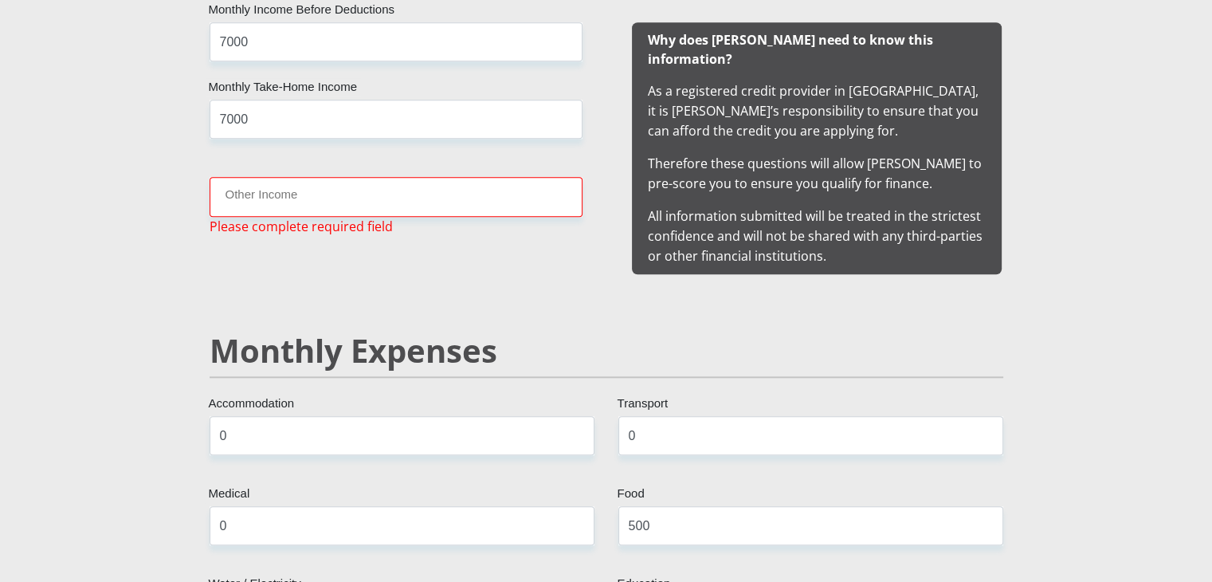
scroll to position [1579, 0]
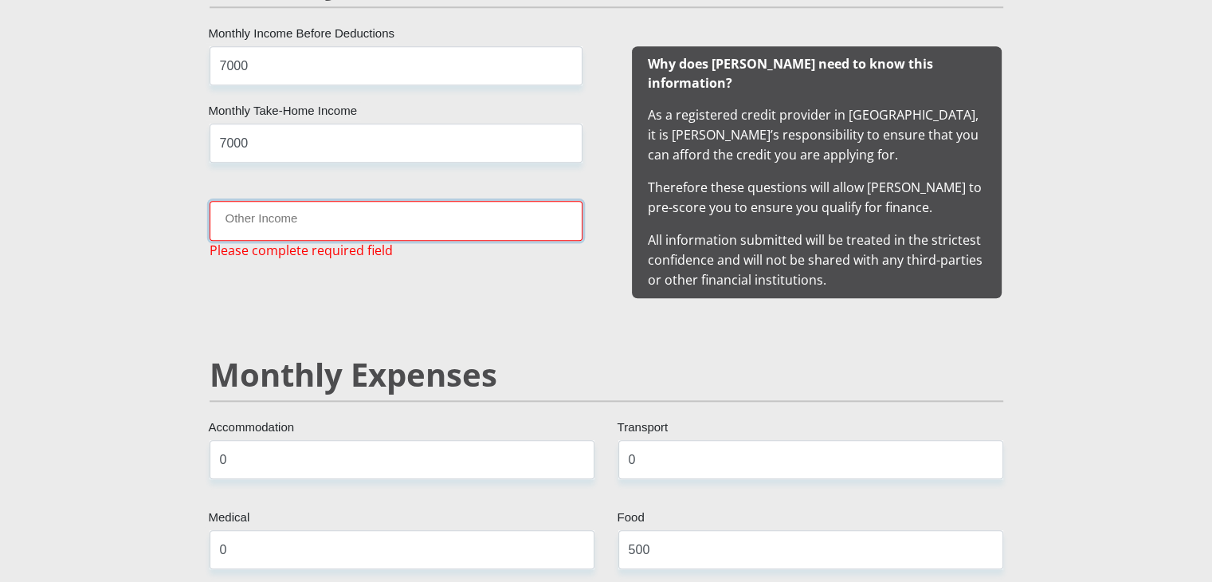
click at [395, 225] on input "Other Income" at bounding box center [396, 220] width 373 height 39
type input "0"
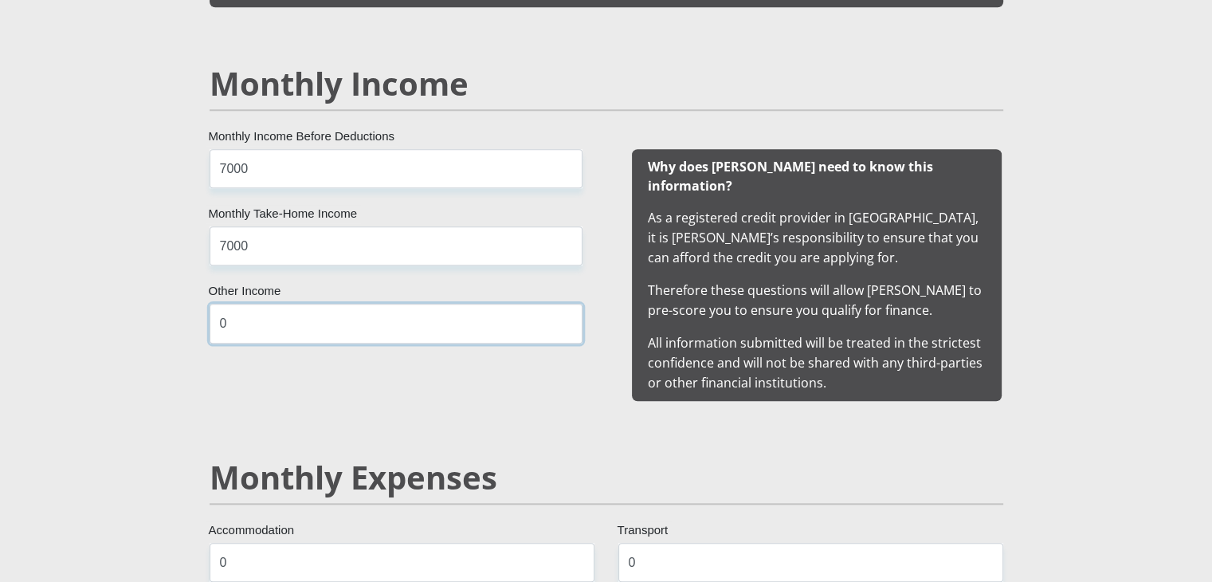
scroll to position [1478, 0]
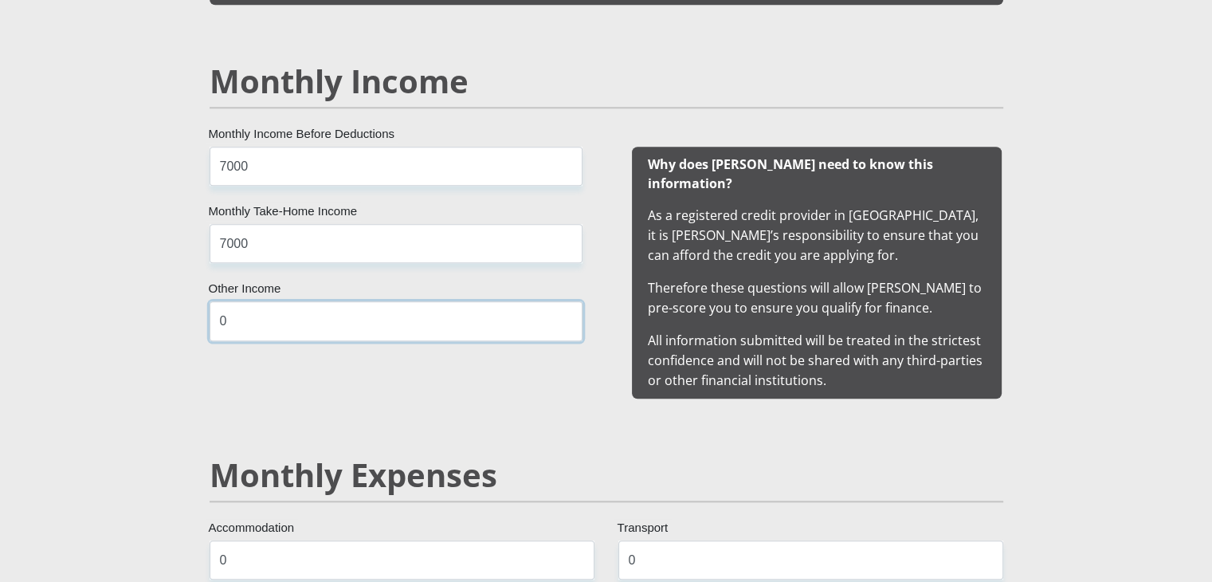
click at [296, 315] on input "0" at bounding box center [396, 320] width 373 height 39
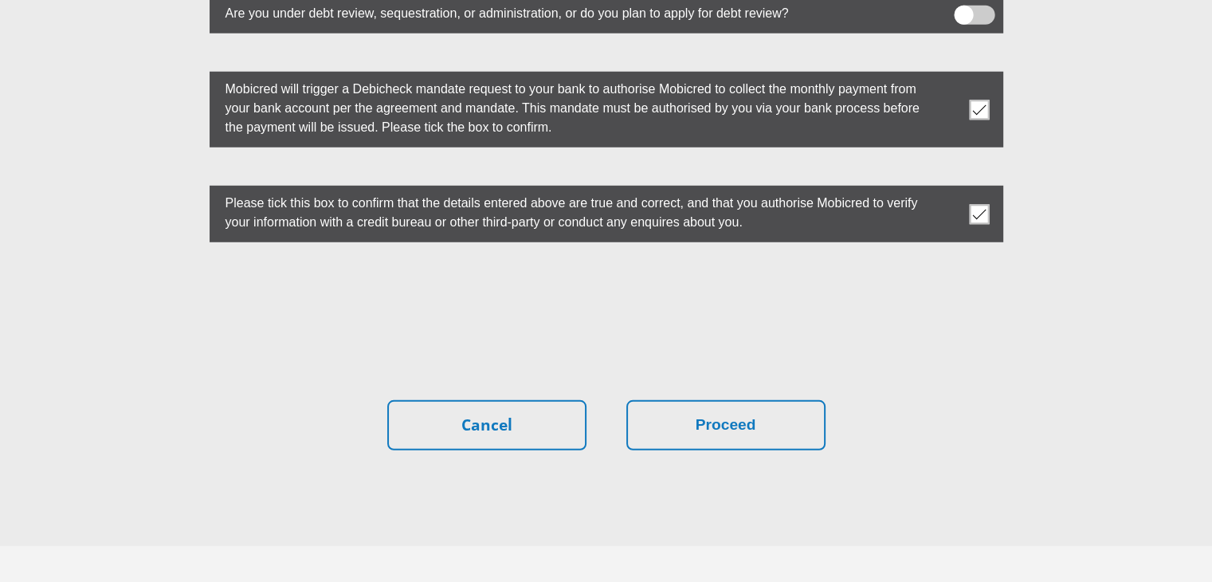
scroll to position [4486, 0]
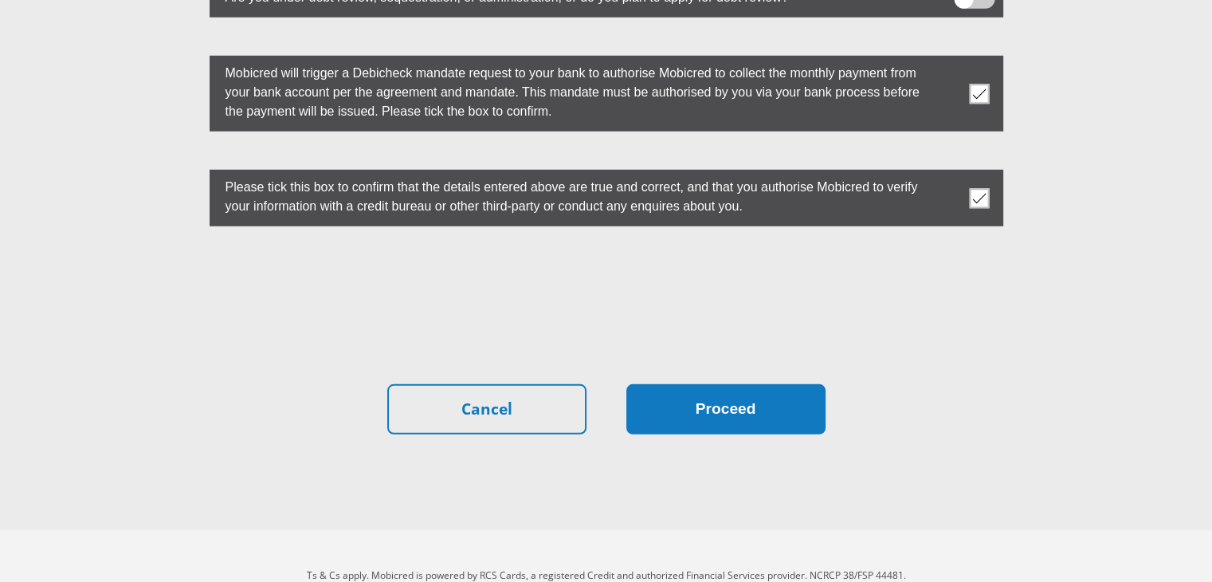
type input "500"
click at [680, 384] on button "Proceed" at bounding box center [725, 409] width 199 height 50
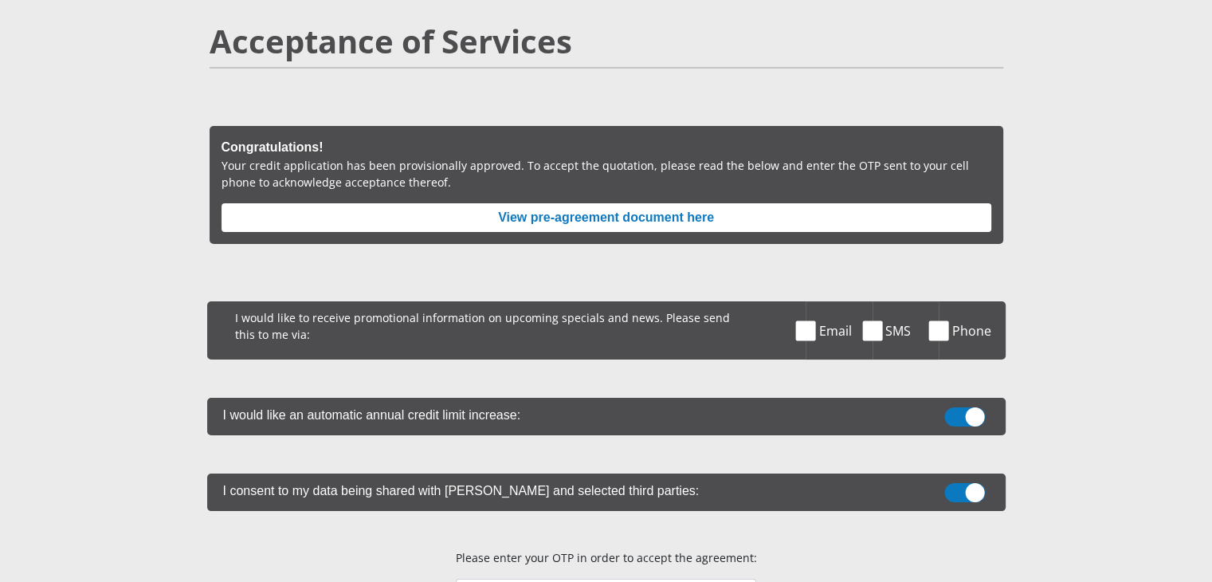
scroll to position [124, 0]
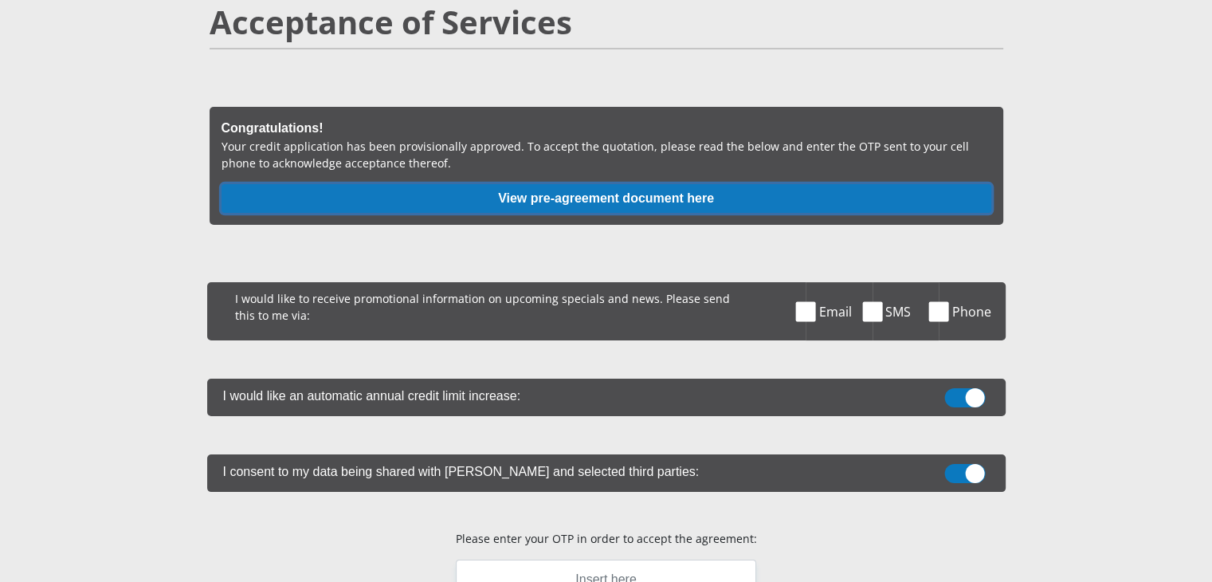
click at [628, 195] on button "View pre-agreement document here" at bounding box center [606, 198] width 770 height 29
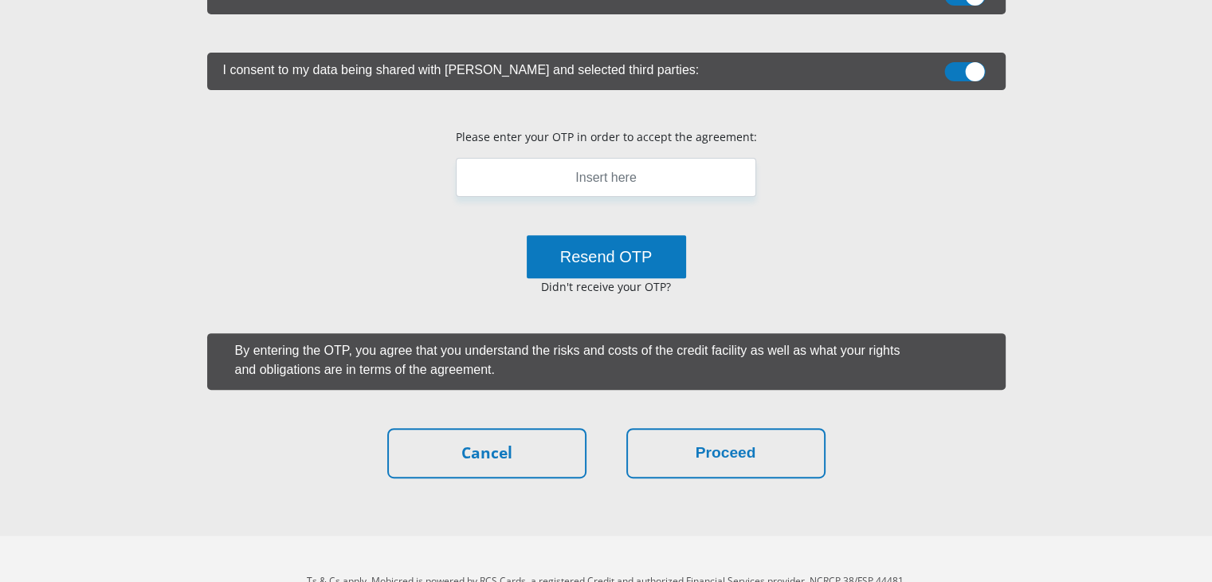
scroll to position [525, 0]
click at [559, 269] on button "Resend OTP" at bounding box center [606, 257] width 159 height 43
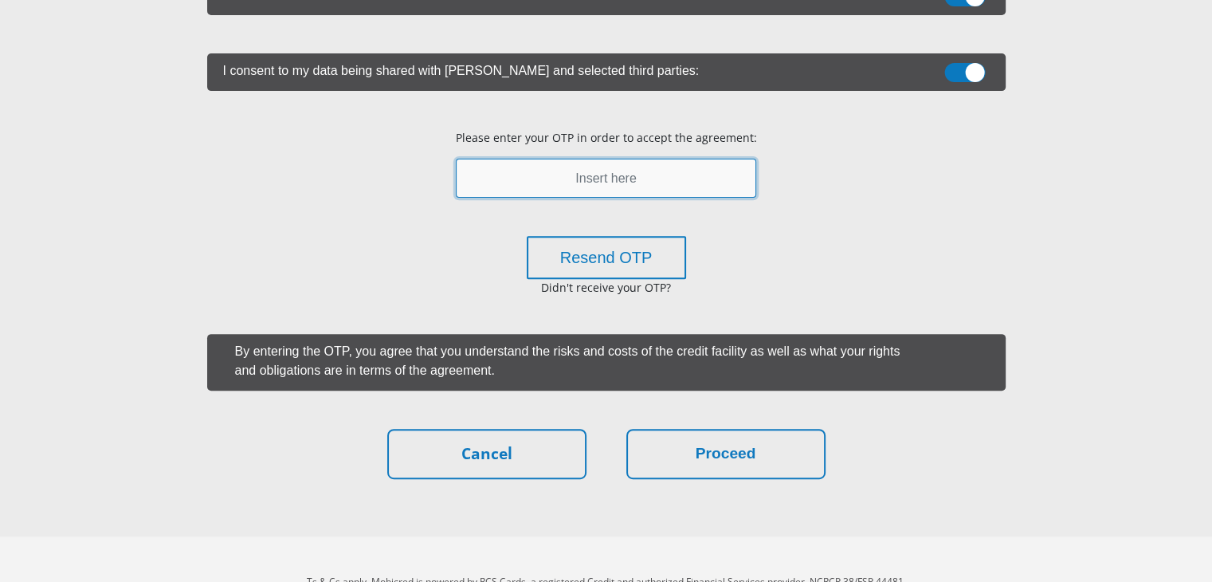
click at [637, 173] on input "text" at bounding box center [606, 178] width 300 height 39
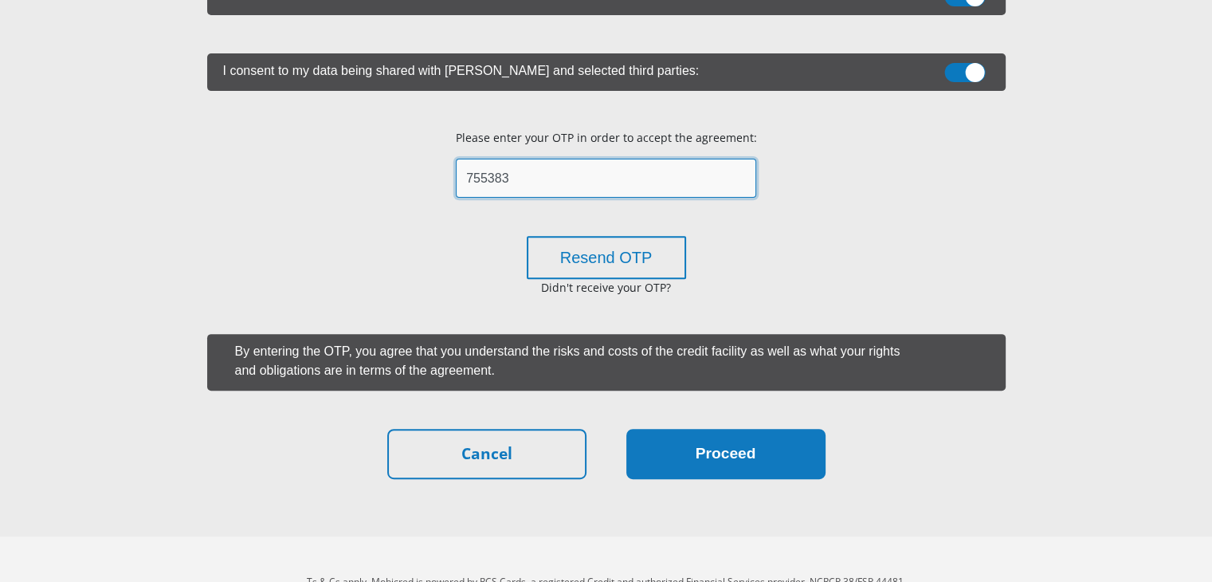
type input "755383"
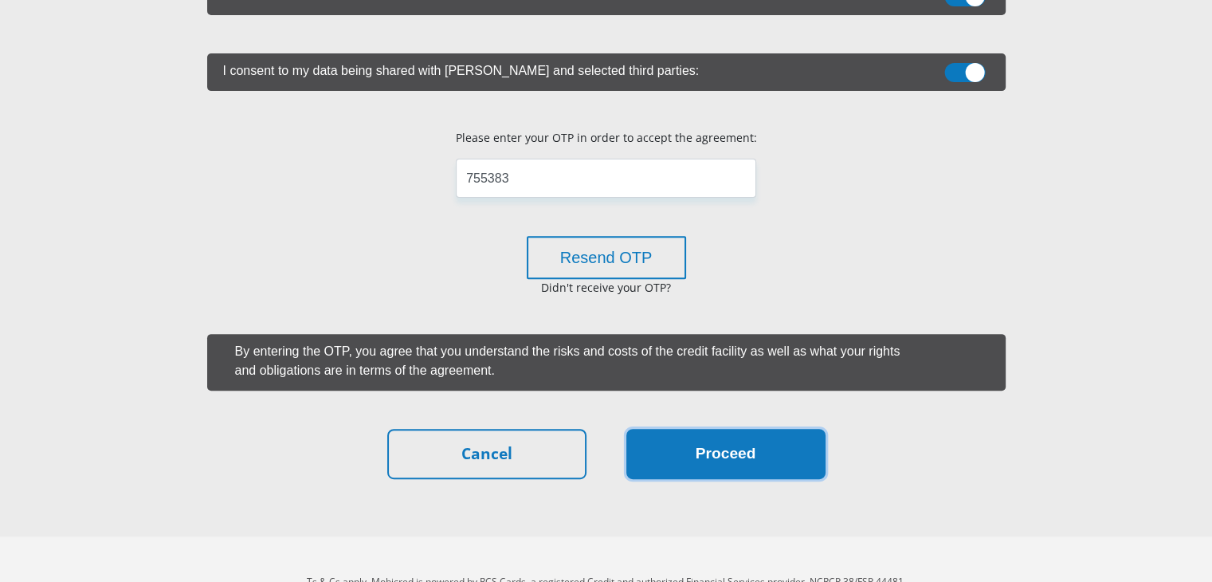
click at [704, 450] on button "Proceed" at bounding box center [725, 454] width 199 height 50
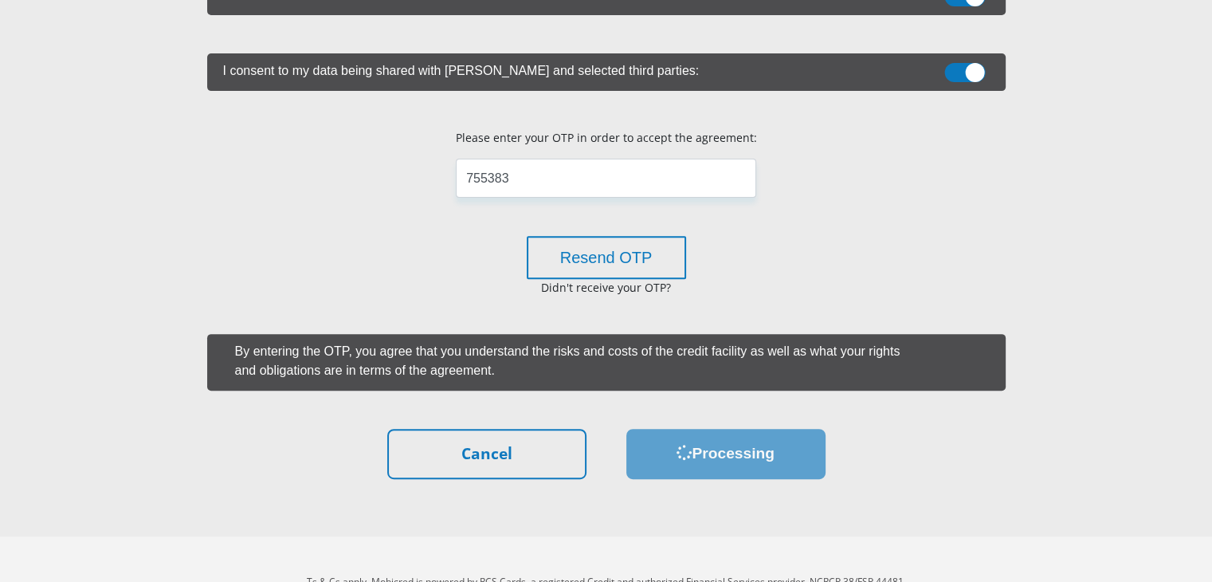
scroll to position [0, 0]
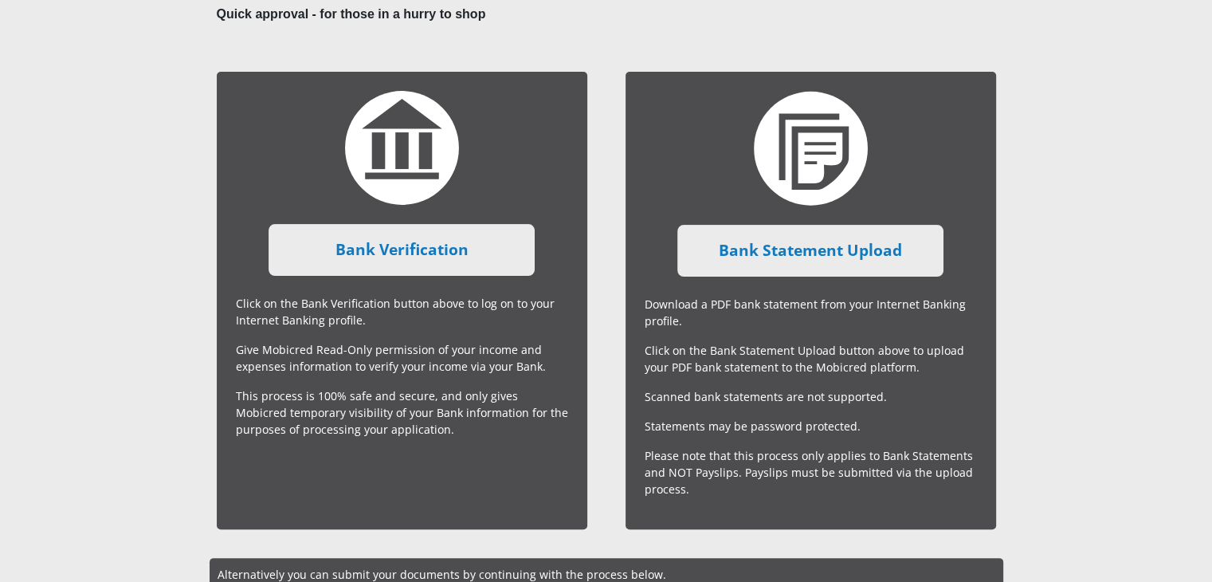
scroll to position [323, 0]
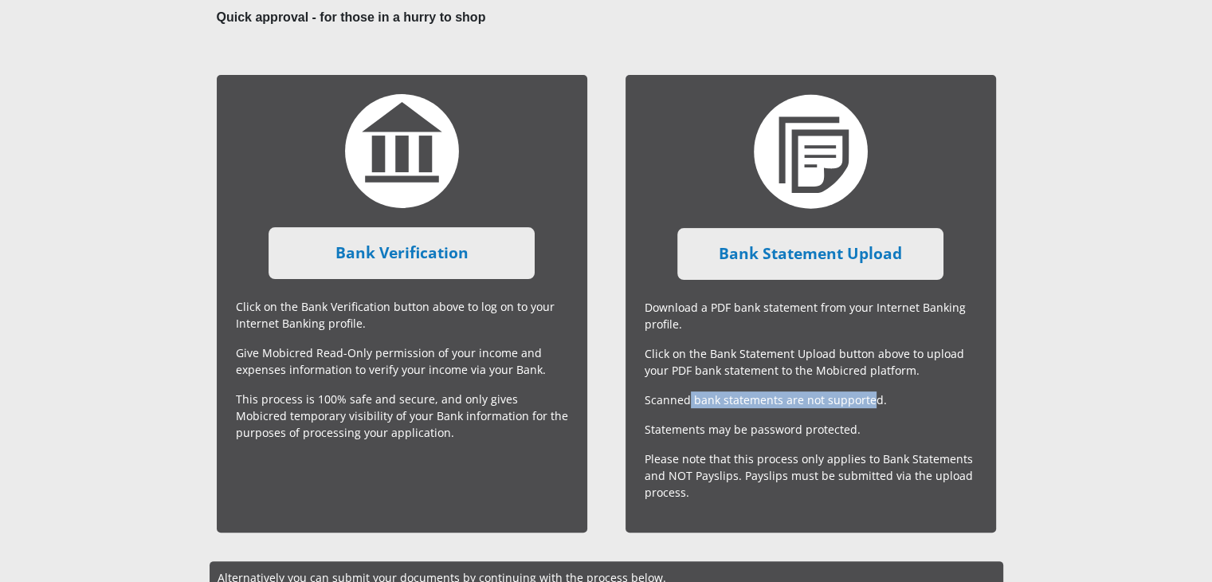
drag, startPoint x: 688, startPoint y: 394, endPoint x: 870, endPoint y: 393, distance: 181.6
click at [870, 393] on p "Scanned bank statements are not supported." at bounding box center [810, 399] width 332 height 17
click at [717, 428] on p "Statements may be password protected." at bounding box center [810, 429] width 332 height 17
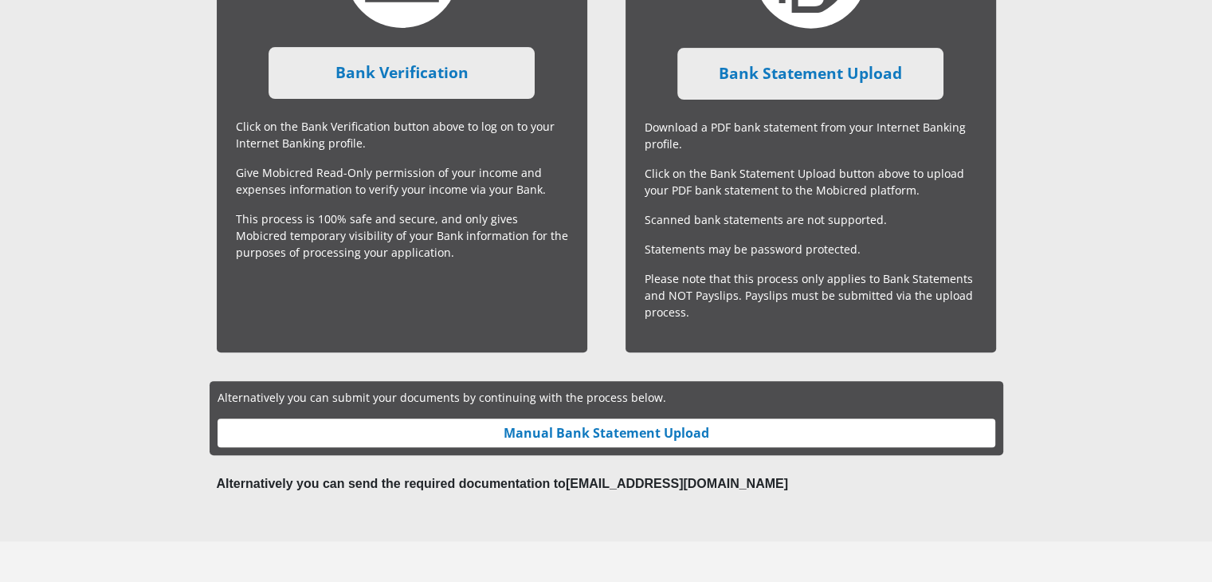
scroll to position [502, 0]
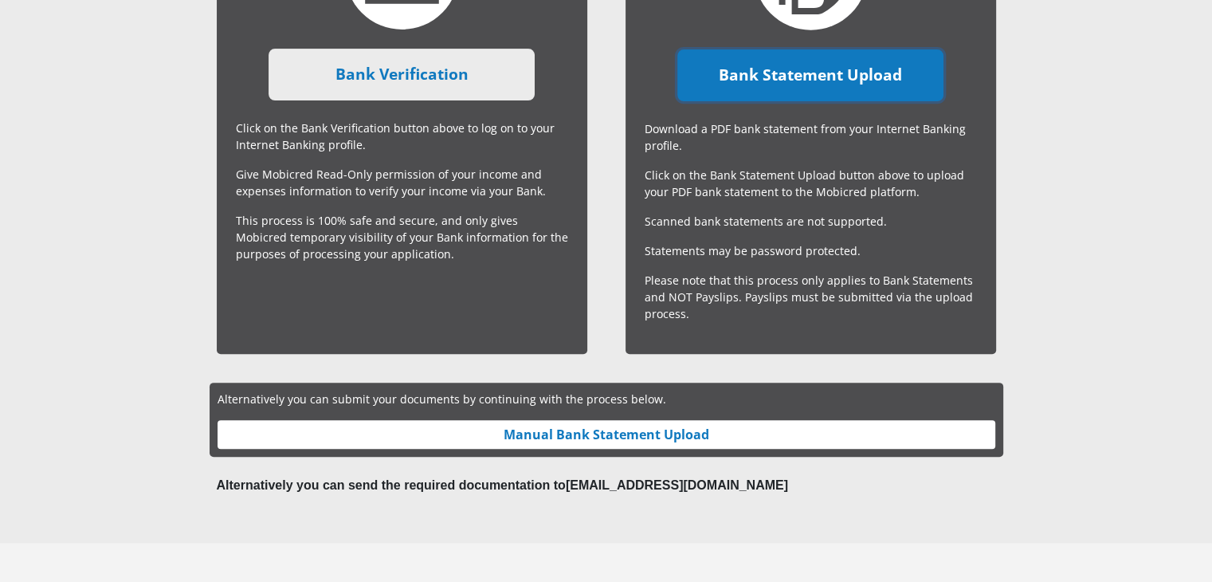
click at [762, 91] on link "Bank Statement Upload" at bounding box center [810, 75] width 266 height 52
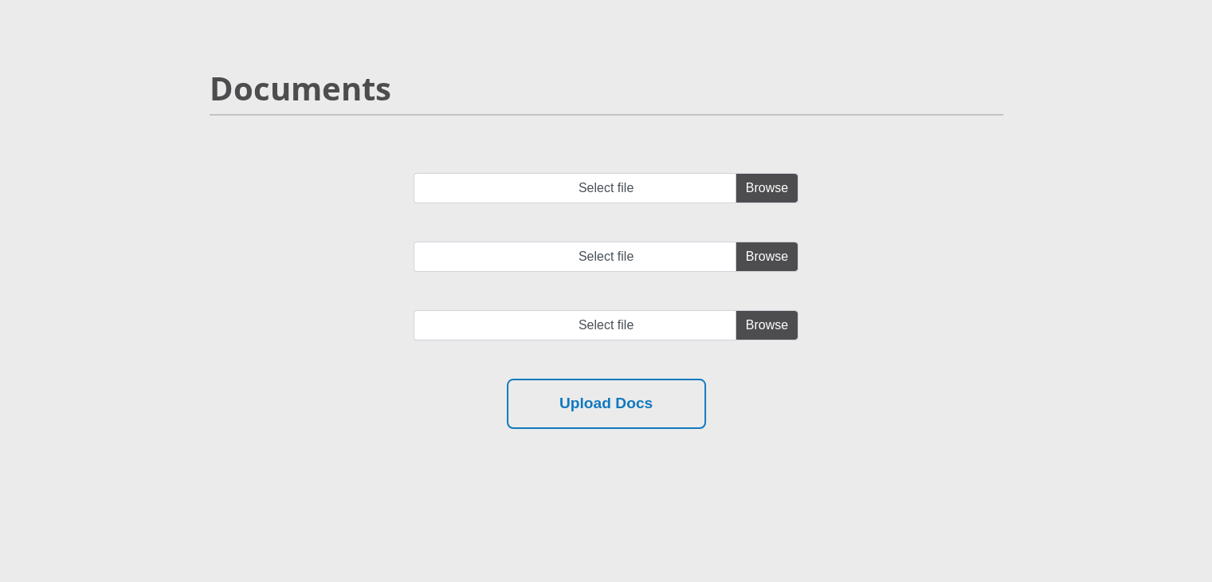
scroll to position [88, 0]
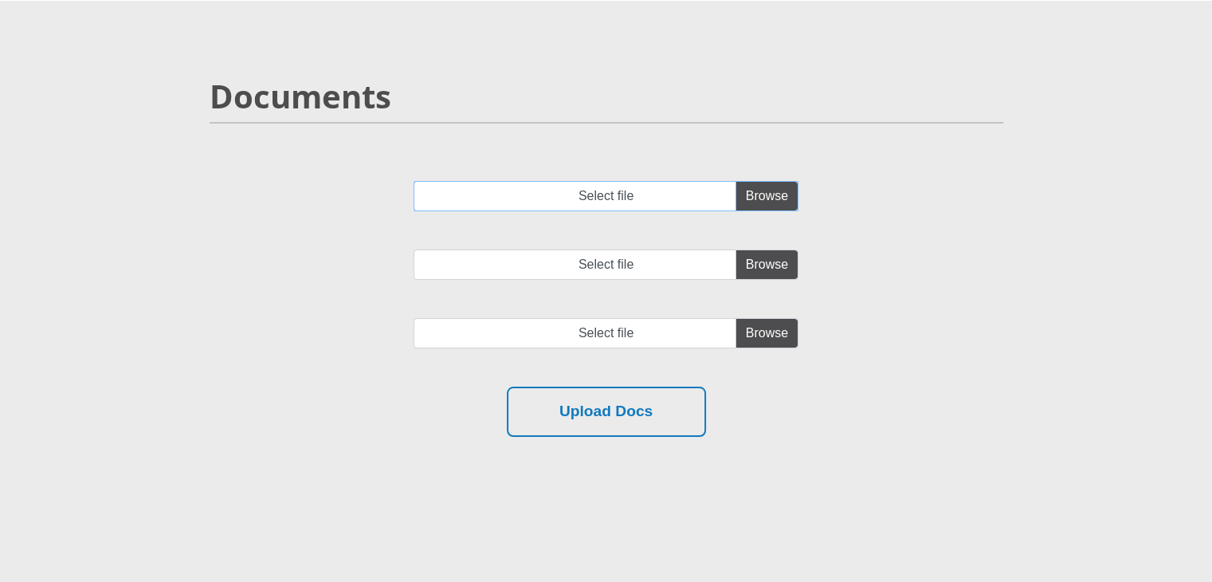
click at [749, 195] on input "Select file" at bounding box center [605, 196] width 385 height 30
type input "C:\fakepath\account_statement_1-Jun-2025_to_16-Sep-2025.pdf"
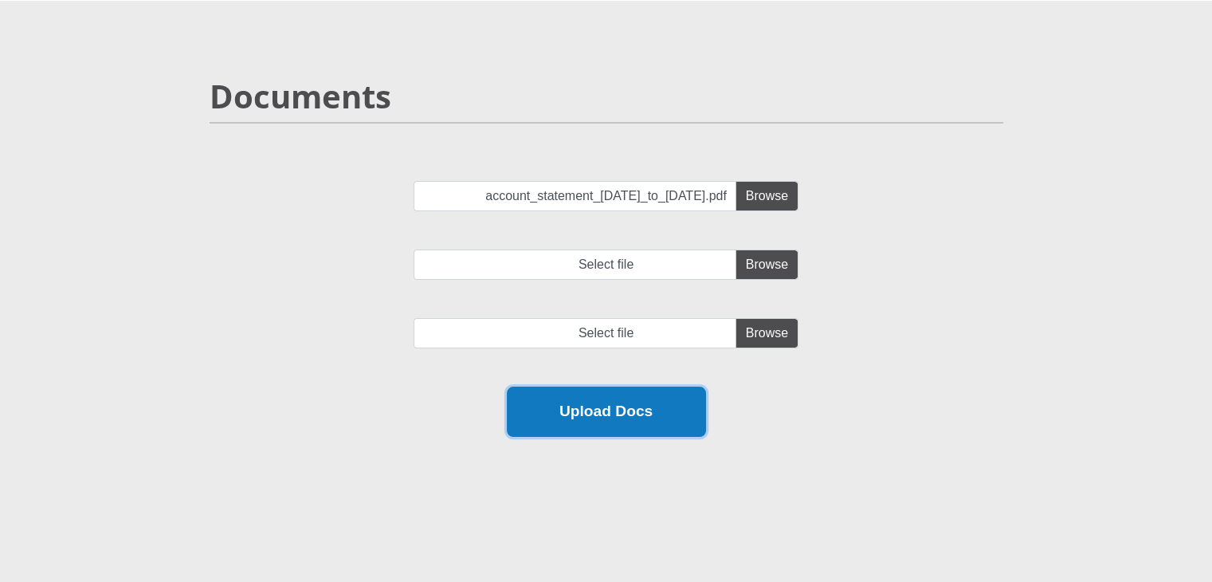
click at [621, 409] on button "Upload Docs" at bounding box center [606, 411] width 199 height 50
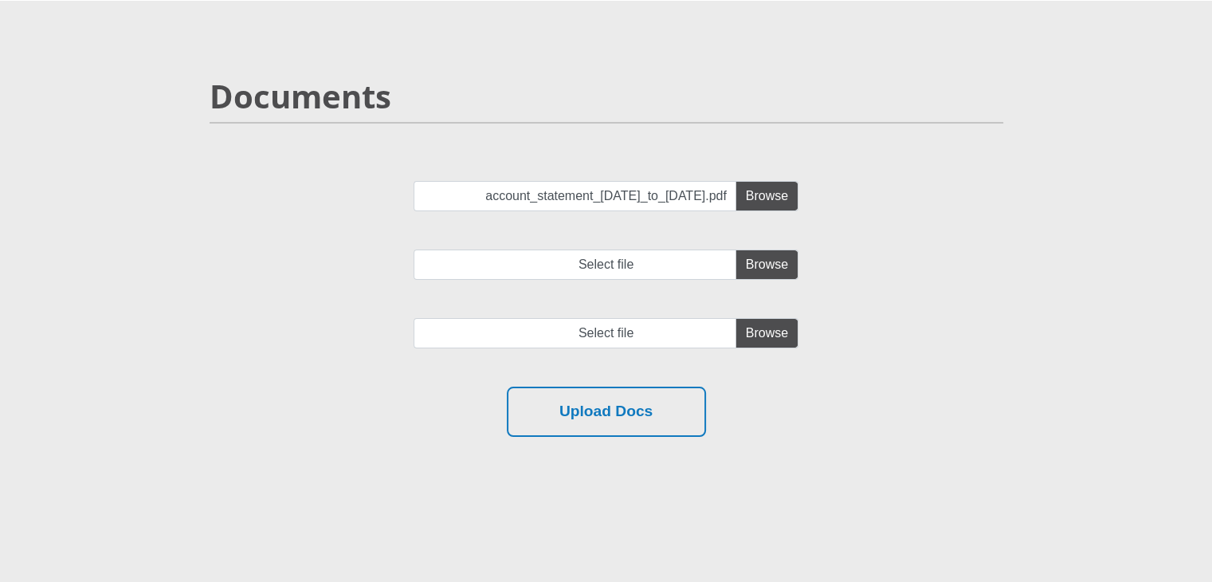
click at [368, 196] on div "account_statement_1-Jun-2025_to_16-Sep-2025.pdf Select file Select file" at bounding box center [606, 284] width 817 height 206
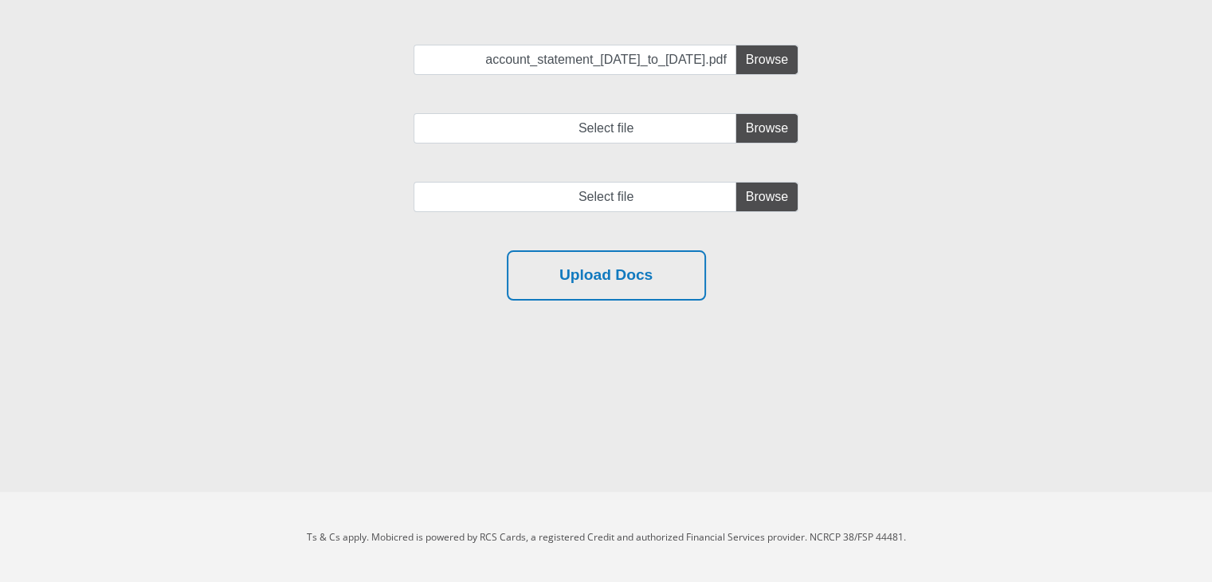
scroll to position [0, 0]
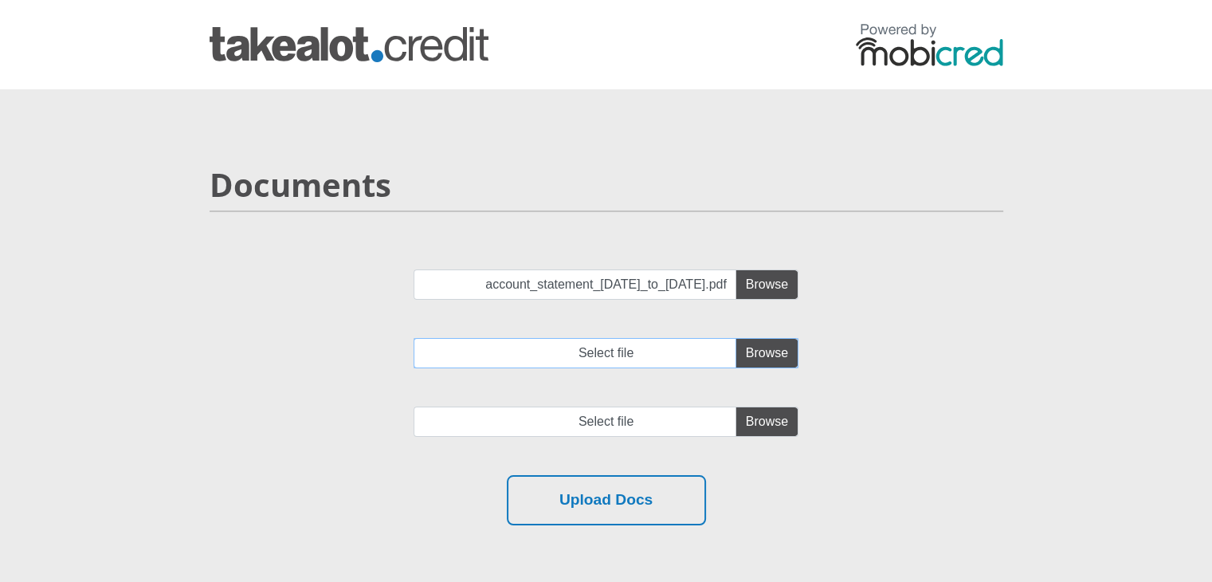
click at [526, 339] on input "Select file" at bounding box center [605, 353] width 385 height 30
type input "C:\fakepath\account_statement_1-Jun-2025_to_16-Sep-2025.pdf"
click at [768, 421] on input "file" at bounding box center [605, 421] width 385 height 30
type input "C:\fakepath\account_statement_1-Jun-2025_to_16-Sep-2025.pdf"
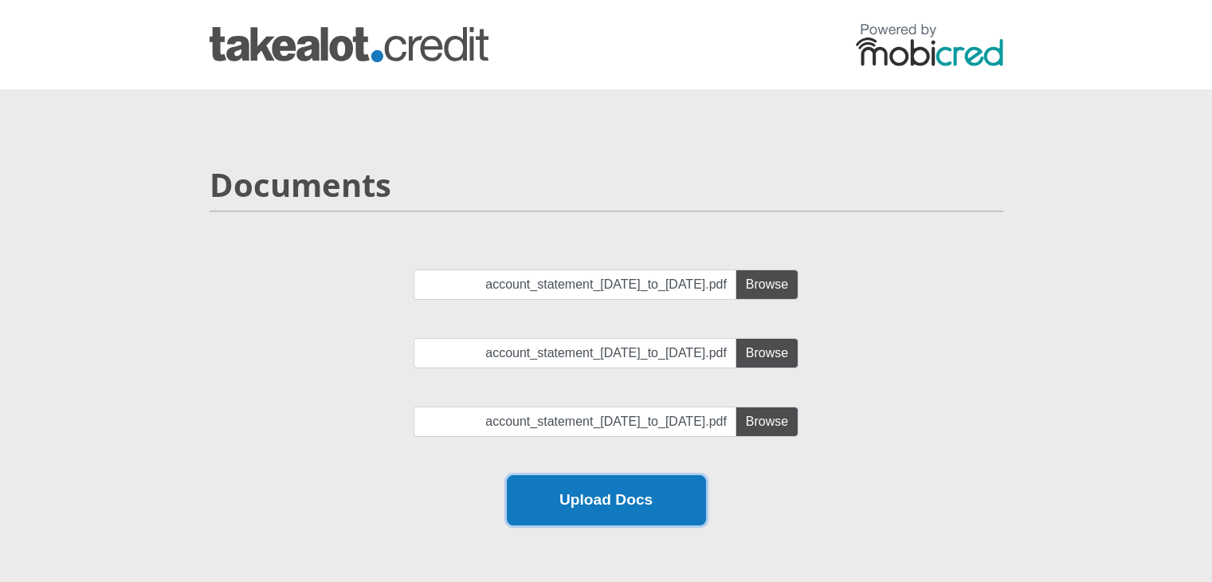
click at [653, 515] on button "Upload Docs" at bounding box center [606, 500] width 199 height 50
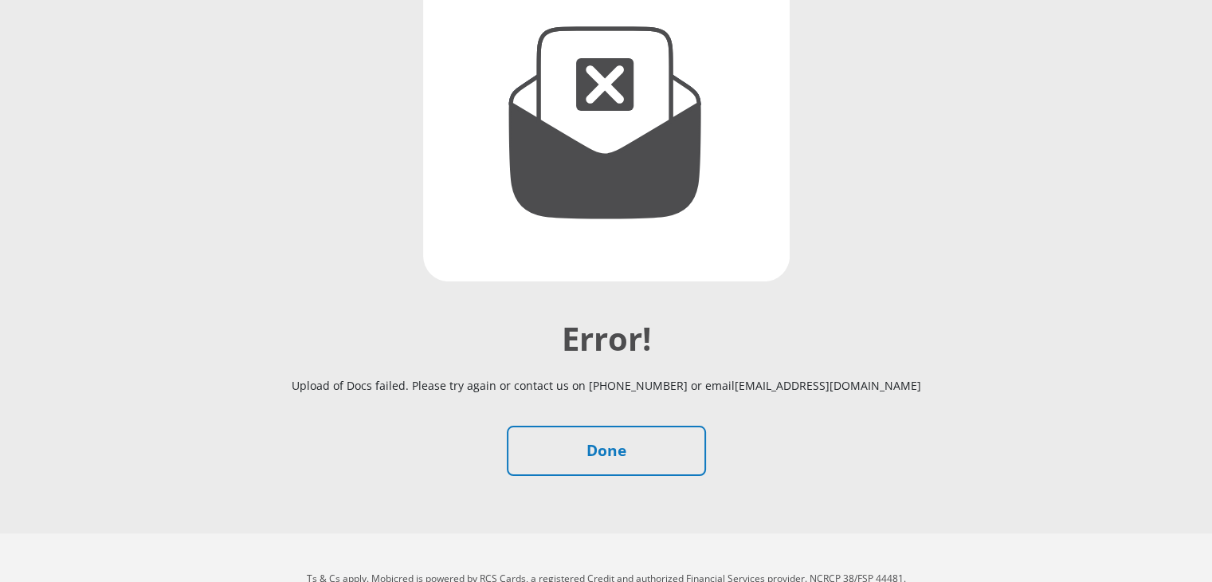
scroll to position [272, 0]
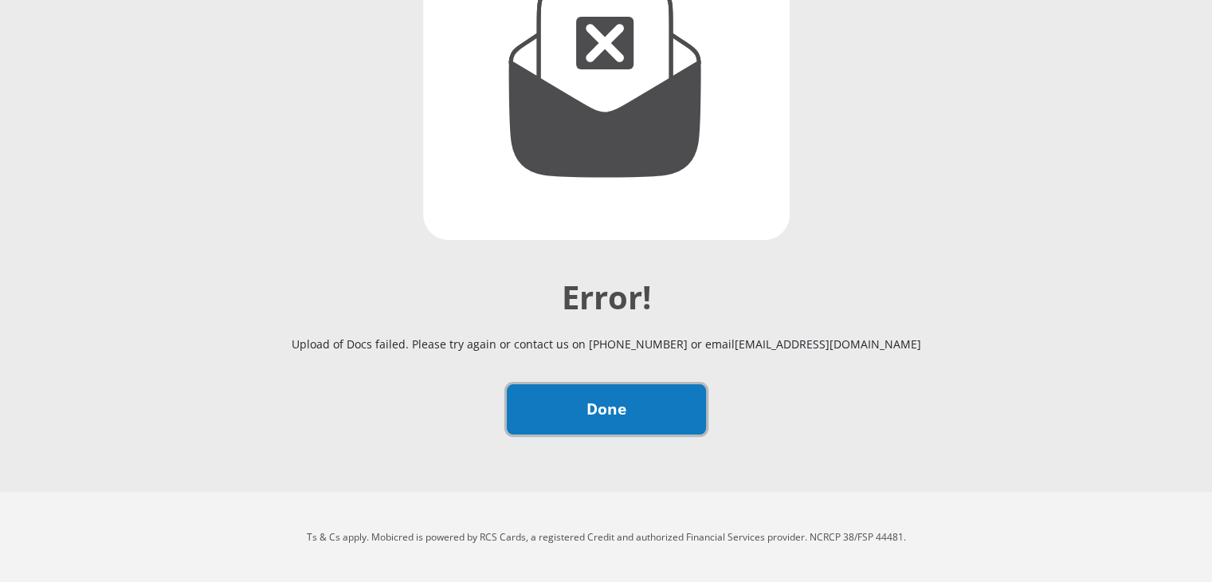
click at [653, 393] on link "Done" at bounding box center [606, 409] width 199 height 50
